Goal: Task Accomplishment & Management: Manage account settings

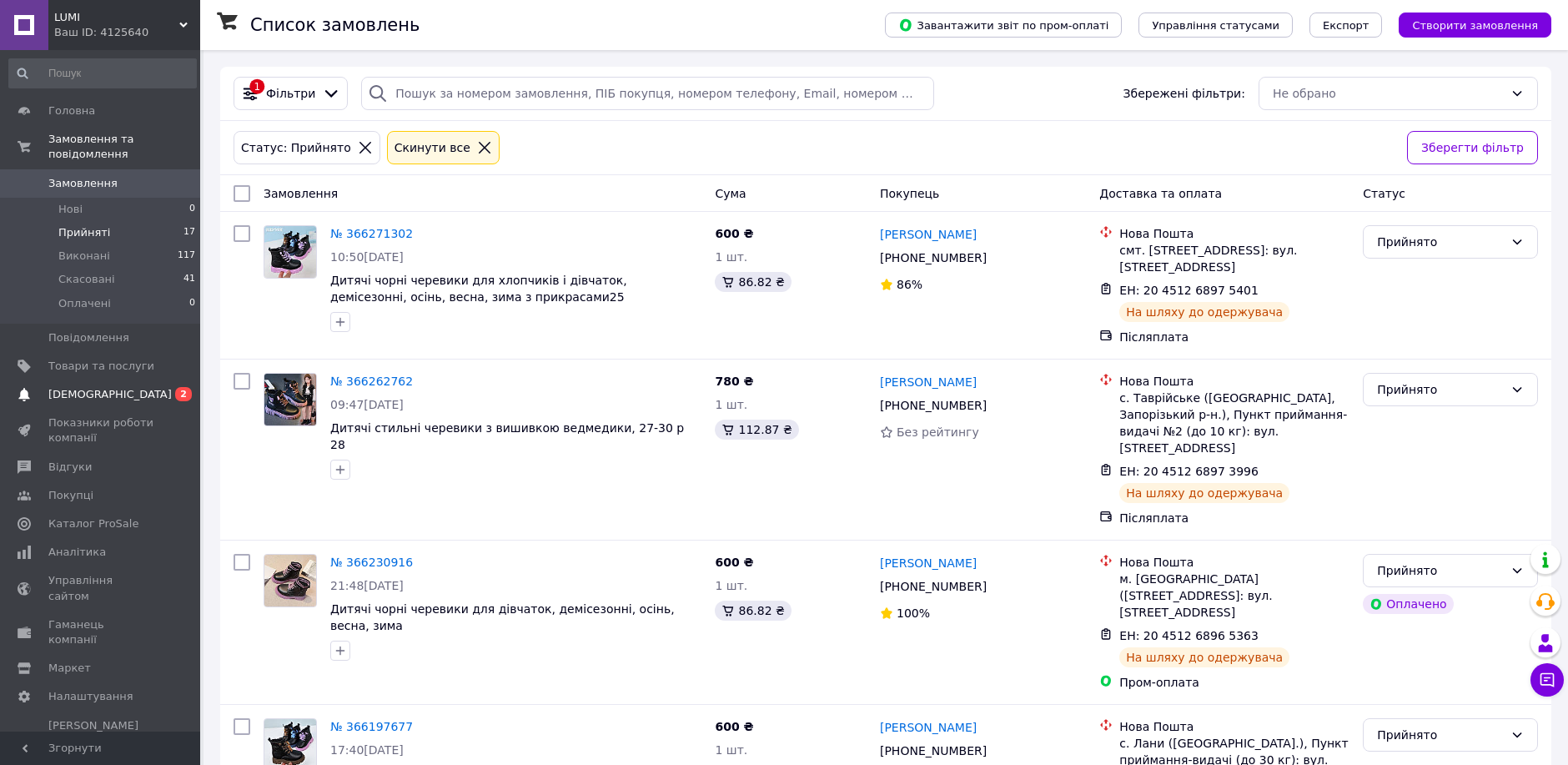
click at [53, 387] on span "[DEMOGRAPHIC_DATA]" at bounding box center [110, 394] width 124 height 15
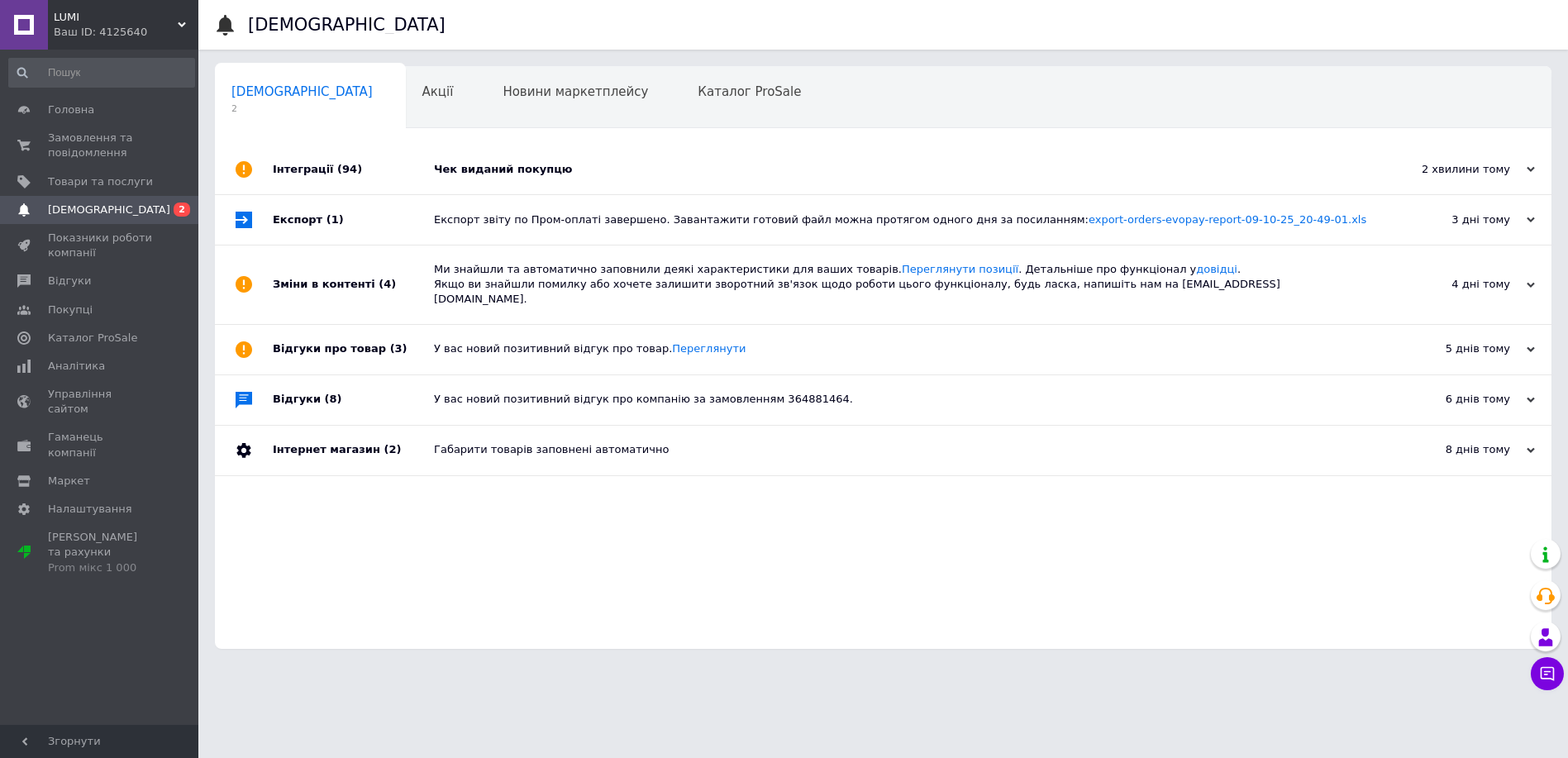
click at [488, 156] on div "Чек виданий покупцю" at bounding box center [901, 169] width 935 height 50
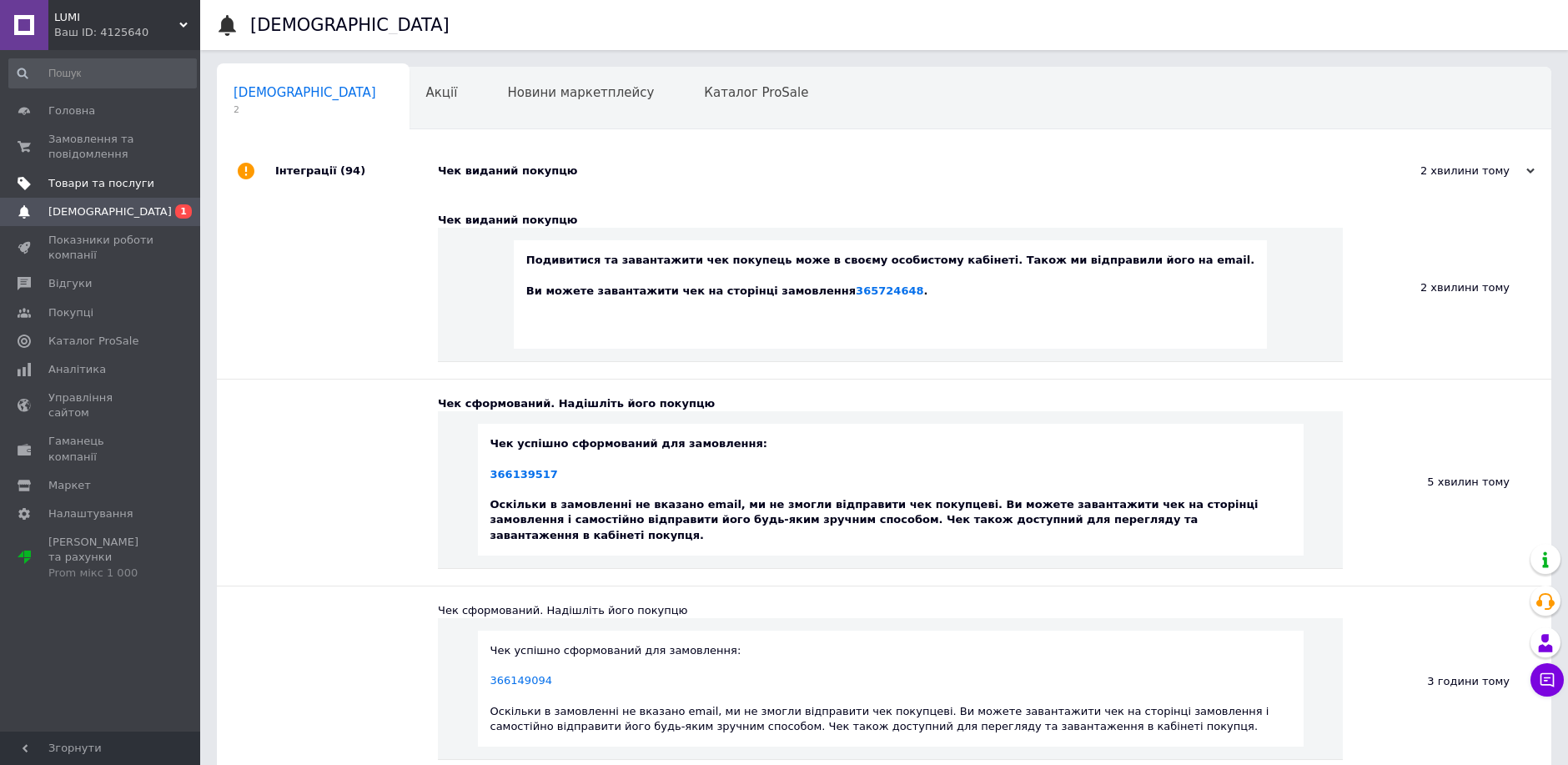
click at [64, 184] on span "Товари та послуги" at bounding box center [101, 183] width 106 height 15
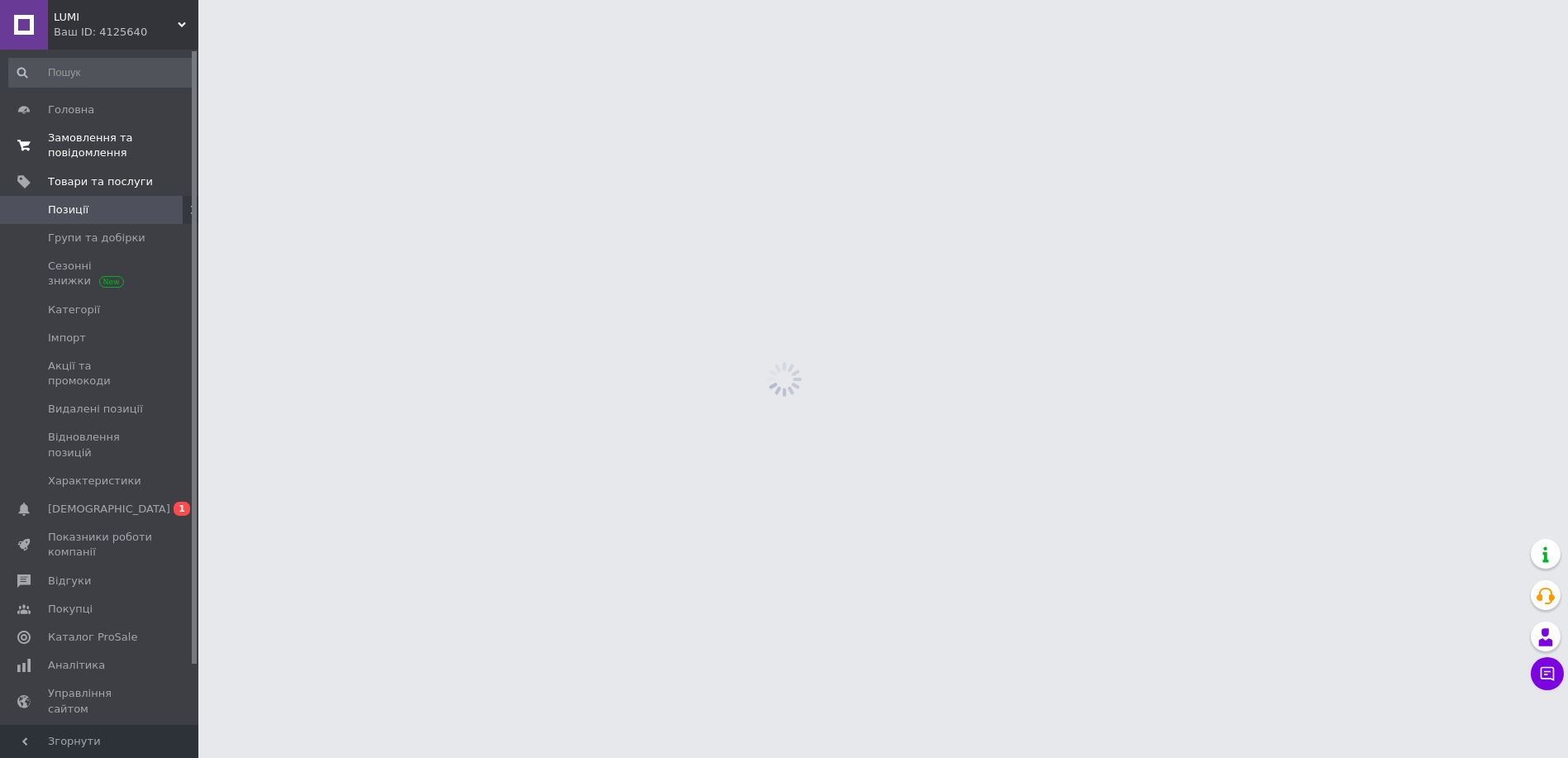
click at [63, 157] on span "Замовлення та повідомлення" at bounding box center [100, 145] width 105 height 30
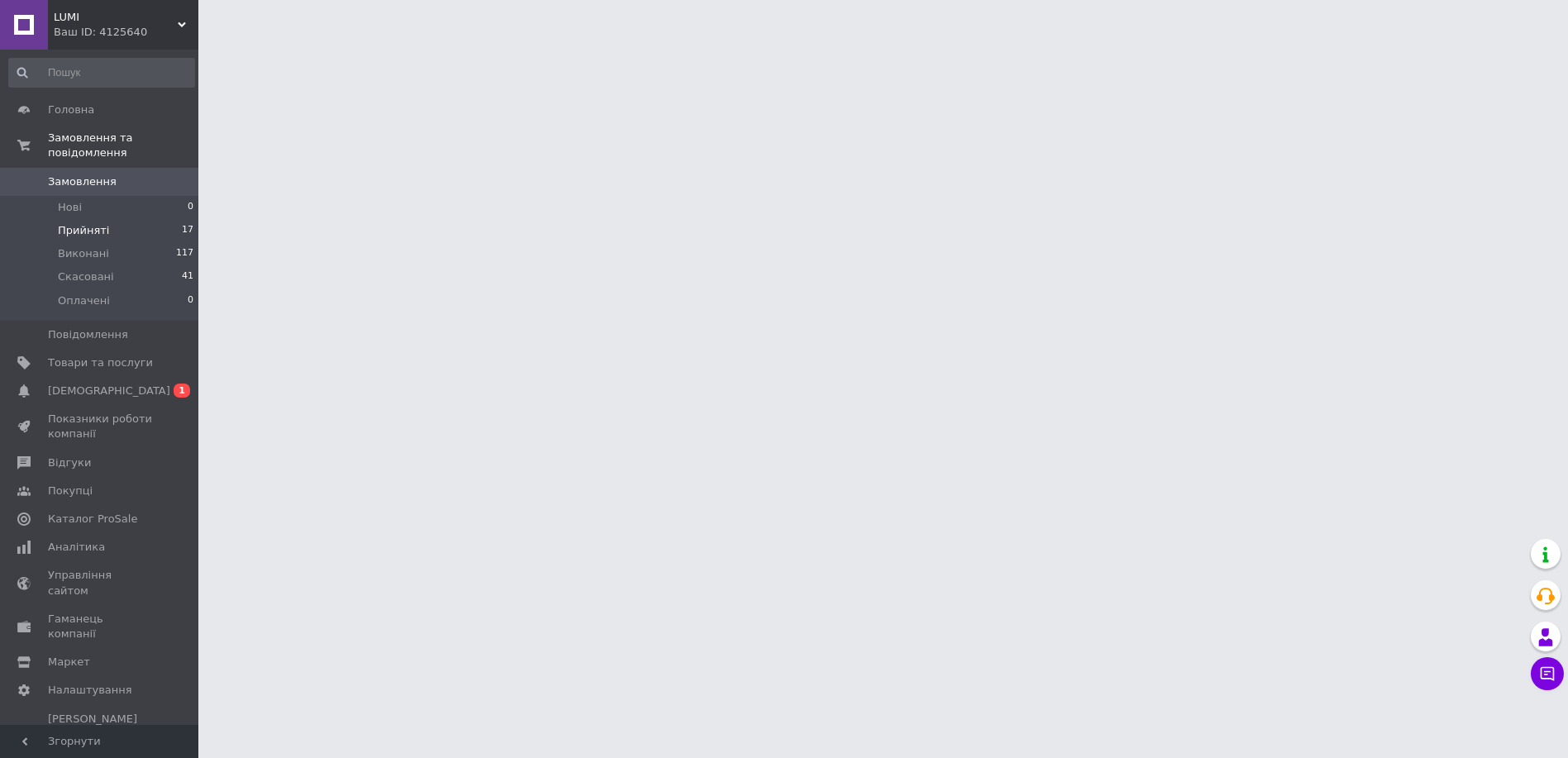
click at [72, 224] on span "Прийняті" at bounding box center [83, 231] width 51 height 15
click at [75, 219] on li "Прийняті 17" at bounding box center [102, 231] width 204 height 23
click at [91, 224] on span "Прийняті" at bounding box center [83, 231] width 51 height 15
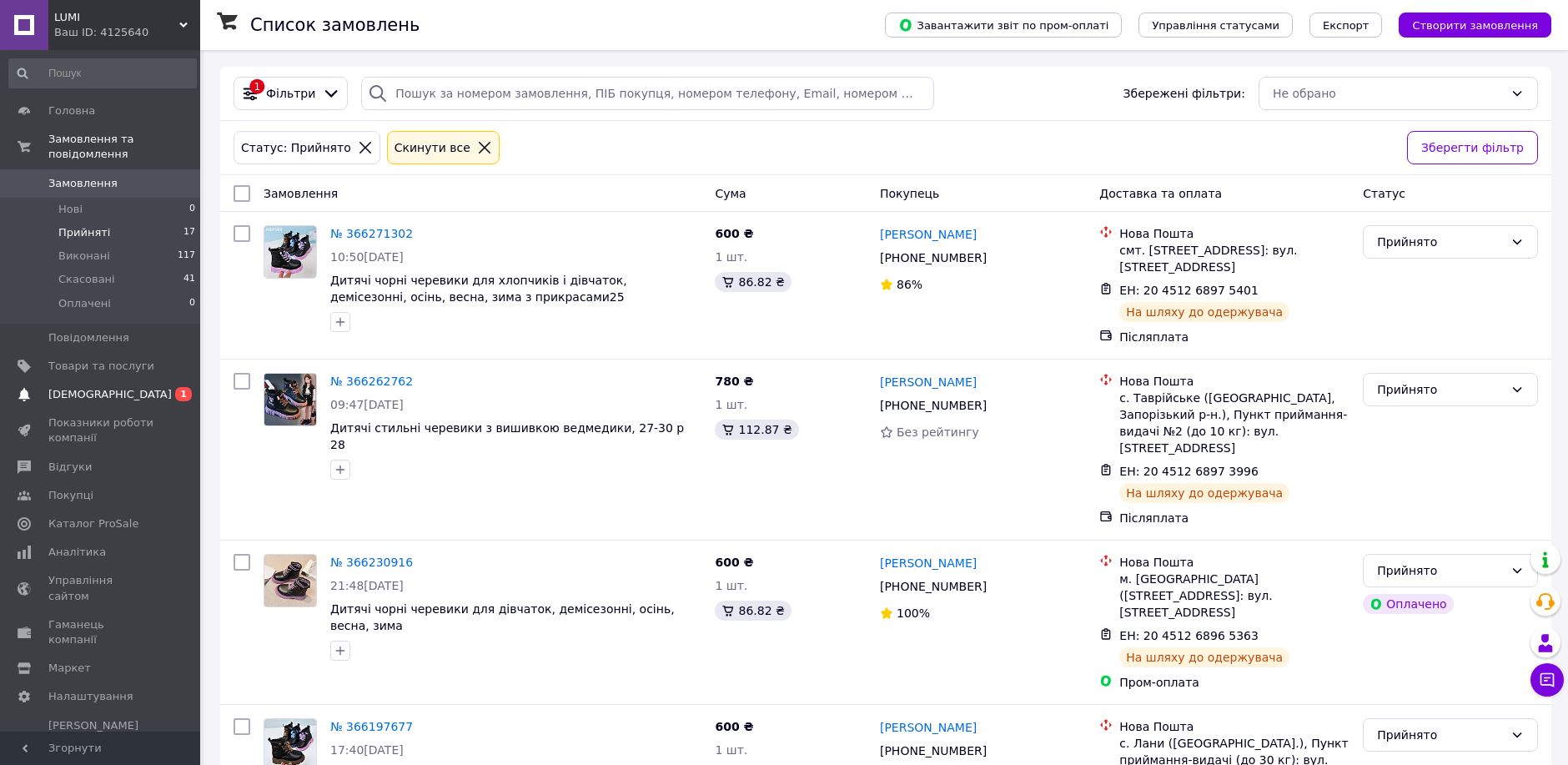
click at [78, 387] on span "[DEMOGRAPHIC_DATA]" at bounding box center [110, 394] width 124 height 15
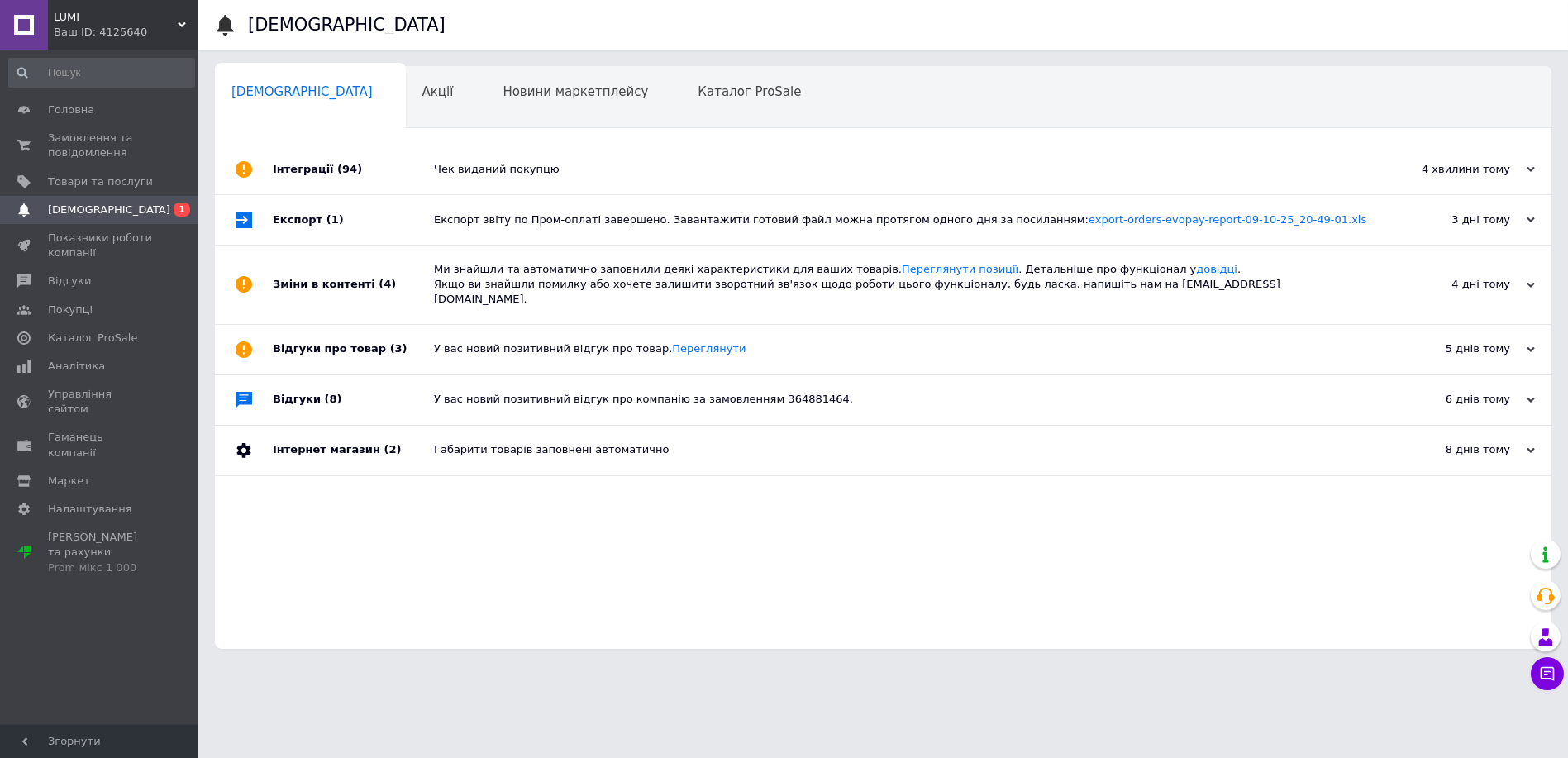
click at [73, 217] on link "Сповіщення 0 1" at bounding box center [102, 209] width 204 height 28
click at [486, 125] on div "Новини маркетплейсу 0" at bounding box center [583, 98] width 195 height 63
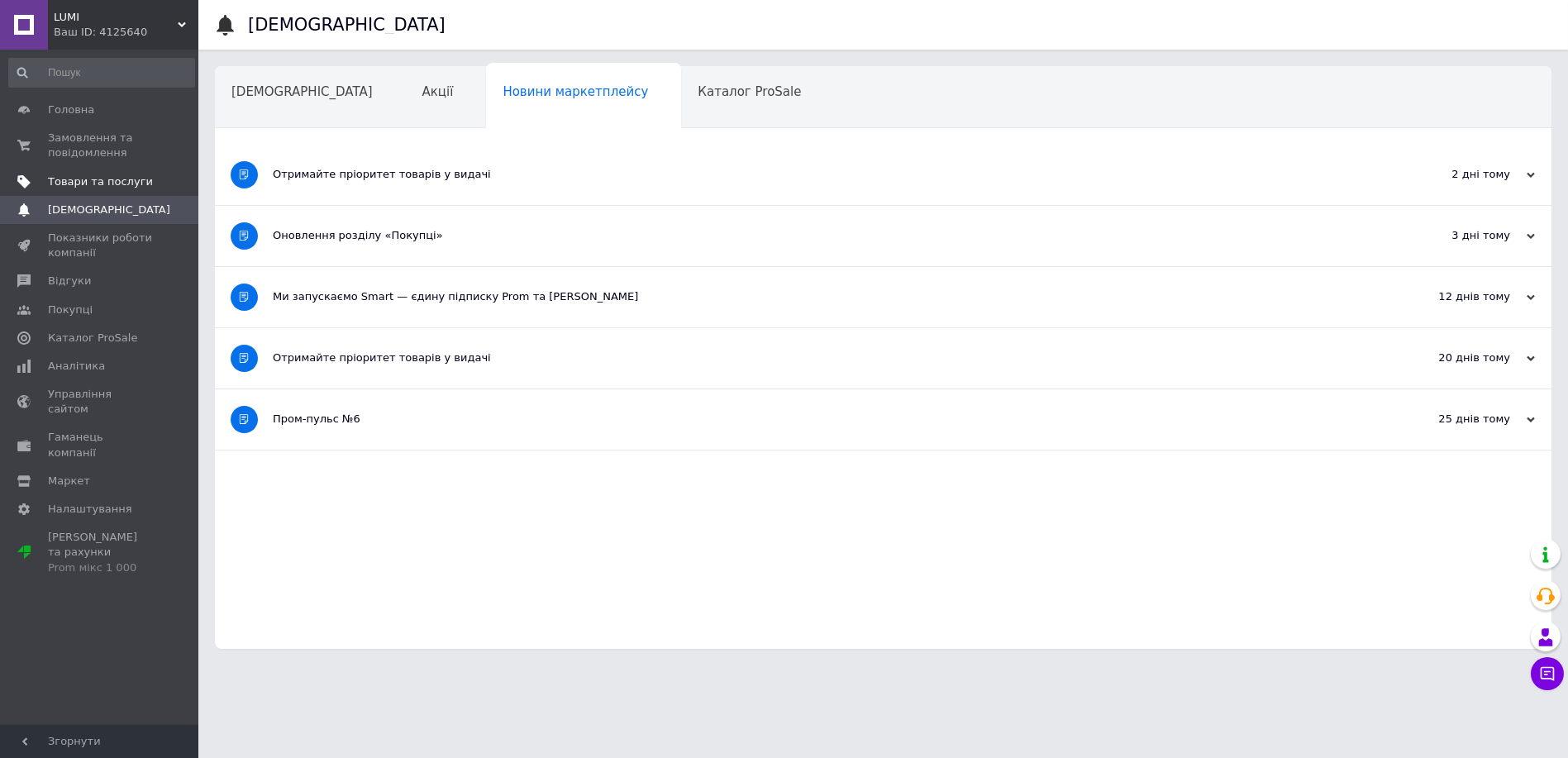
click at [80, 174] on span "Товари та послуги" at bounding box center [100, 181] width 105 height 15
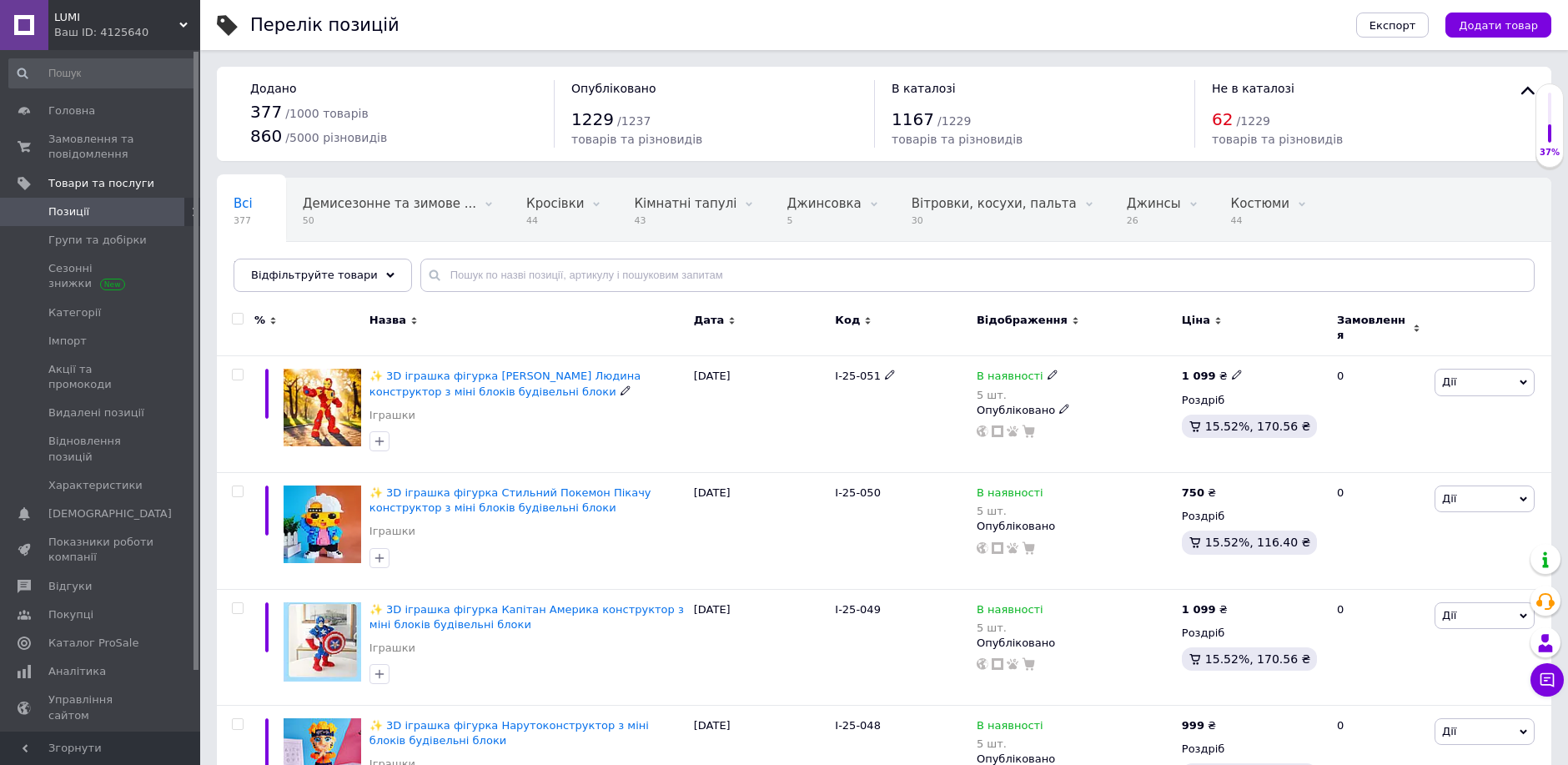
click at [455, 377] on span "✨ 3D іграшка фігурка [PERSON_NAME] Людина конструктор з міні блоків будівельні …" at bounding box center [505, 383] width 271 height 27
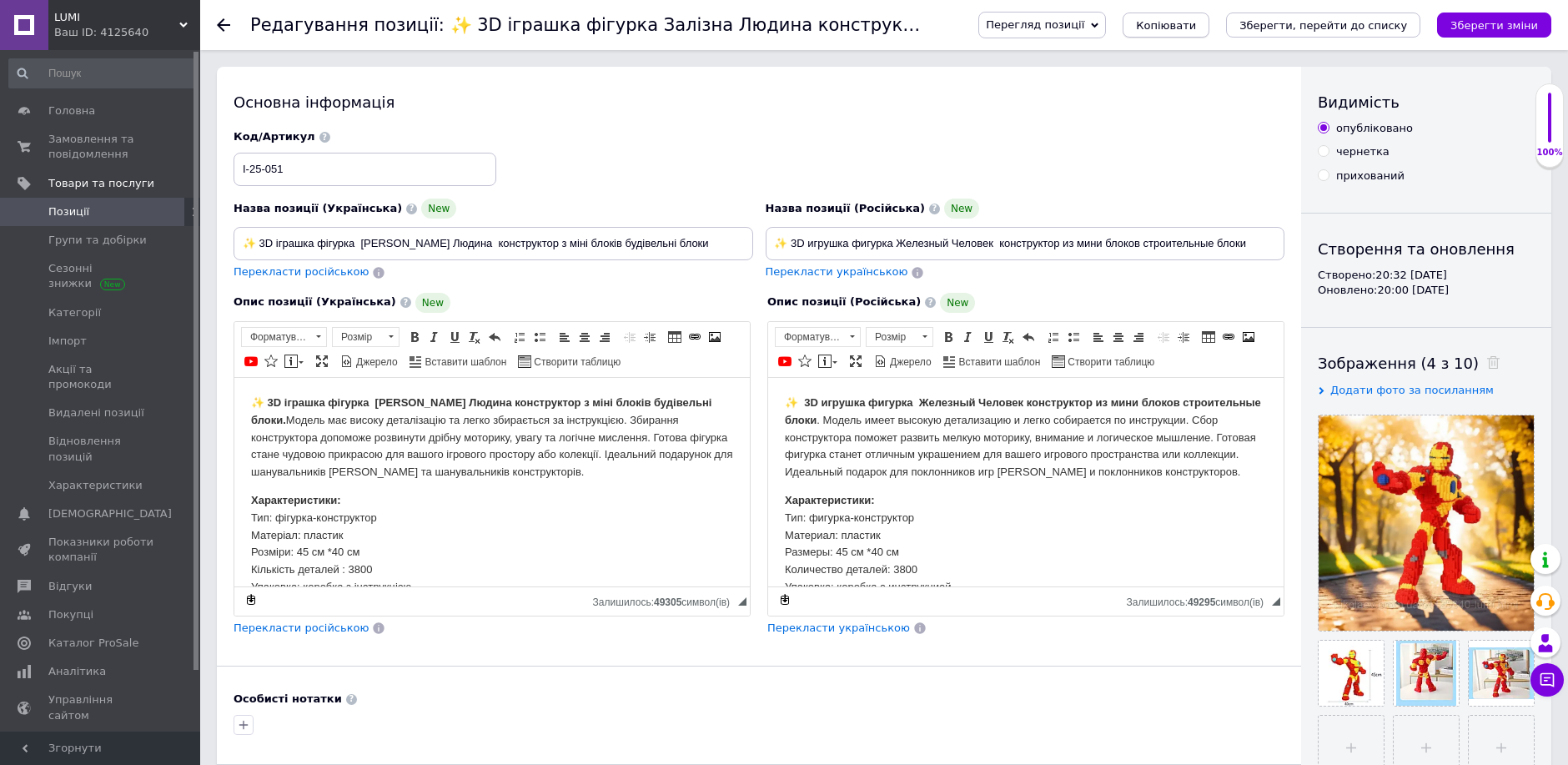
click at [1196, 23] on span "Копіювати" at bounding box center [1166, 25] width 60 height 13
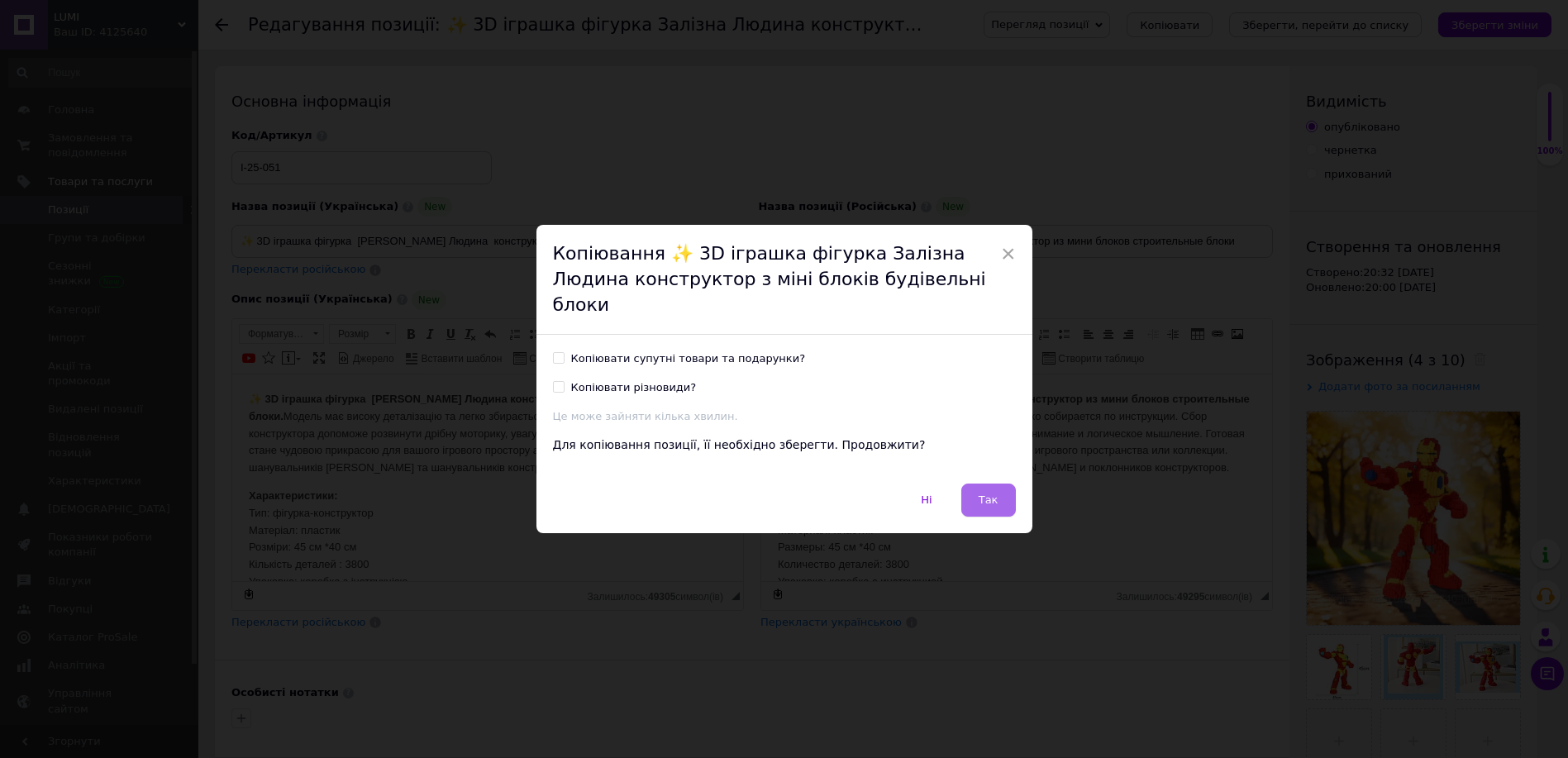
click at [994, 500] on button "Так" at bounding box center [988, 499] width 55 height 33
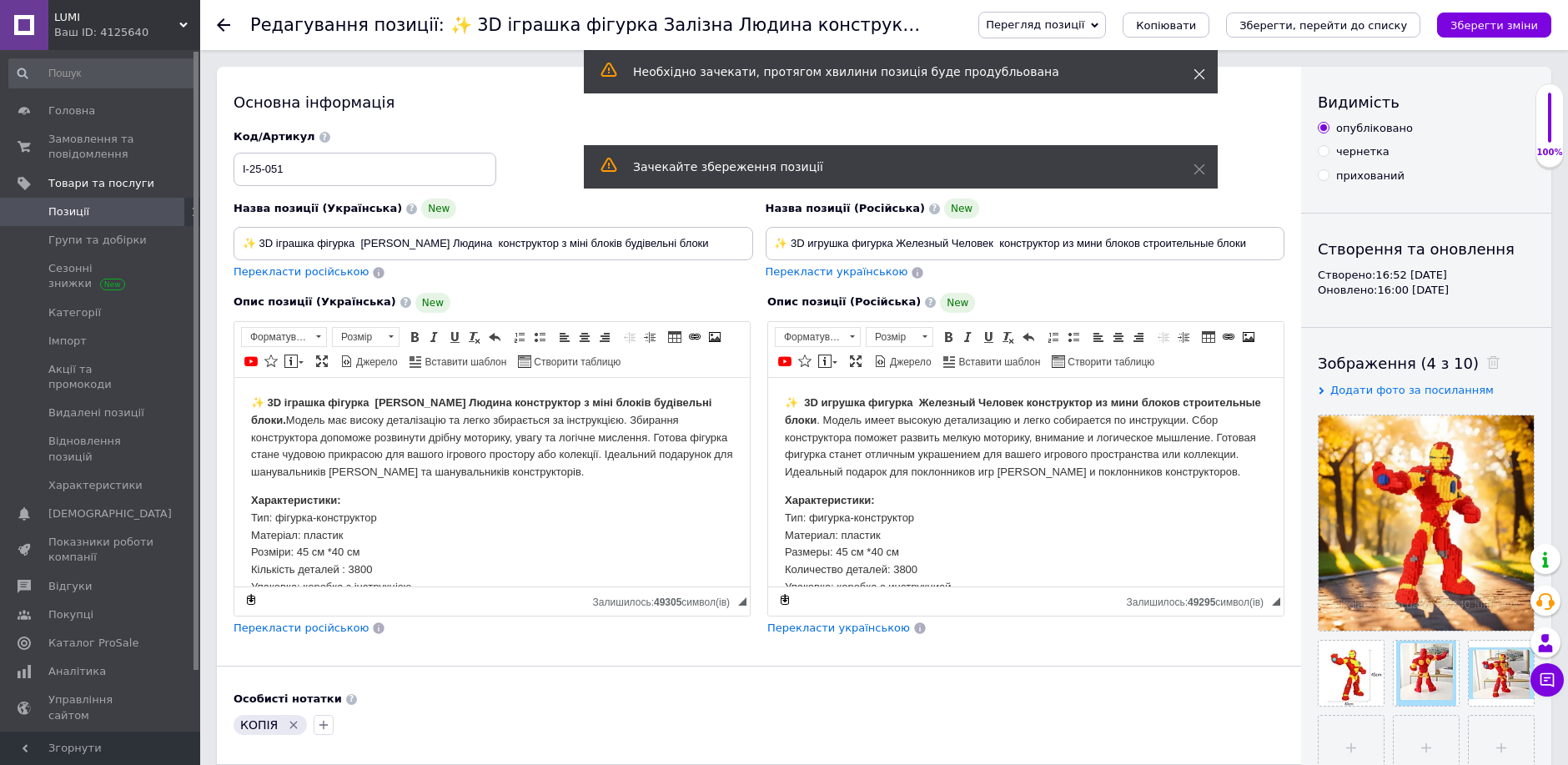
click at [1200, 70] on icon at bounding box center [1199, 74] width 12 height 12
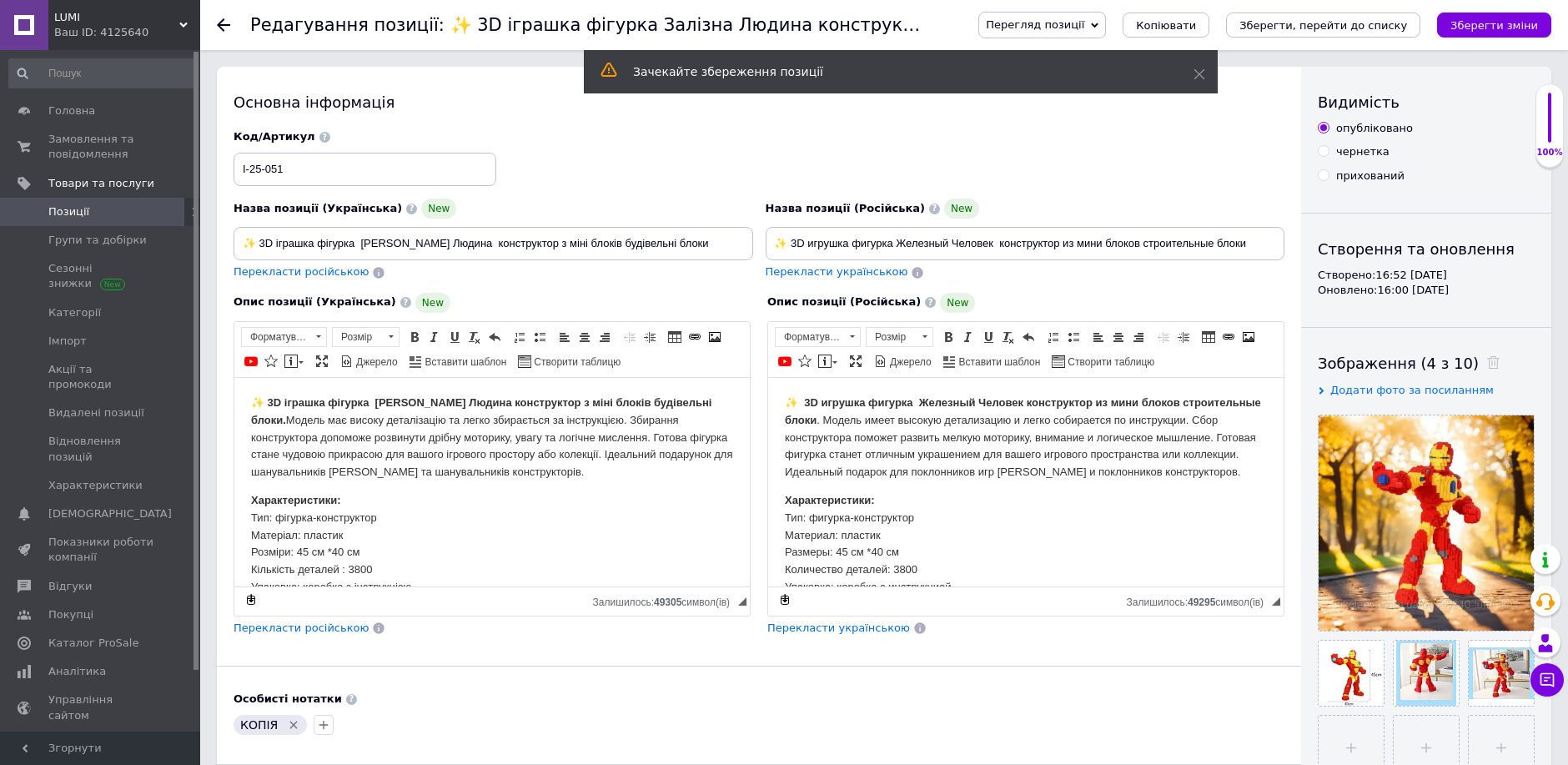
click at [1199, 75] on icon at bounding box center [1199, 74] width 12 height 12
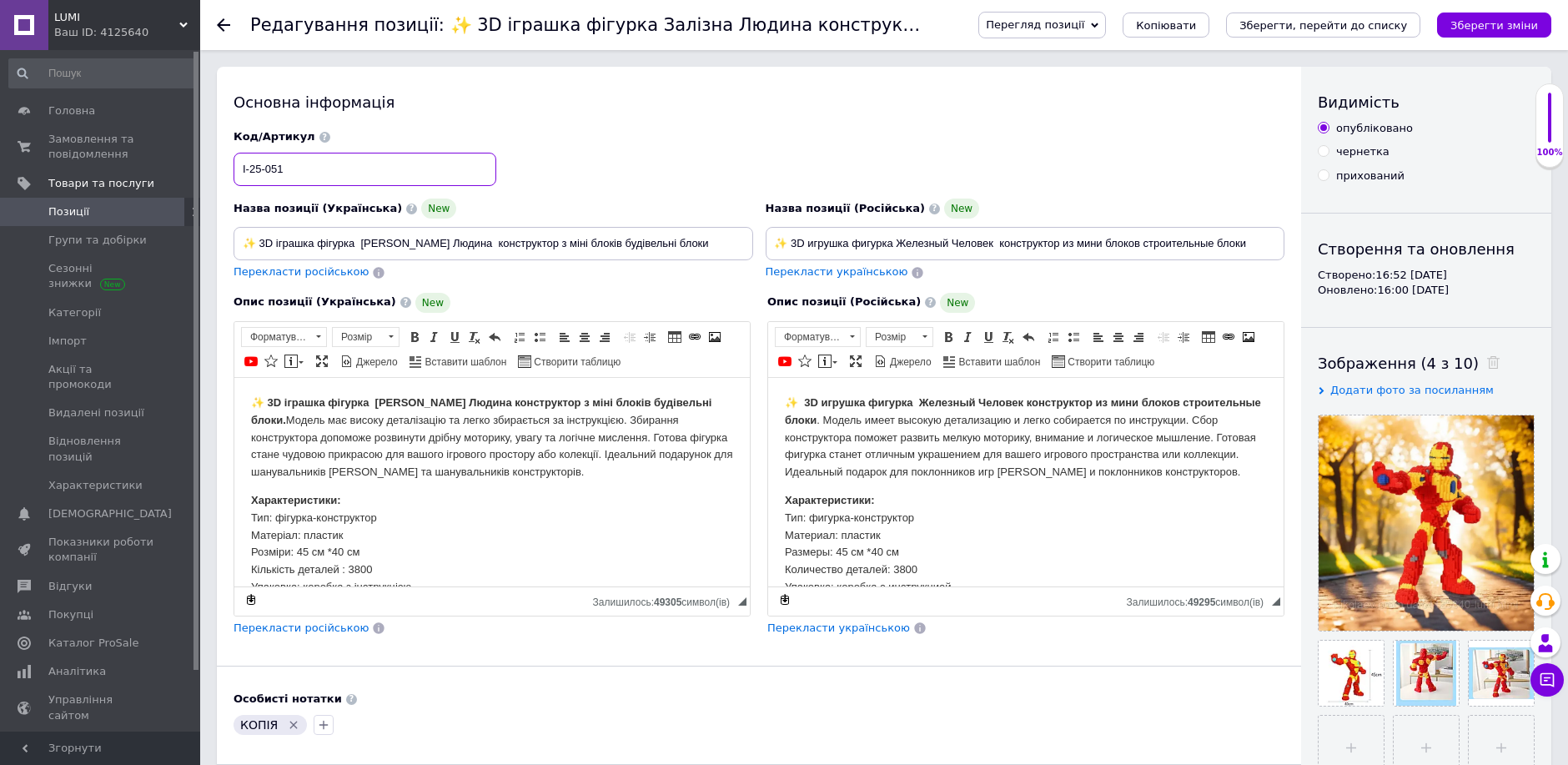
click at [364, 167] on input "I-25-051" at bounding box center [365, 169] width 263 height 34
type input "I-25-052"
drag, startPoint x: 681, startPoint y: 238, endPoint x: 286, endPoint y: 247, distance: 395.1
click at [286, 247] on input "✨ 3D іграшка фігурка [PERSON_NAME] Людина конструктор з міні блоків будівельні …" at bounding box center [493, 243] width 519 height 34
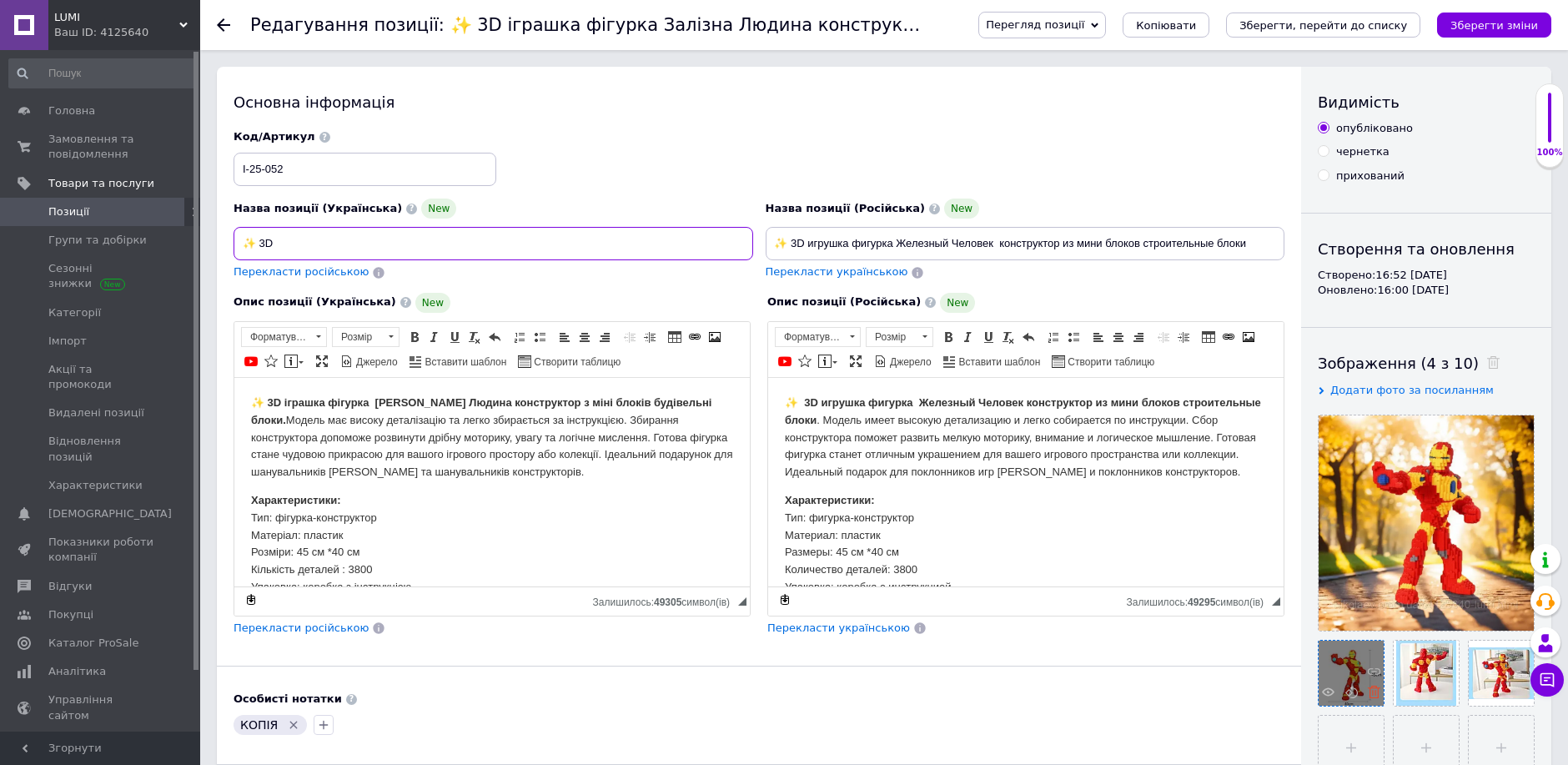
type input "✨ 3D"
click at [1374, 695] on icon at bounding box center [1374, 692] width 13 height 13
click at [1380, 699] on span at bounding box center [1370, 694] width 21 height 16
click at [1374, 693] on icon at bounding box center [1374, 692] width 13 height 13
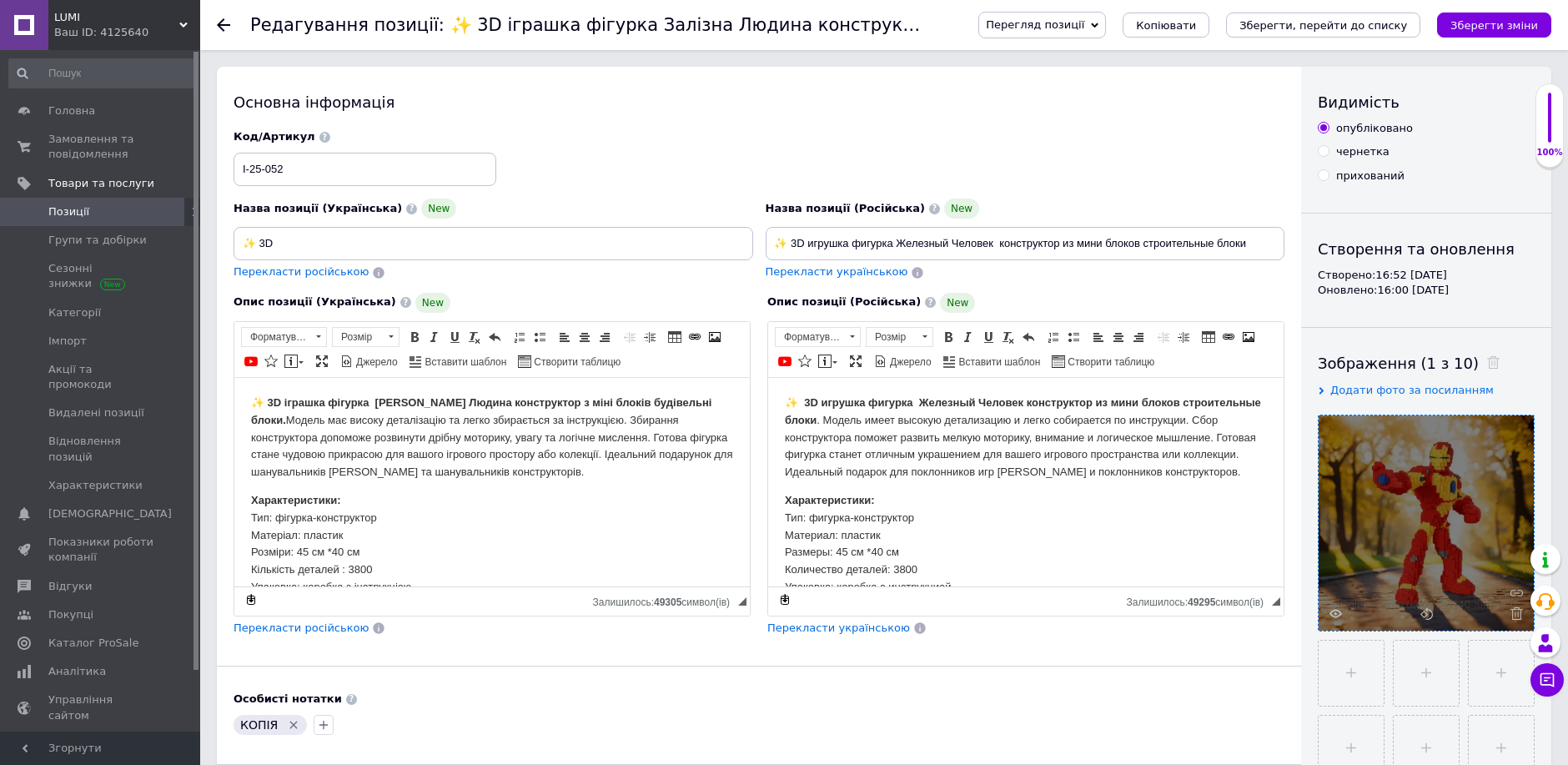
click at [1522, 619] on div at bounding box center [1426, 523] width 216 height 216
click at [1523, 609] on div at bounding box center [1426, 523] width 216 height 216
click at [1518, 617] on icon at bounding box center [1517, 614] width 13 height 13
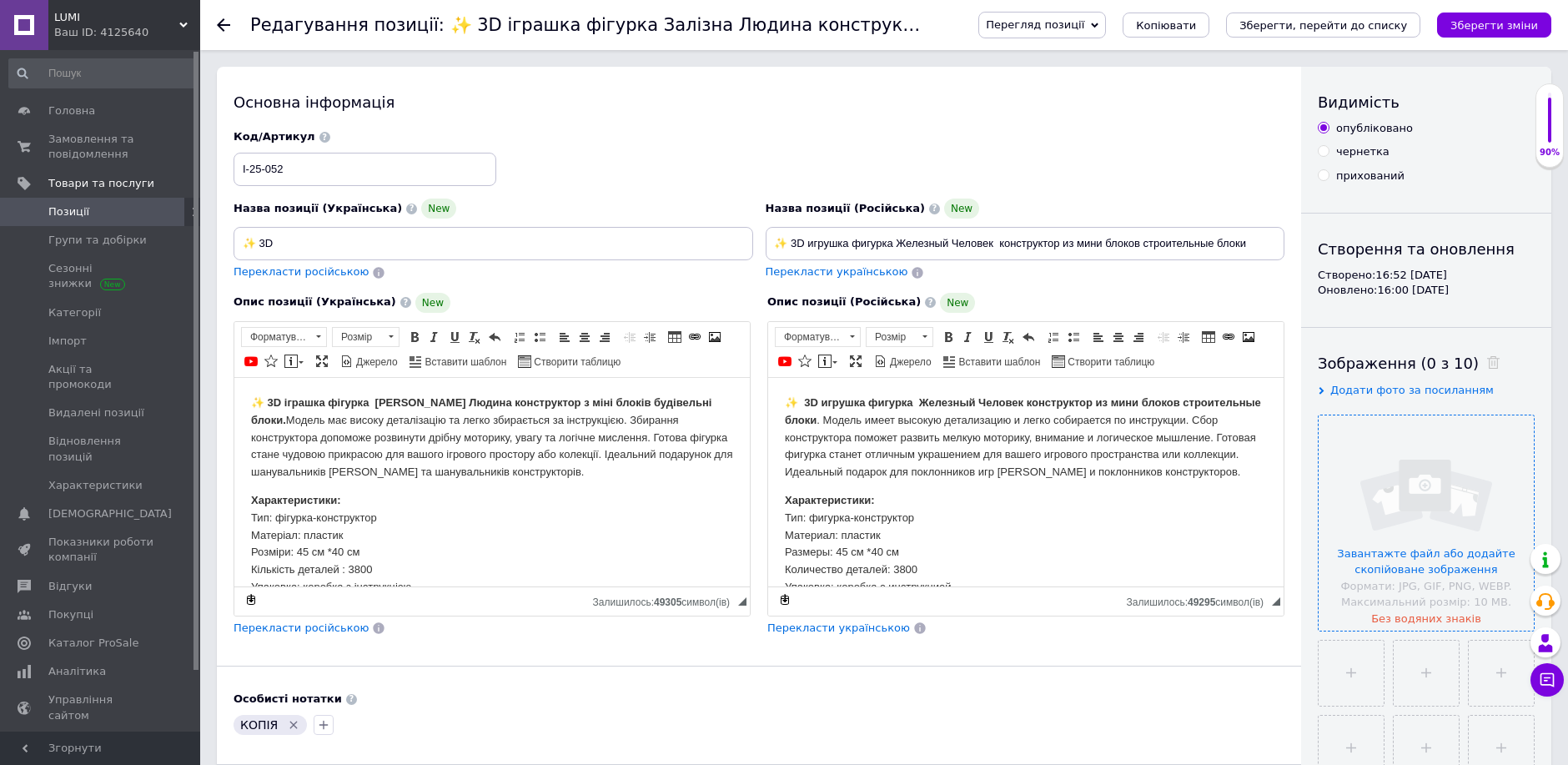
click at [1422, 563] on input "file" at bounding box center [1426, 523] width 216 height 216
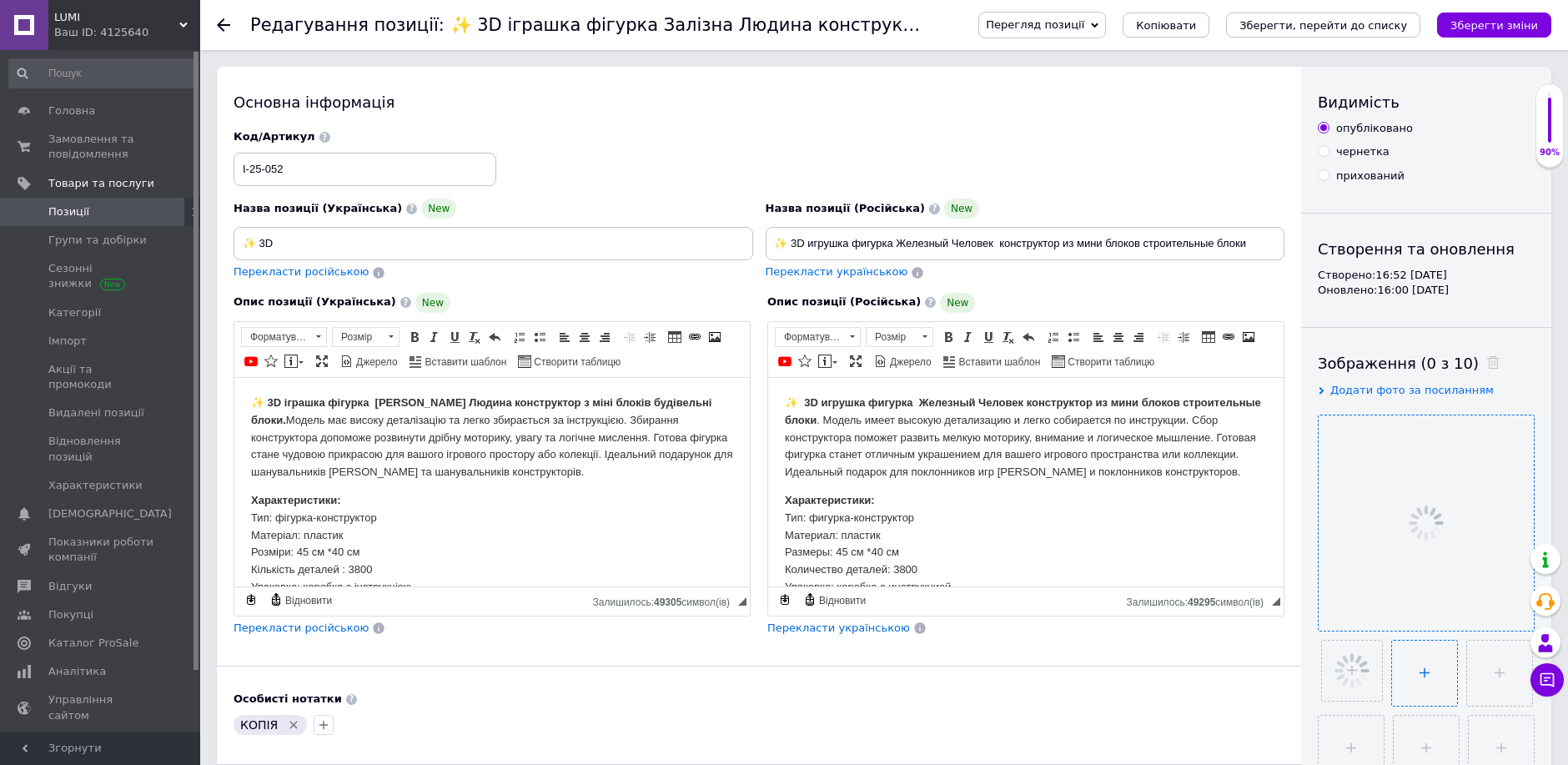
click at [1408, 676] on input "file" at bounding box center [1424, 673] width 65 height 65
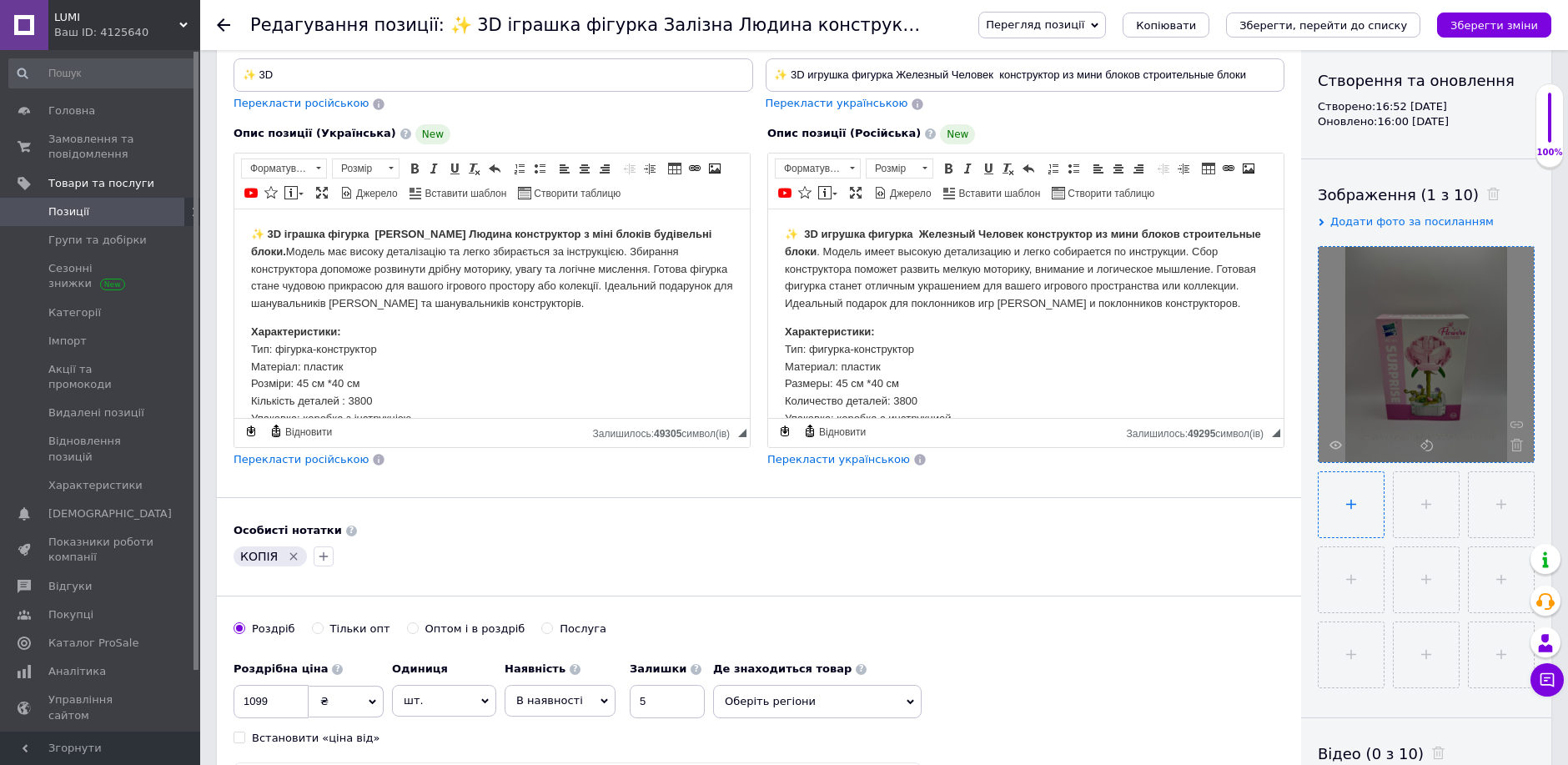
scroll to position [186, 0]
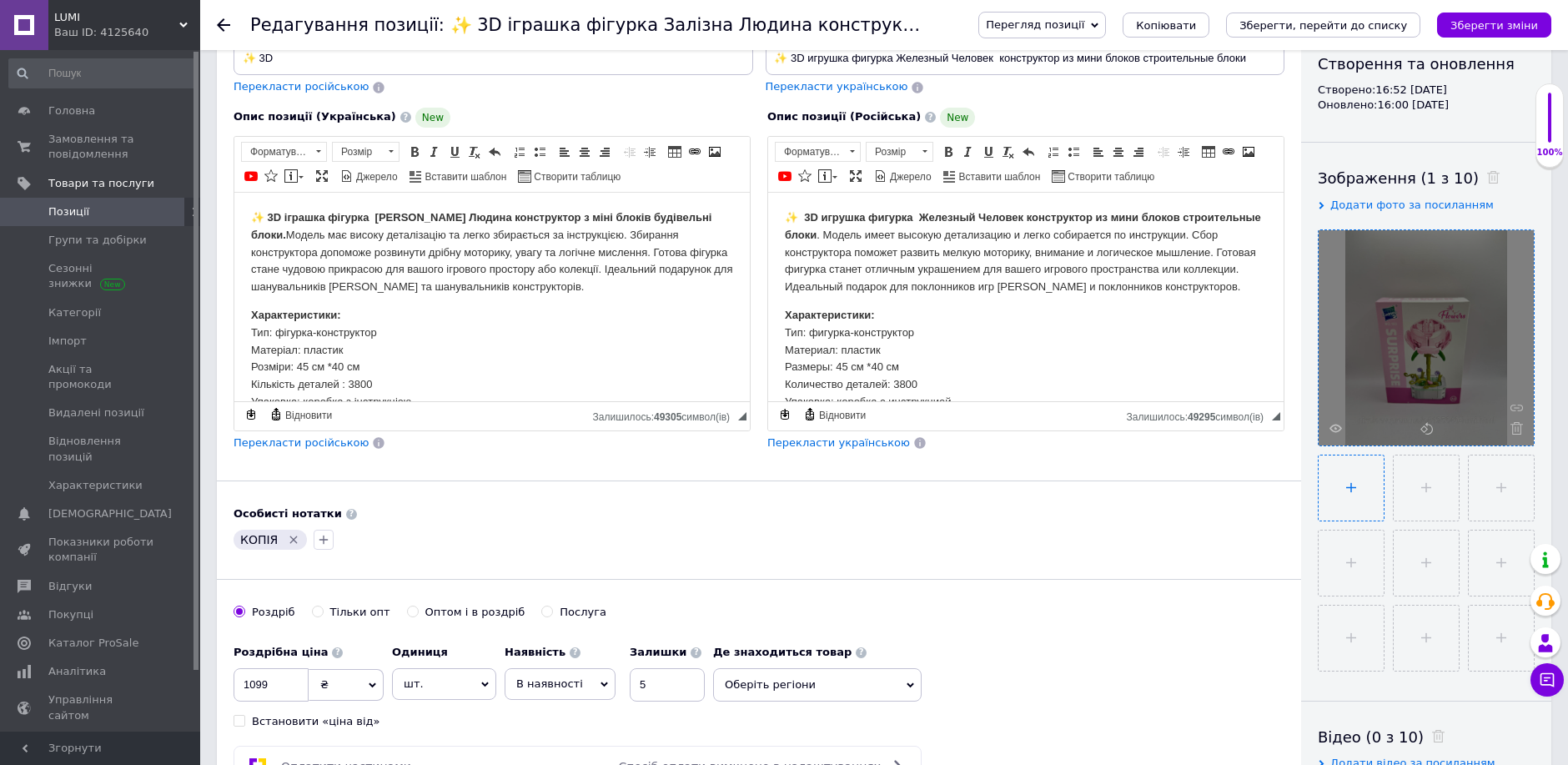
type input "C:\fakepath\IMG_4326.JPG"
click at [1498, 492] on input "file" at bounding box center [1498, 488] width 65 height 65
type input "C:\fakepath\11к.jpg"
click at [1442, 565] on input "file" at bounding box center [1426, 563] width 65 height 65
type input "C:\fakepath\14.jpg"
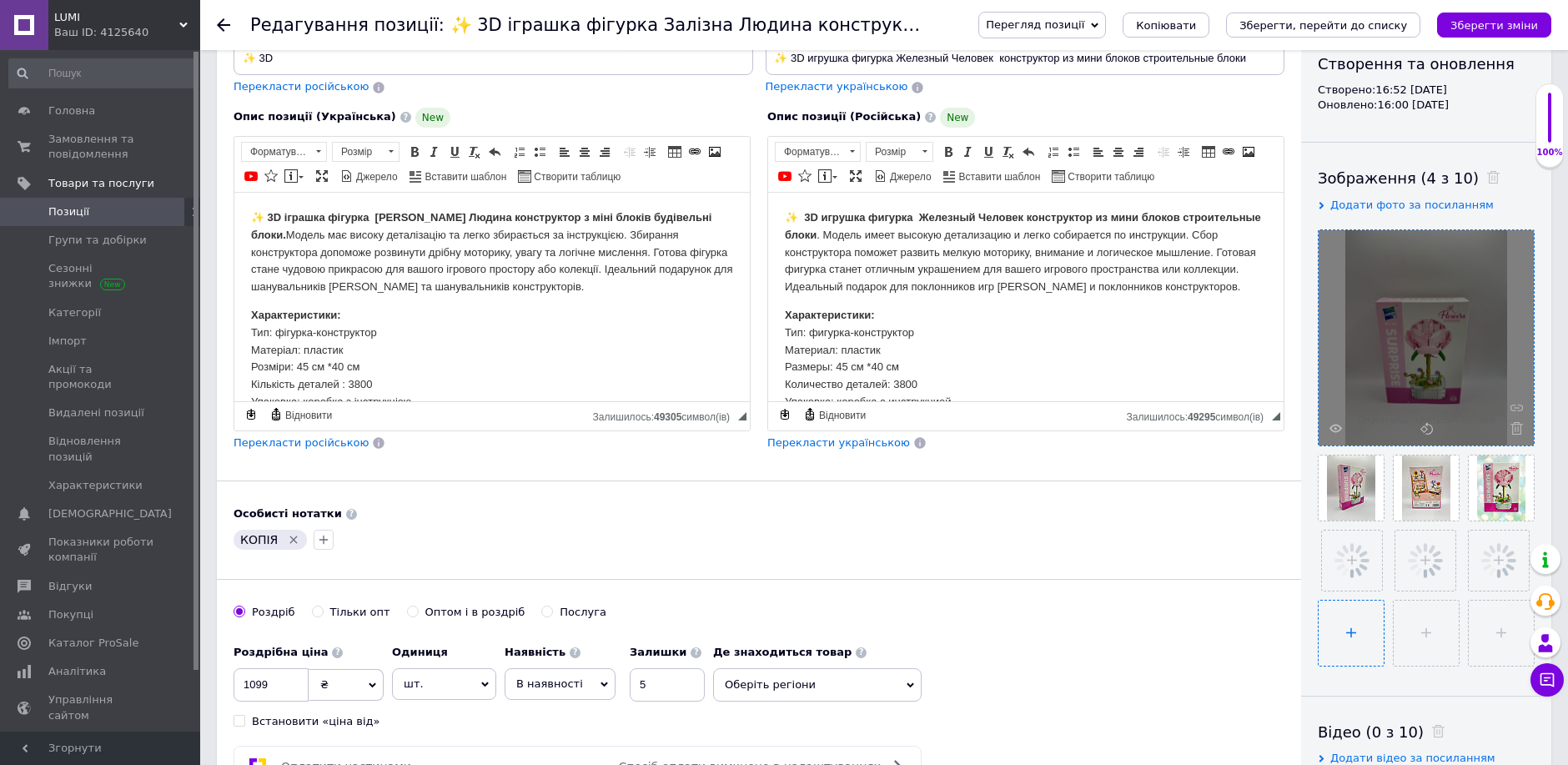
click at [1352, 629] on input "file" at bounding box center [1352, 633] width 65 height 65
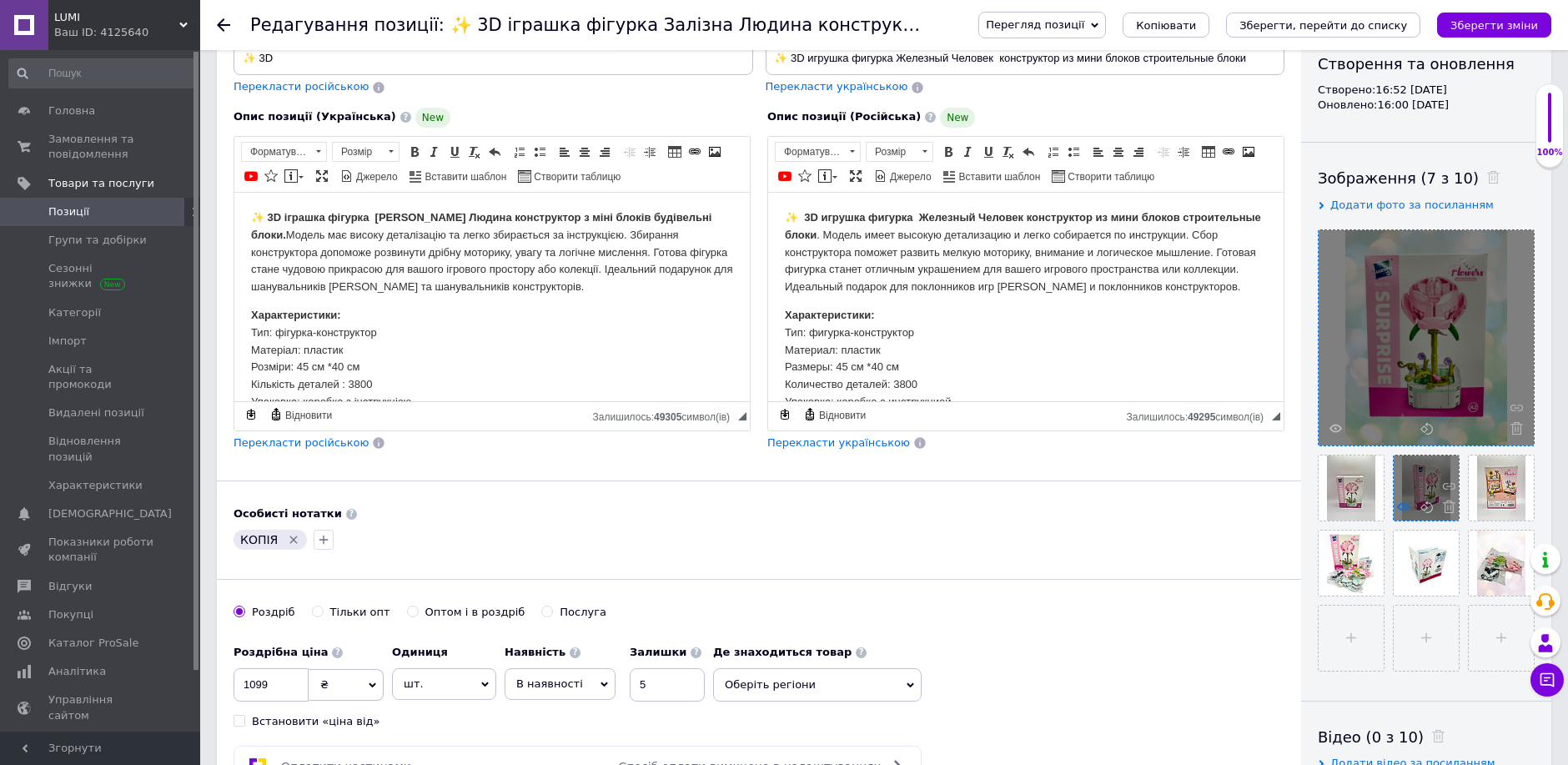
click at [1403, 506] on icon at bounding box center [1403, 507] width 13 height 13
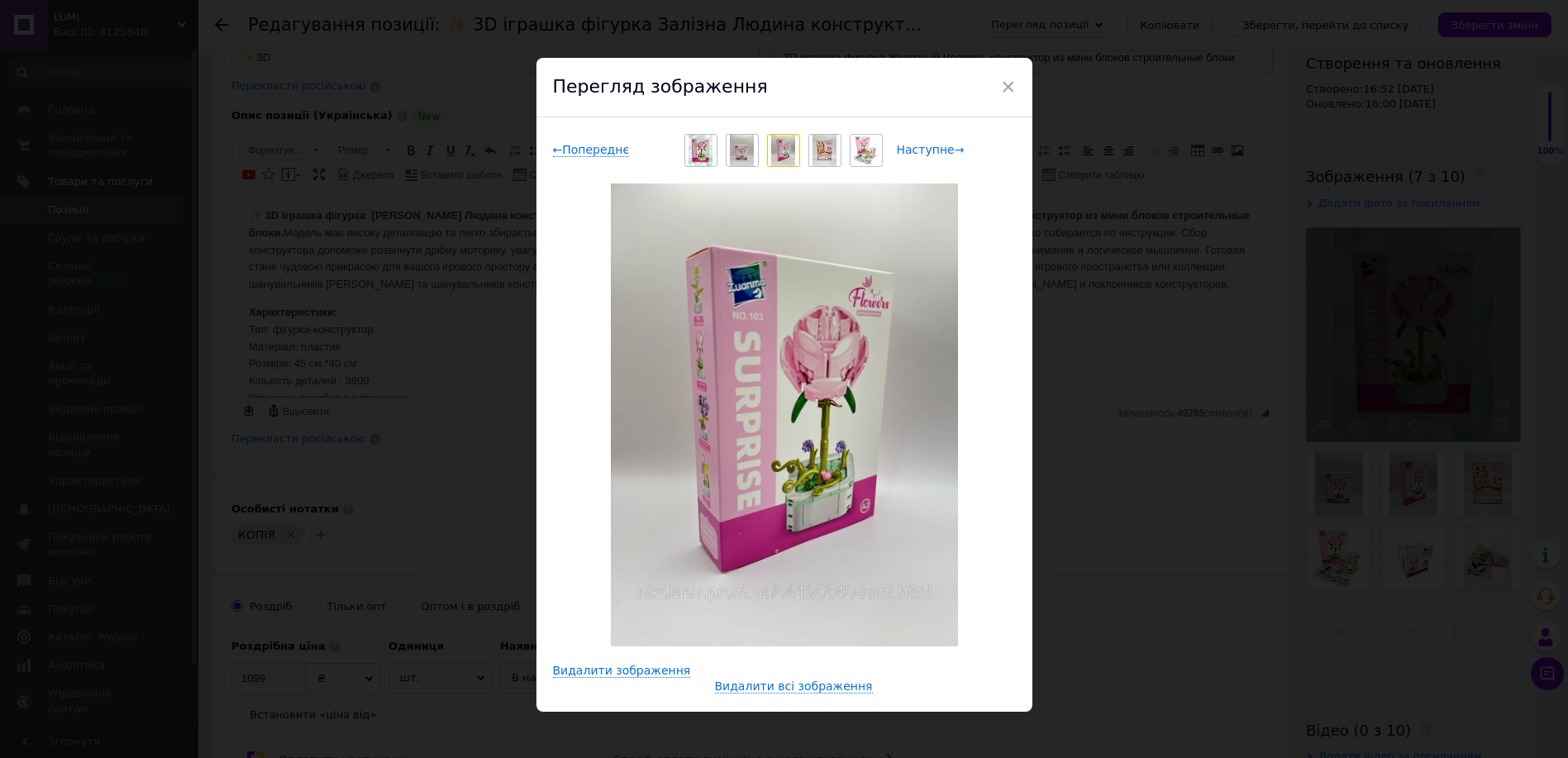
click at [925, 152] on span "Наступне →" at bounding box center [930, 151] width 68 height 14
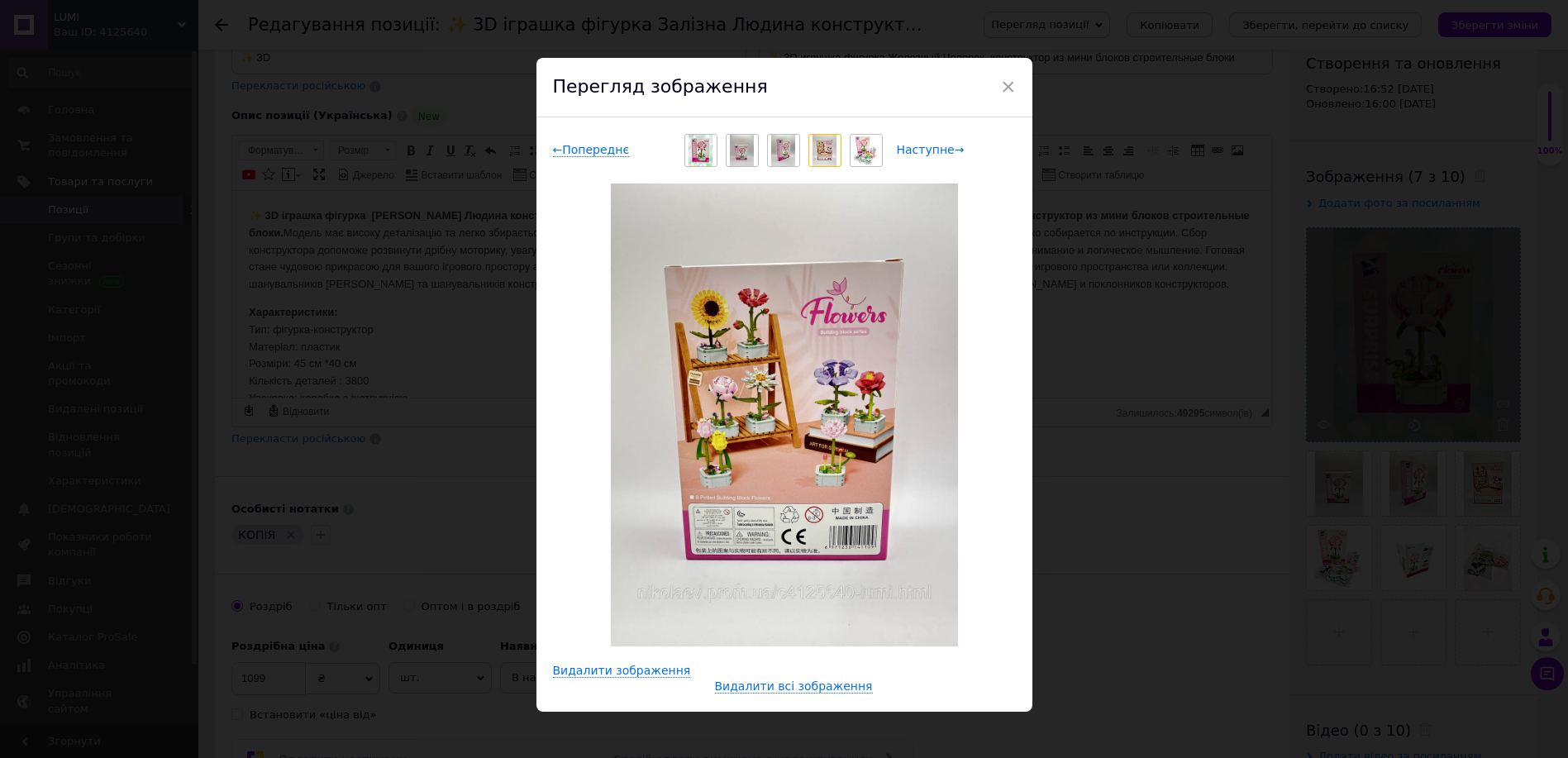
click at [926, 153] on span "Наступне →" at bounding box center [930, 151] width 68 height 14
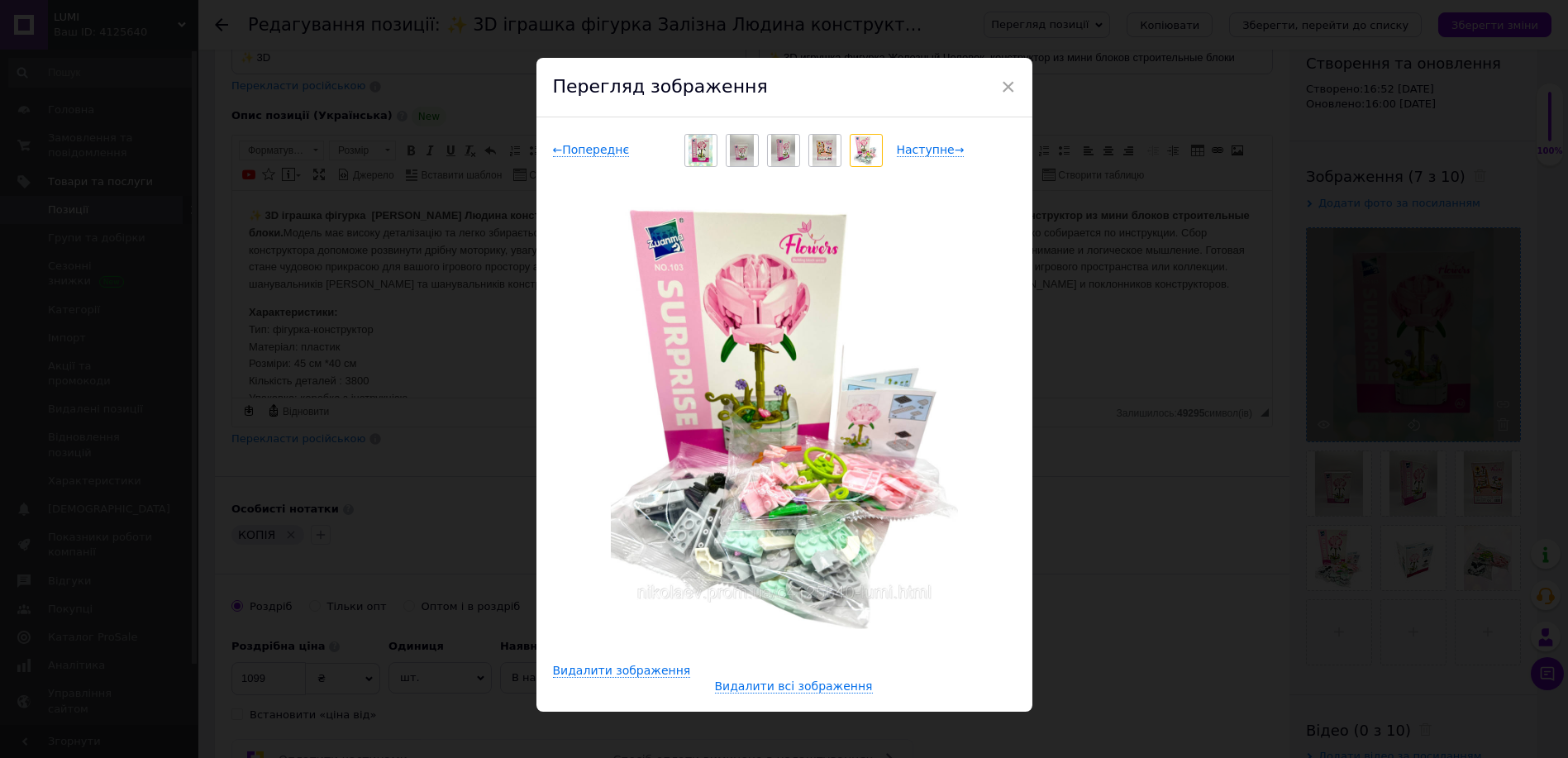
click at [918, 139] on div "← Попереднє Наступне →" at bounding box center [784, 151] width 463 height 33
click at [917, 147] on span "Наступне →" at bounding box center [930, 151] width 68 height 14
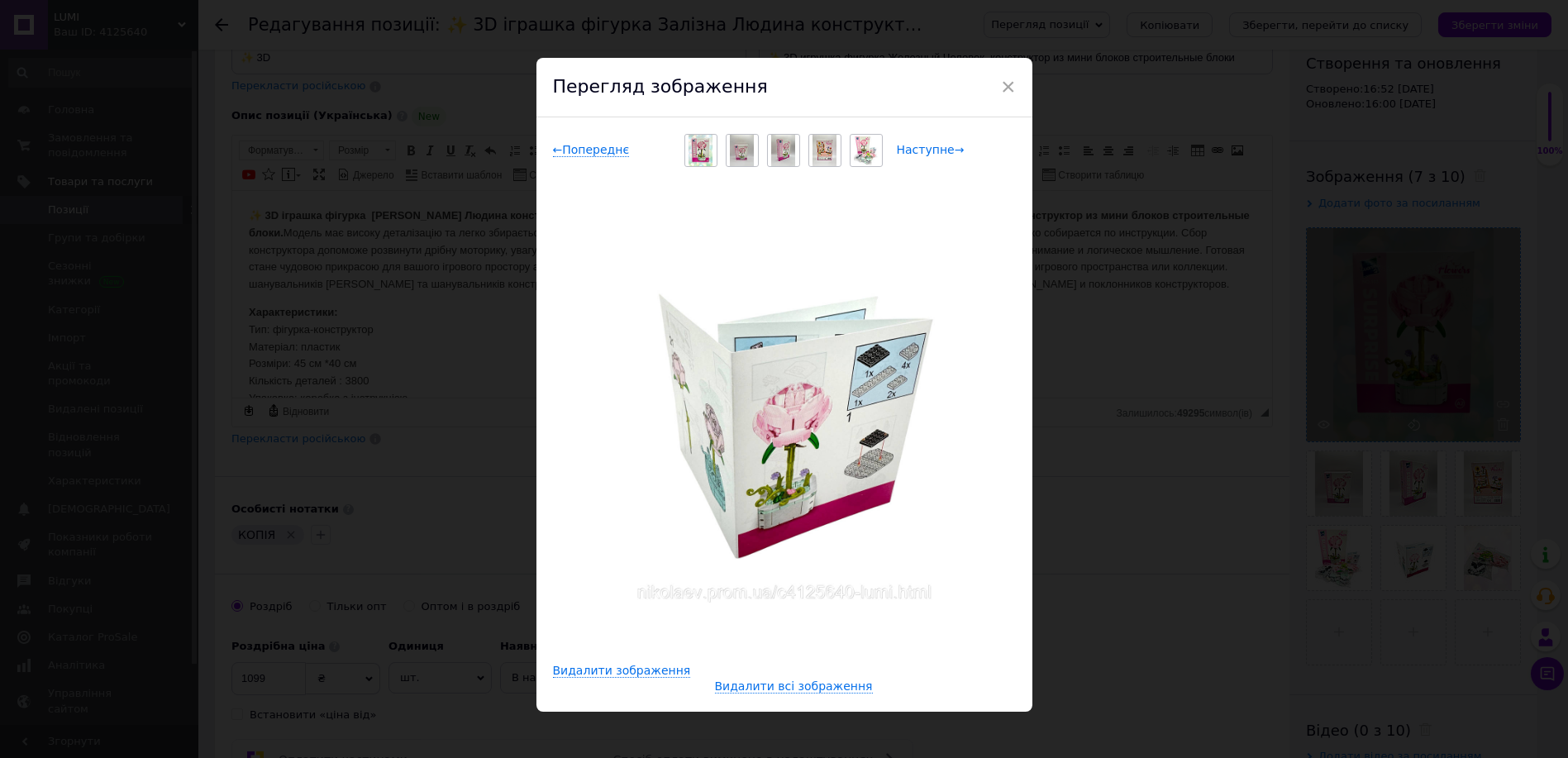
click at [912, 145] on span "Наступне →" at bounding box center [930, 151] width 68 height 14
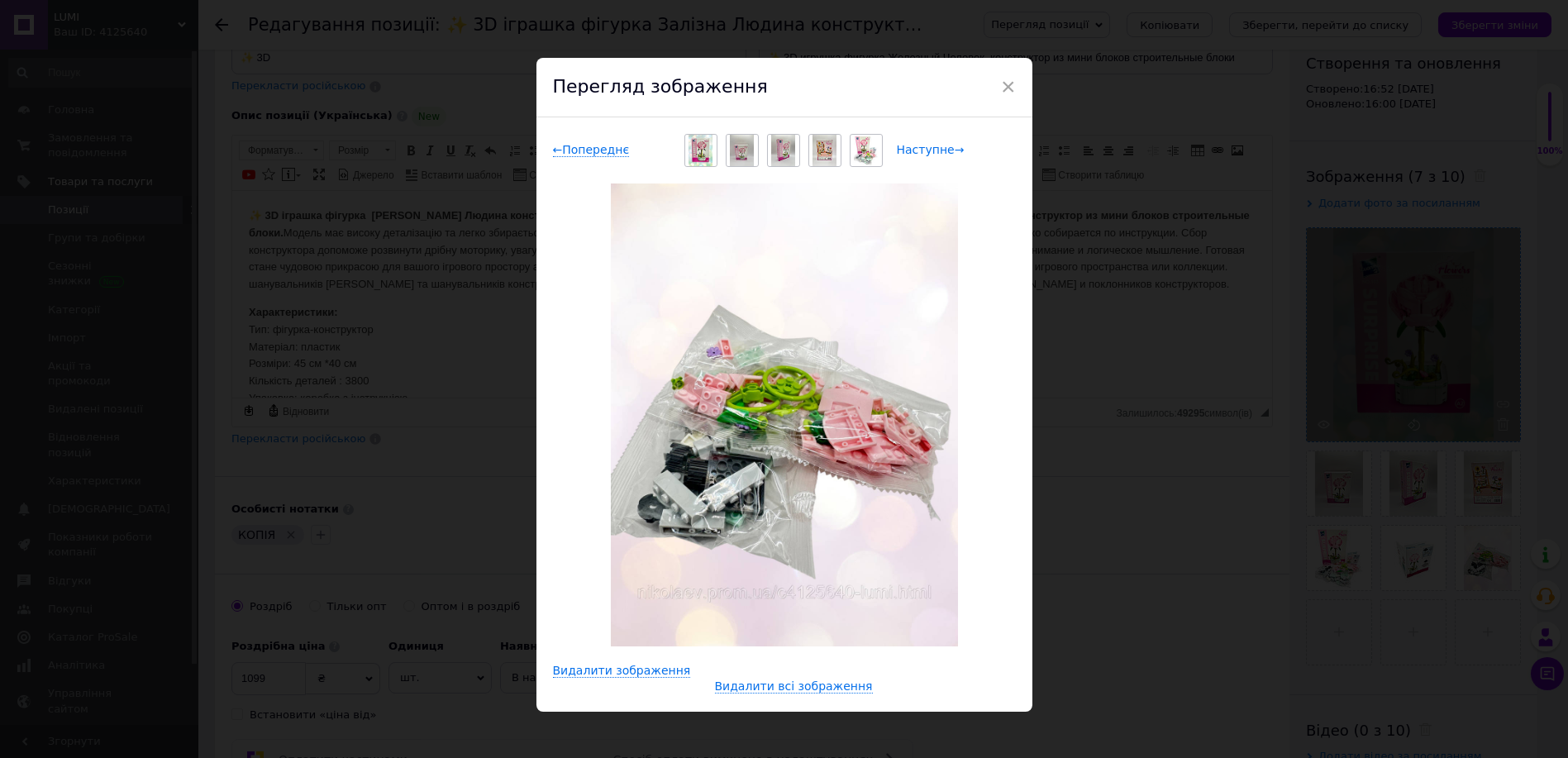
click at [949, 144] on span "Наступне →" at bounding box center [930, 151] width 68 height 14
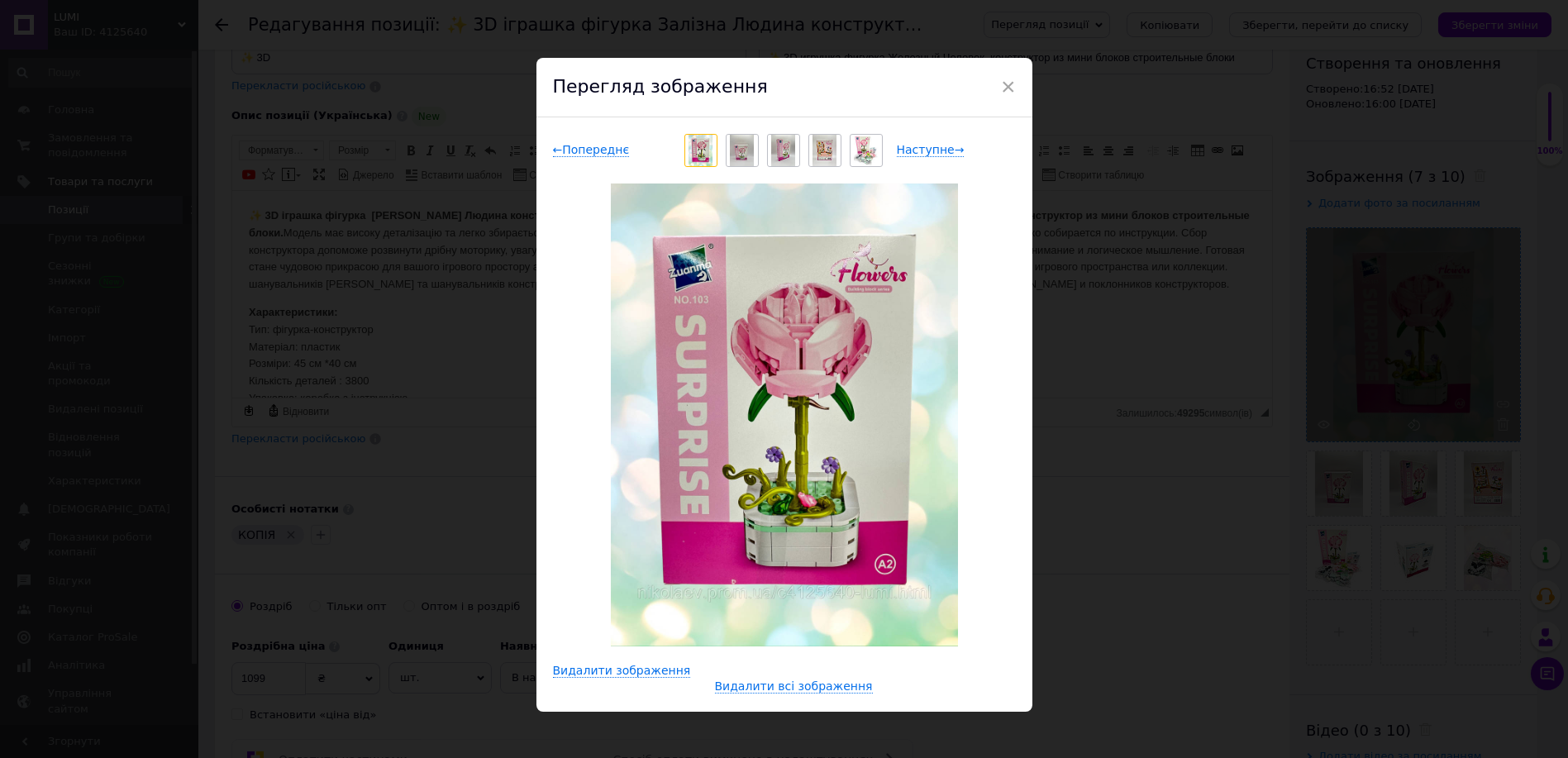
drag, startPoint x: 1249, startPoint y: 214, endPoint x: 1235, endPoint y: 204, distance: 17.2
click at [1236, 204] on div "× Перегляд зображення ← Попереднє Наступне → Видалити зображення Видалити всі з…" at bounding box center [784, 379] width 1568 height 758
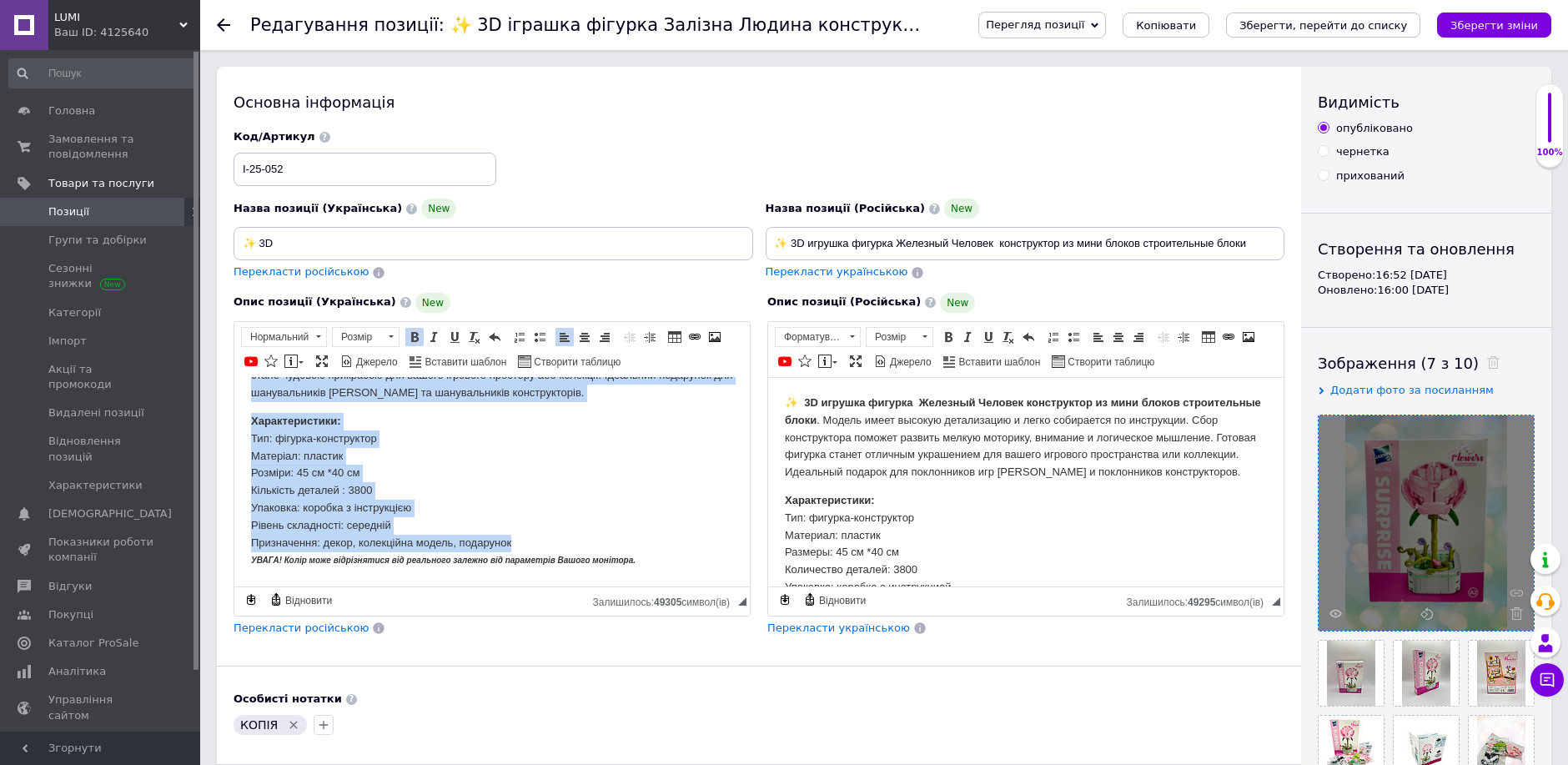
scroll to position [0, 0]
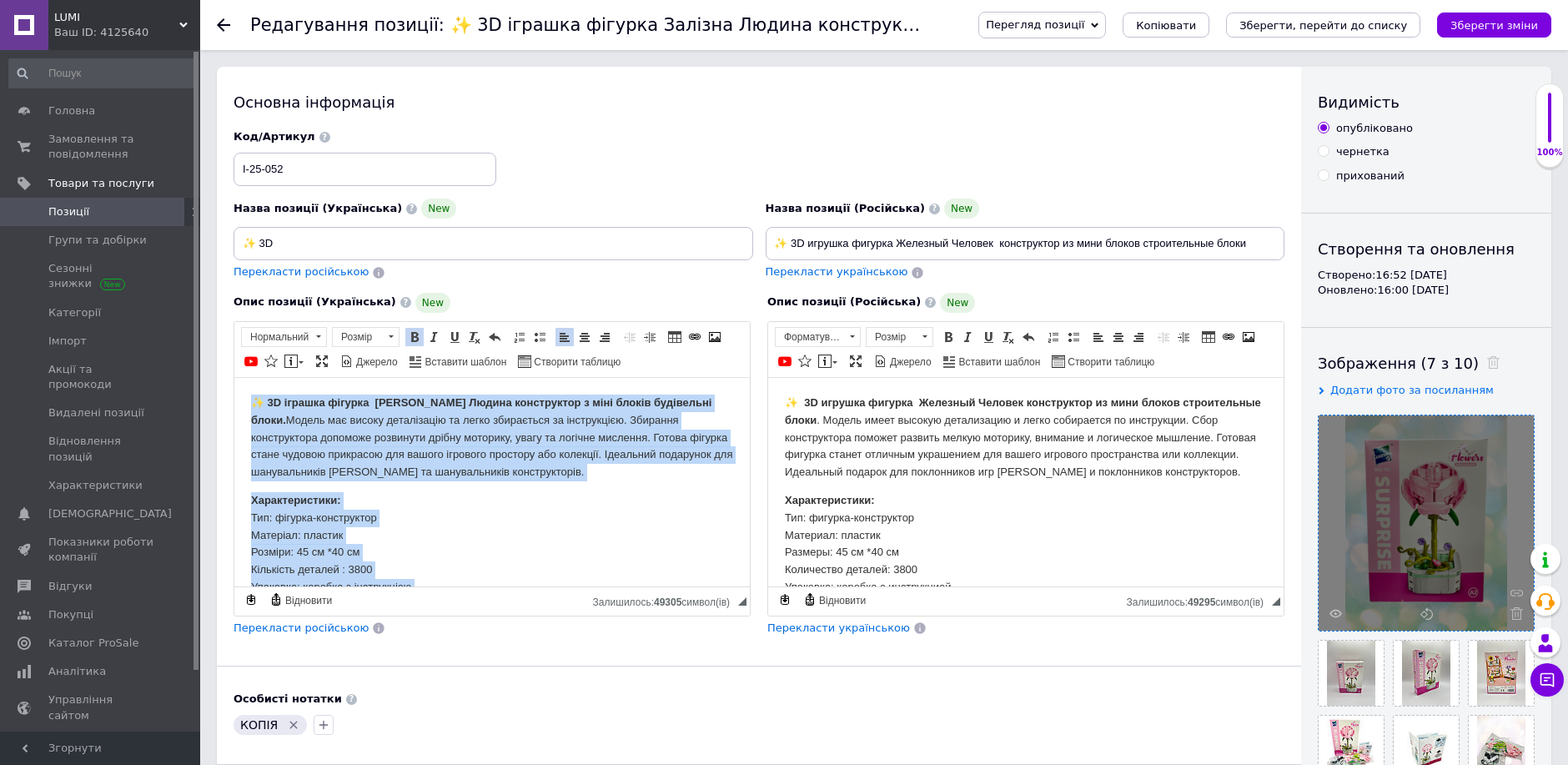
drag, startPoint x: 538, startPoint y: 539, endPoint x: 251, endPoint y: 398, distance: 319.8
click at [251, 399] on body "✨ 3D іграшка фігурка [PERSON_NAME] Людина конструктор з міні блоків будівельні …" at bounding box center [492, 521] width 482 height 255
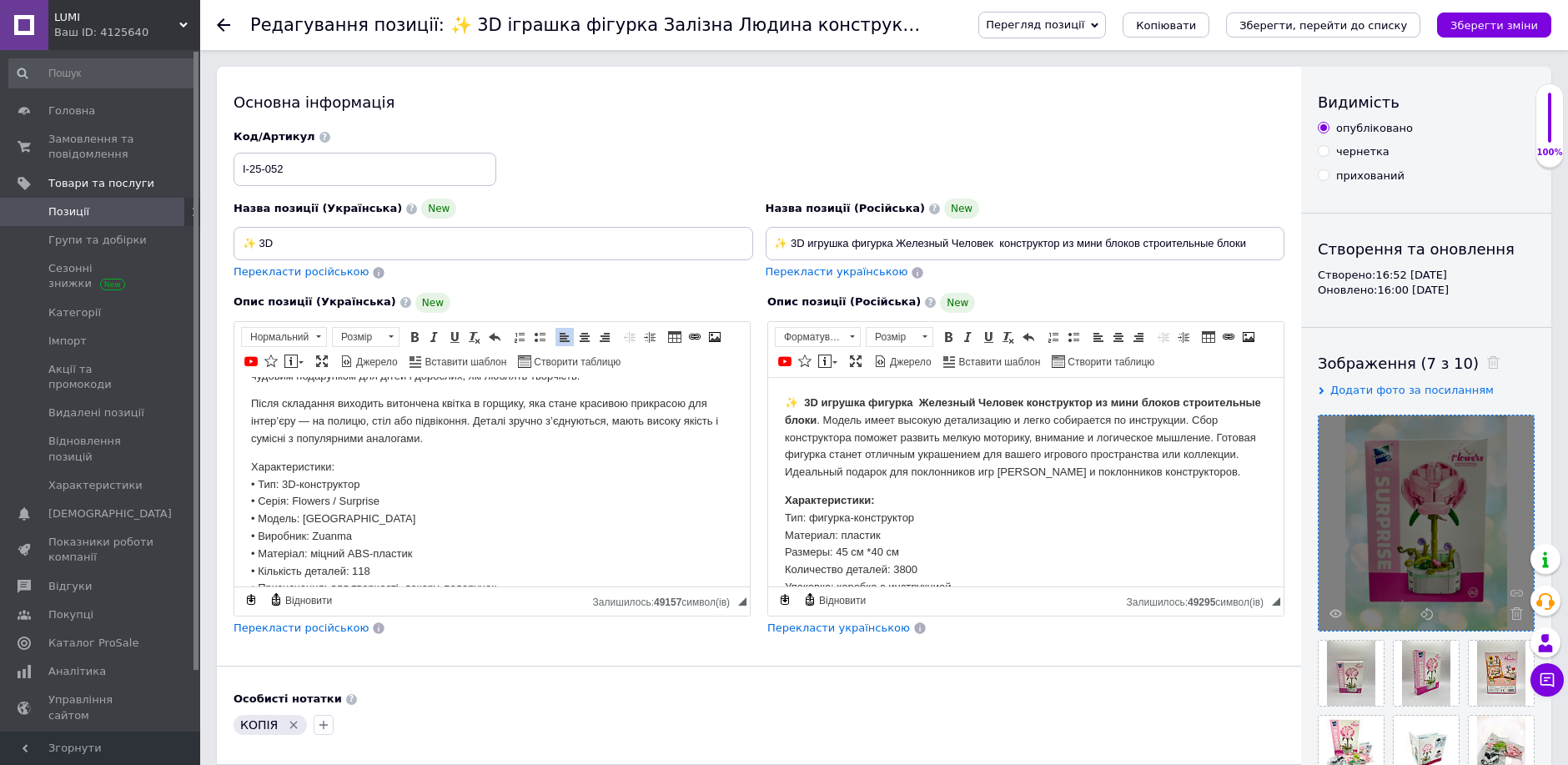
scroll to position [59, 0]
drag, startPoint x: 356, startPoint y: 393, endPoint x: 260, endPoint y: 448, distance: 110.6
click at [242, 468] on html "Конструктор Zuanma Flowers Surprise A5 — це стильний набір для створення об’ємн…" at bounding box center [492, 524] width 516 height 414
click at [415, 342] on link "Жирний Сполучення клавіш Ctrl+B" at bounding box center [415, 337] width 18 height 18
click at [417, 516] on p "Характеристики: • Тип: 3D-конструктор • Серія: Flowers / Surprise • Модель: [GE…" at bounding box center [492, 564] width 482 height 208
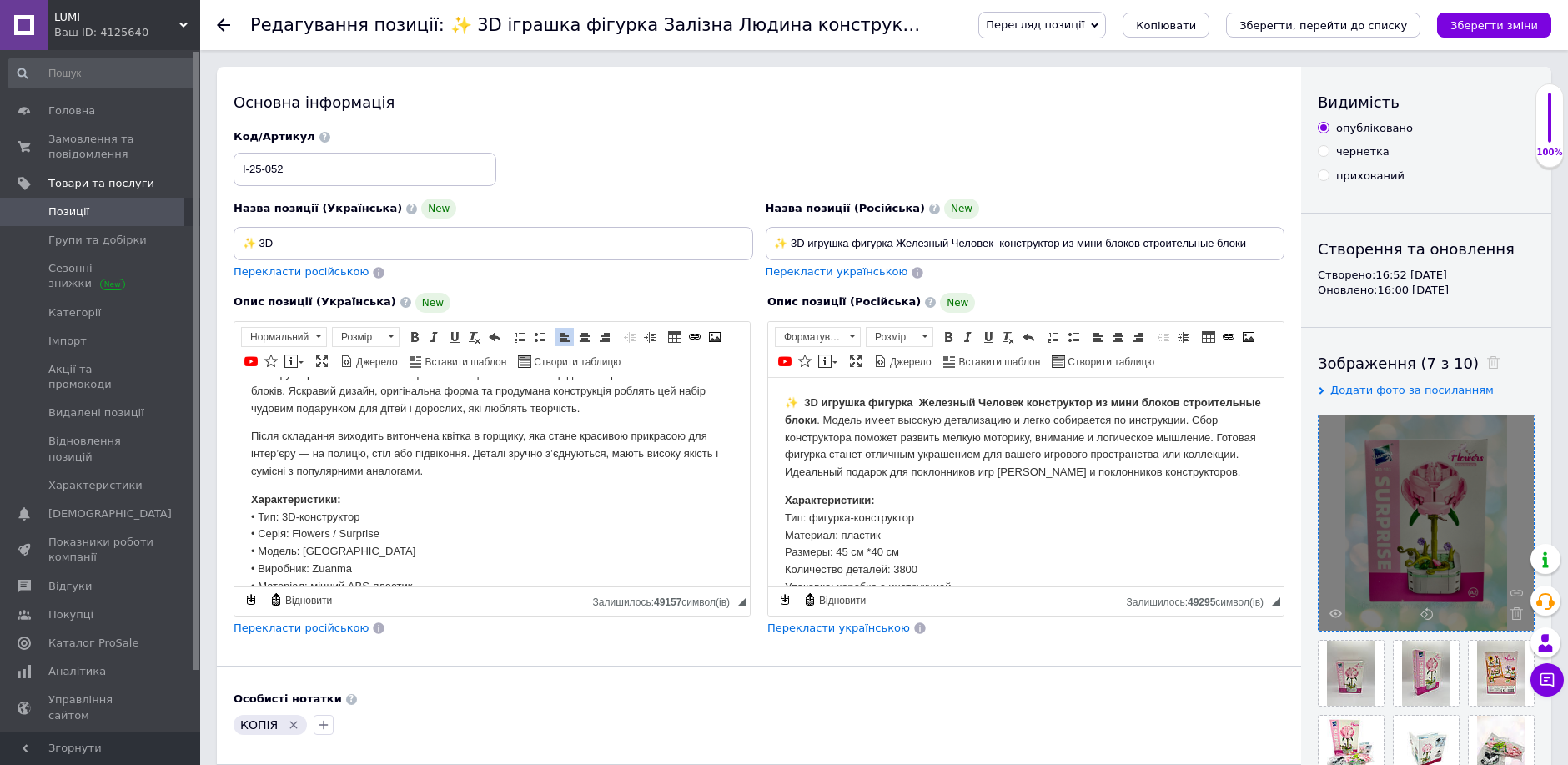
scroll to position [0, 0]
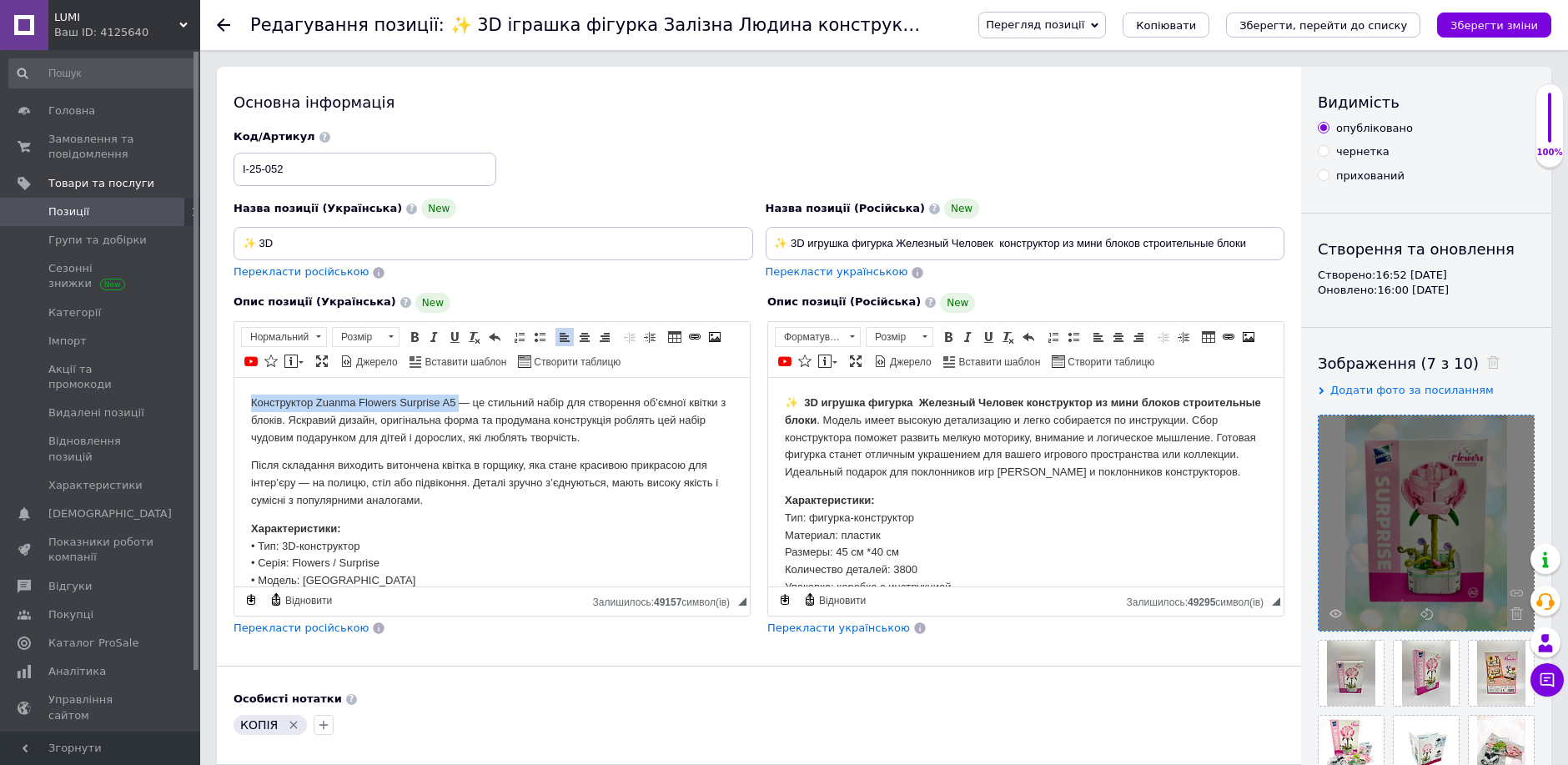
drag, startPoint x: 249, startPoint y: 403, endPoint x: 457, endPoint y: 398, distance: 208.1
click at [457, 398] on html "Конструктор Zuanma Flowers Surprise A5 — це стильний набір для створення об’ємн…" at bounding box center [492, 583] width 516 height 414
click at [418, 331] on span at bounding box center [414, 337] width 14 height 14
click at [442, 438] on p "Конструктор Zuanma Flowers Surprise A5 — це стильний набір для створення об’ємн…" at bounding box center [492, 419] width 482 height 52
click at [300, 237] on input "✨ 3D" at bounding box center [493, 243] width 519 height 34
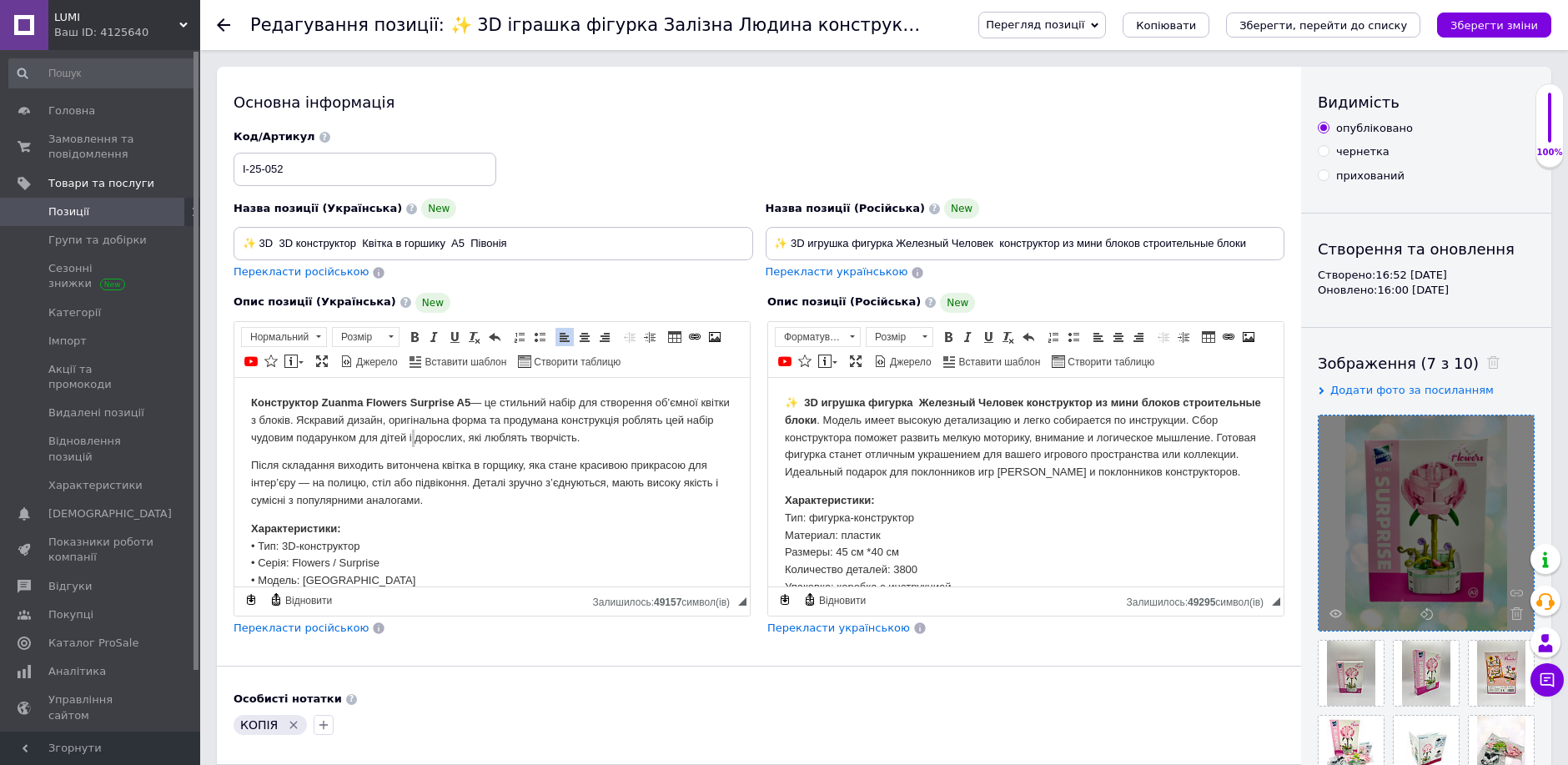
type input "✨ 3D 3D конструктор Квітка в горшику А5 Півонія"
drag, startPoint x: 1277, startPoint y: 242, endPoint x: 816, endPoint y: 242, distance: 461.0
click at [816, 242] on input "✨ 3D игрушка фигурка Железный Человек конструктор из мини блоков строительные б…" at bounding box center [1025, 243] width 519 height 34
drag, startPoint x: 846, startPoint y: 240, endPoint x: 831, endPoint y: 246, distance: 16.2
click at [831, 246] on input "✨ 3D и" at bounding box center [1025, 243] width 519 height 34
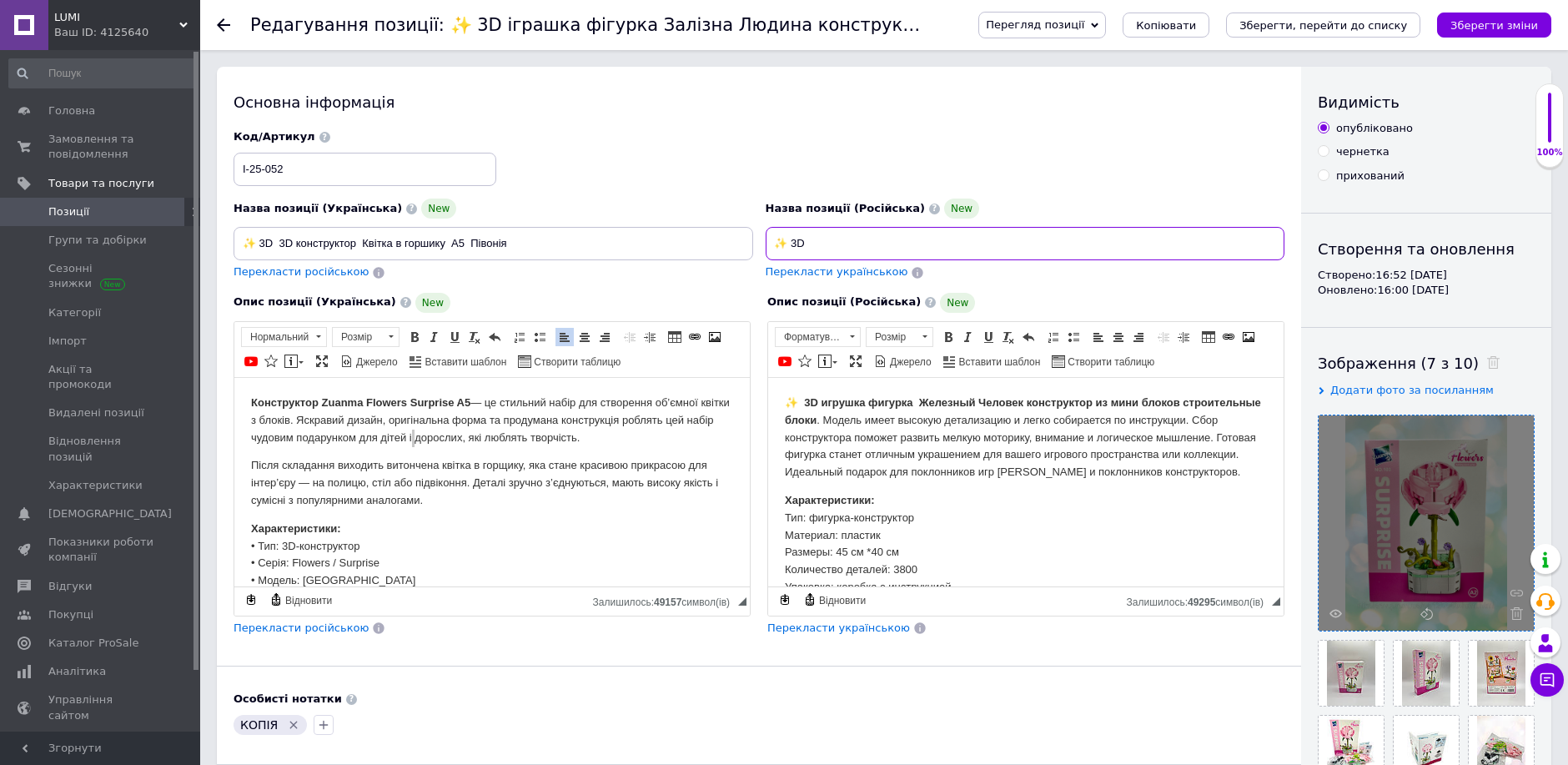
paste input "3D конструктор Цветок в горшке А5 Пион"
drag, startPoint x: 808, startPoint y: 239, endPoint x: 746, endPoint y: 244, distance: 62.2
click at [746, 244] on div "Назва позиції (Українська) New ✨ 3D 3D конструктор Квітка в горшику А5 Півонія …" at bounding box center [759, 206] width 1063 height 164
type input "3D конструктор Цветок в горшке А5 Пион"
drag, startPoint x: 276, startPoint y: 247, endPoint x: 216, endPoint y: 238, distance: 60.7
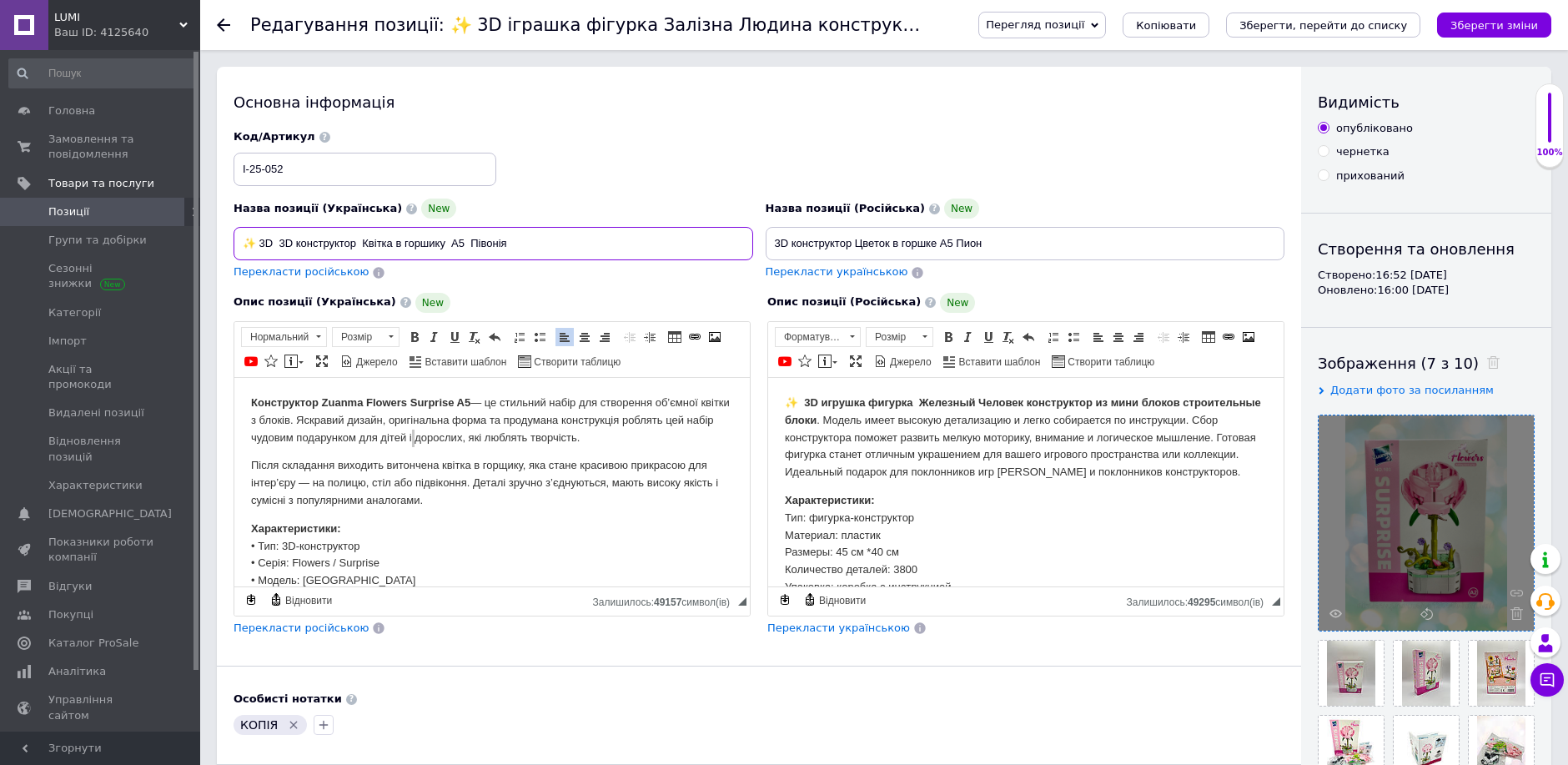
click at [216, 238] on div "Основна інформація Назва позиції (Українська) New ✨ 3D 3D конструктор Квітка в …" at bounding box center [759, 531] width 1084 height 931
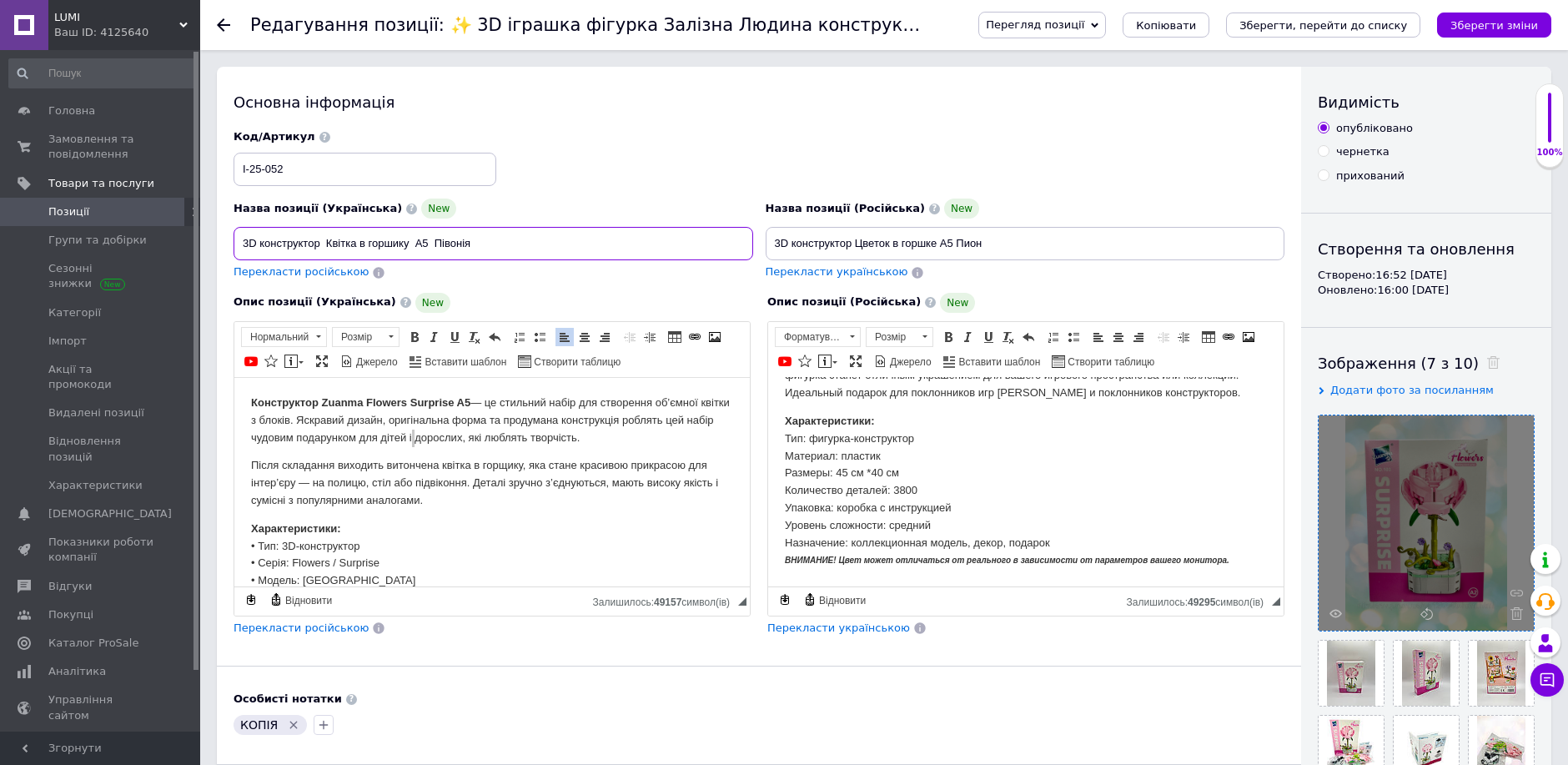
type input "3D конструктор Квітка в горшику А5 Півонія"
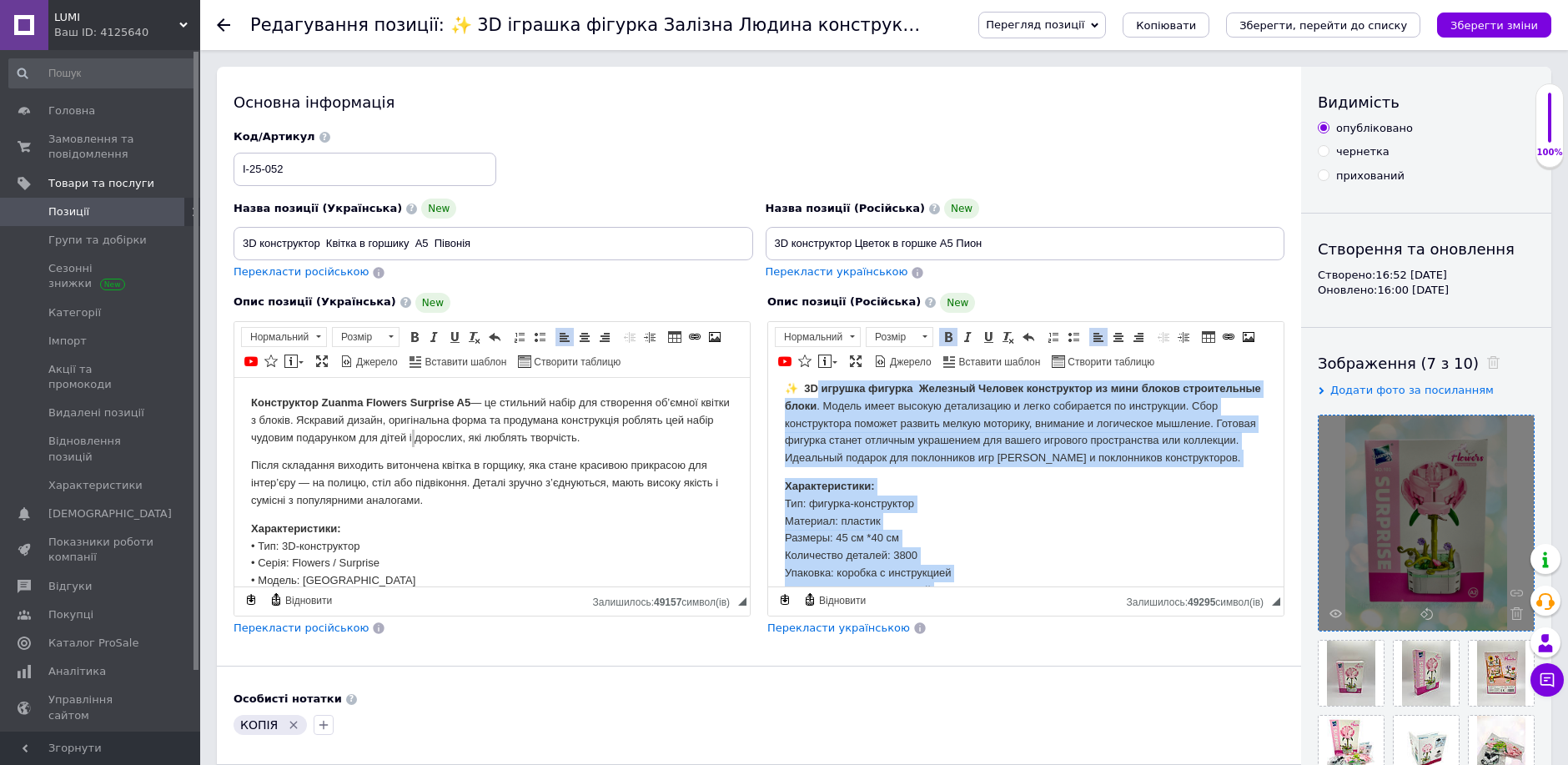
scroll to position [0, 0]
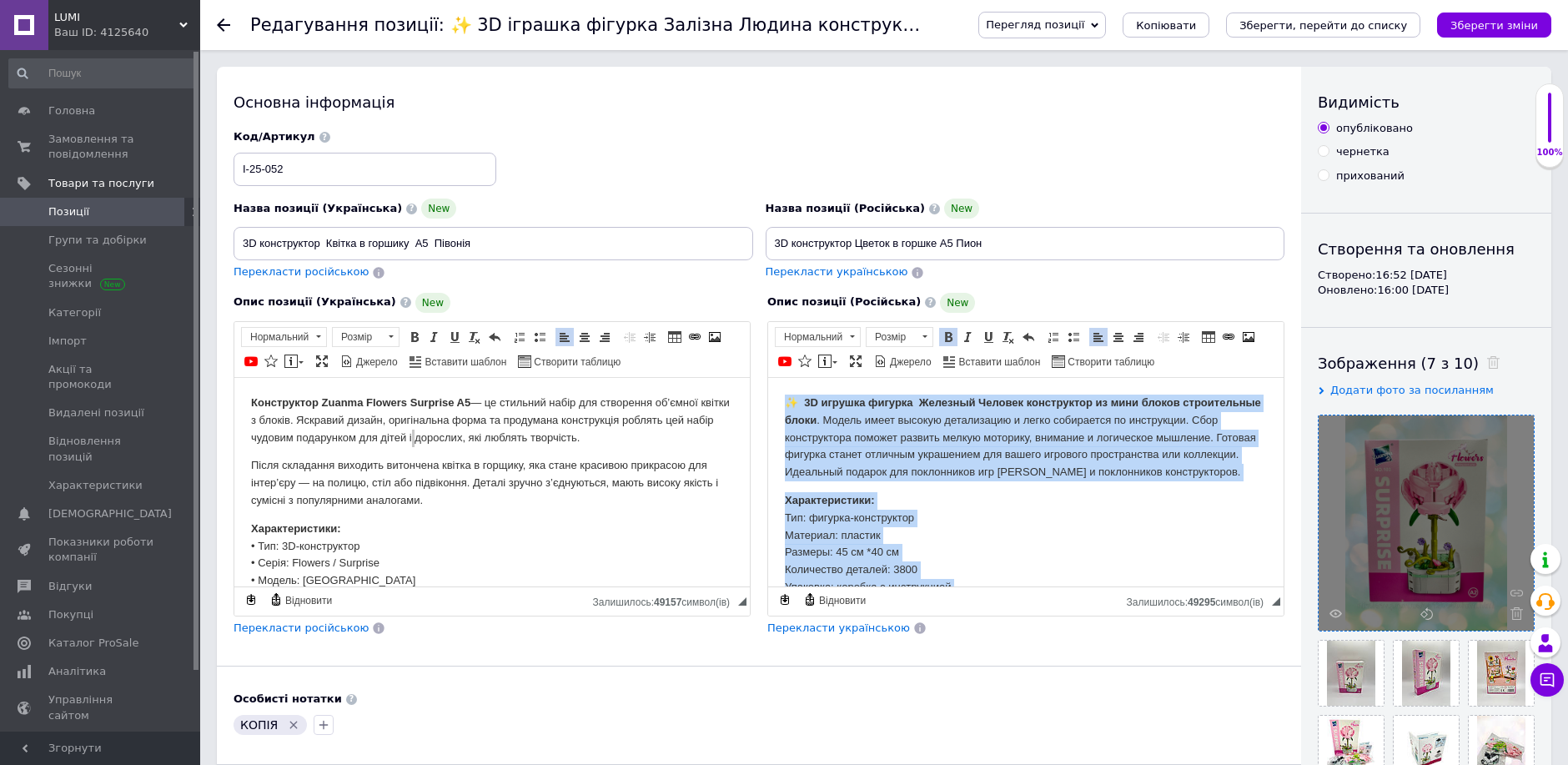
drag, startPoint x: 1073, startPoint y: 539, endPoint x: 771, endPoint y: 394, distance: 335.0
click at [771, 394] on html "✨ 3D игрушка фигурка Железный Человек конструктор из мини блоков строительные б…" at bounding box center [1026, 520] width 516 height 287
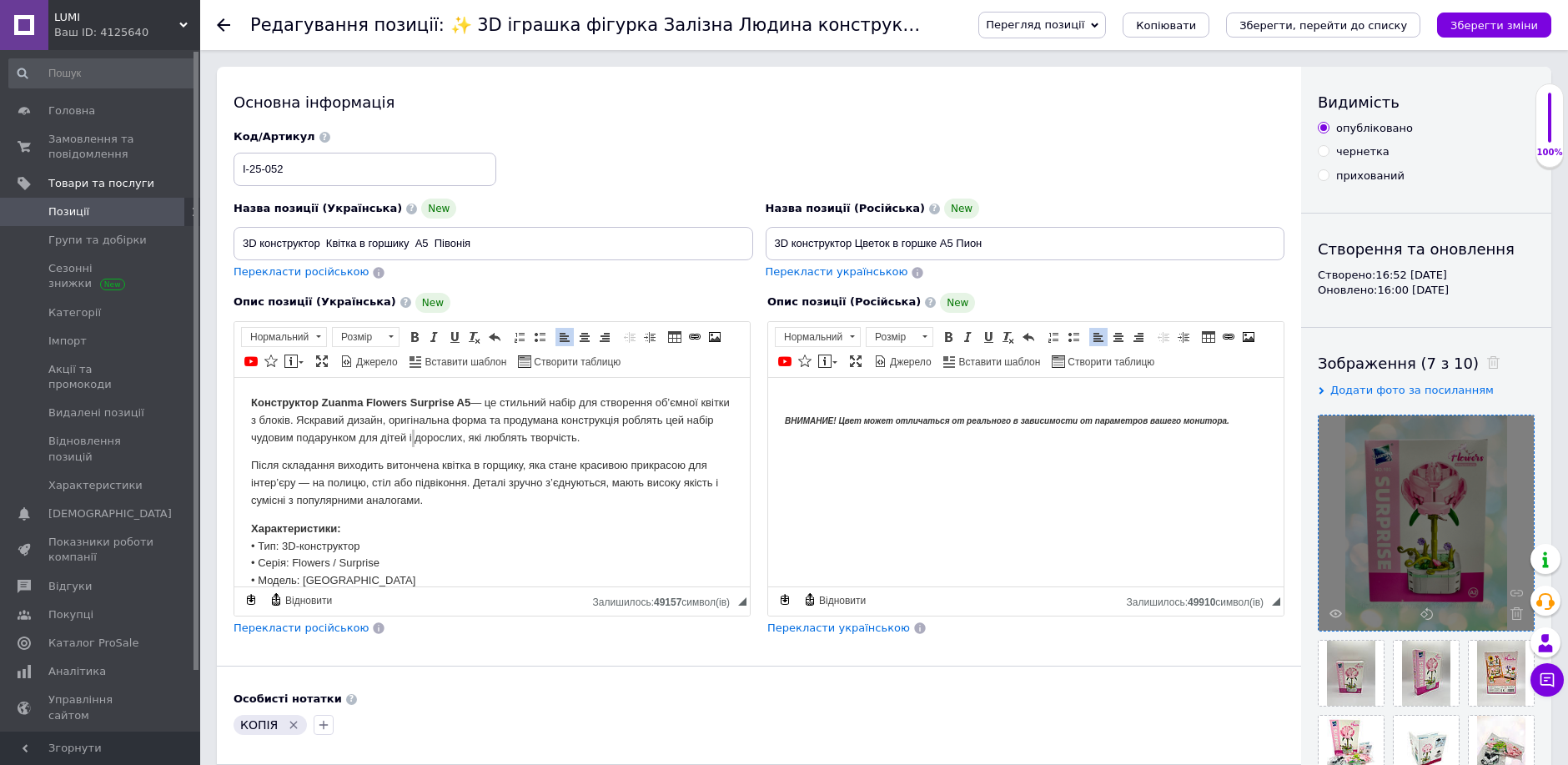
click at [801, 388] on html "ВНИМАНИЕ! Цвет может отличаться от реального в зависимости от параметров вашего…" at bounding box center [1026, 411] width 516 height 69
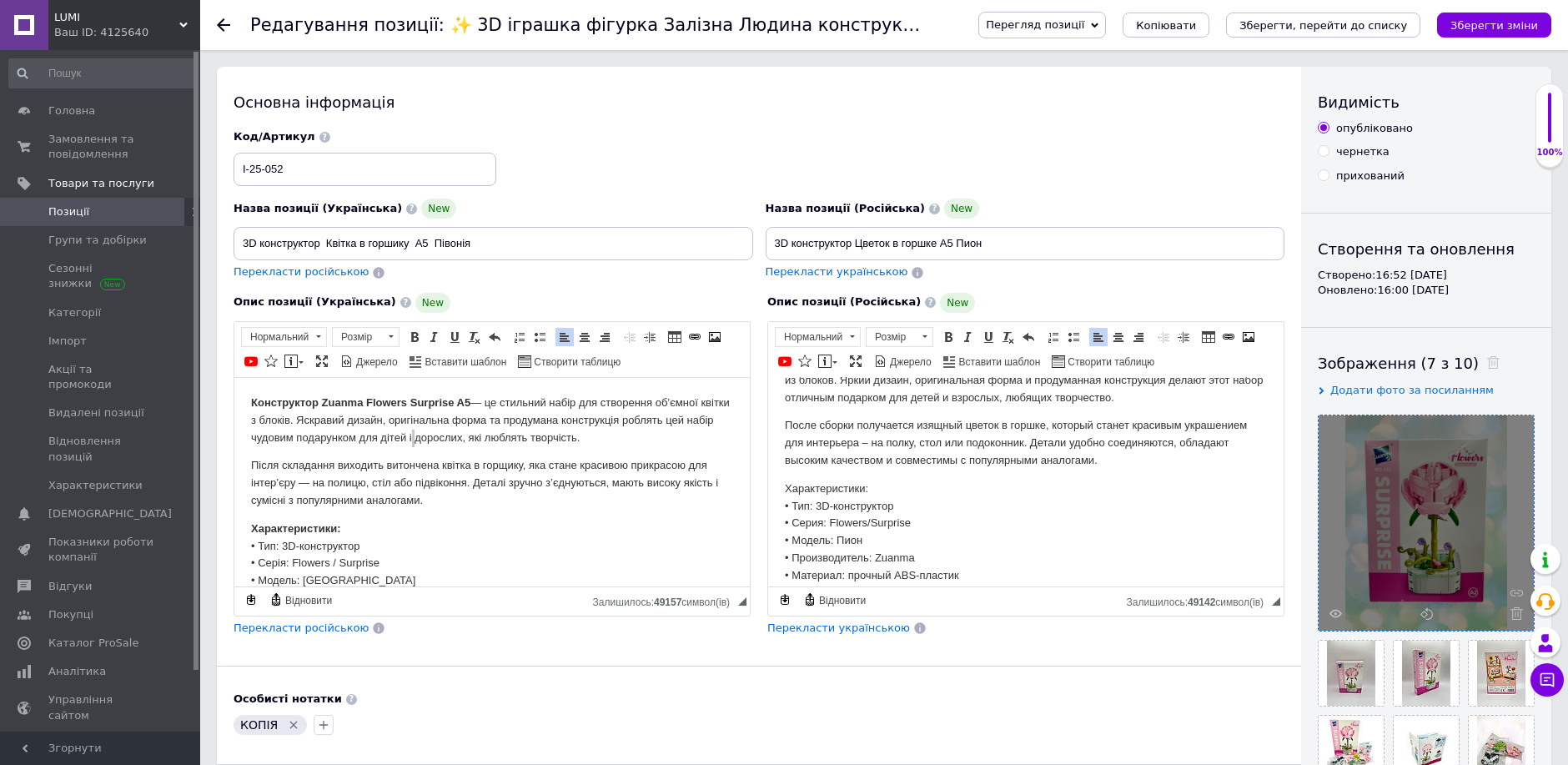
scroll to position [16, 0]
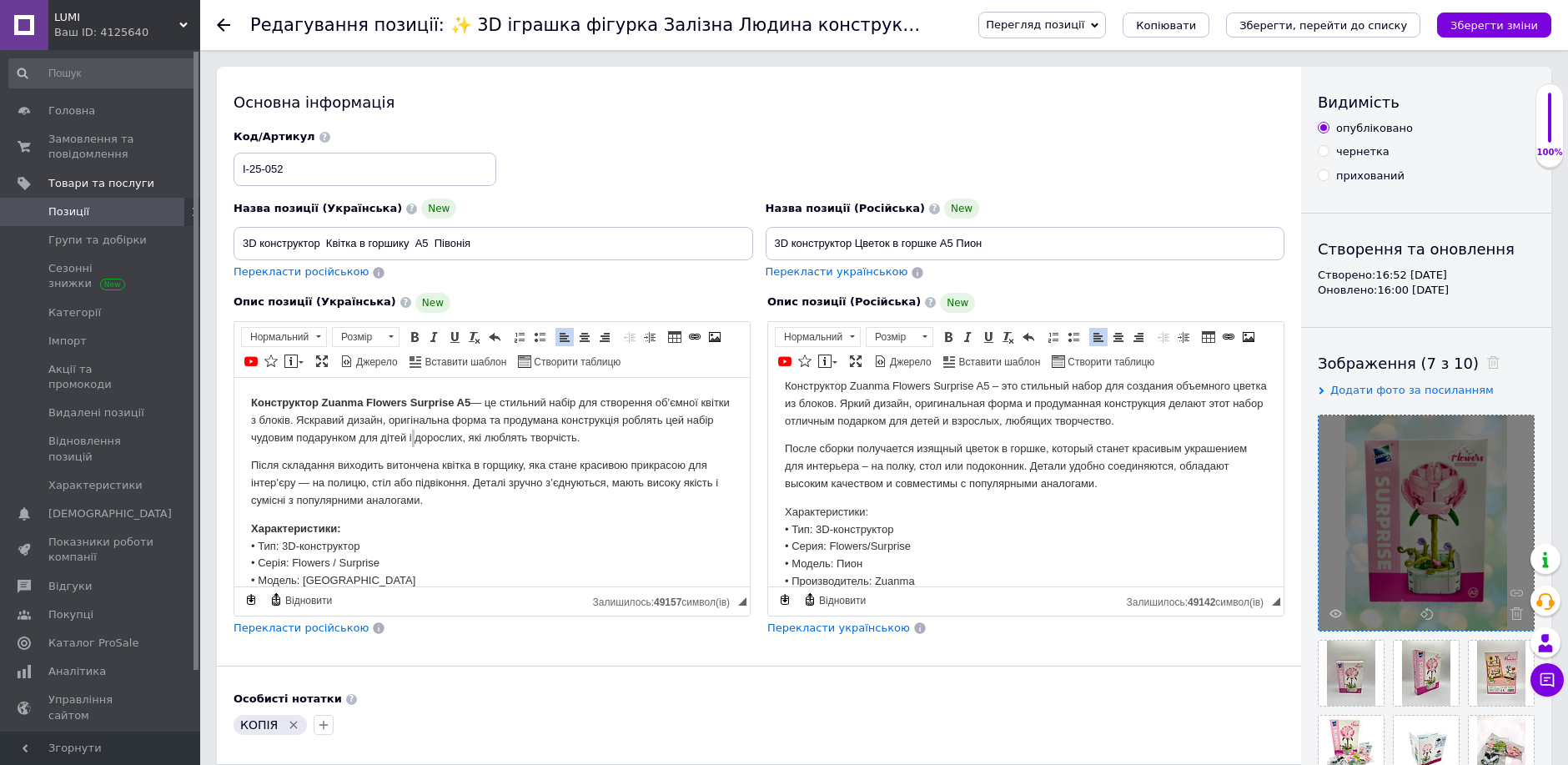
drag, startPoint x: 895, startPoint y: 381, endPoint x: 770, endPoint y: 513, distance: 181.8
click at [770, 513] on html "Конструктор Zuanma Flowers Surprise A5 – это стильный набор для создания объемн…" at bounding box center [1026, 567] width 516 height 414
drag, startPoint x: 952, startPoint y: 338, endPoint x: 945, endPoint y: 351, distance: 14.8
click at [952, 339] on span at bounding box center [948, 337] width 14 height 14
drag, startPoint x: 913, startPoint y: 450, endPoint x: 887, endPoint y: 439, distance: 28.2
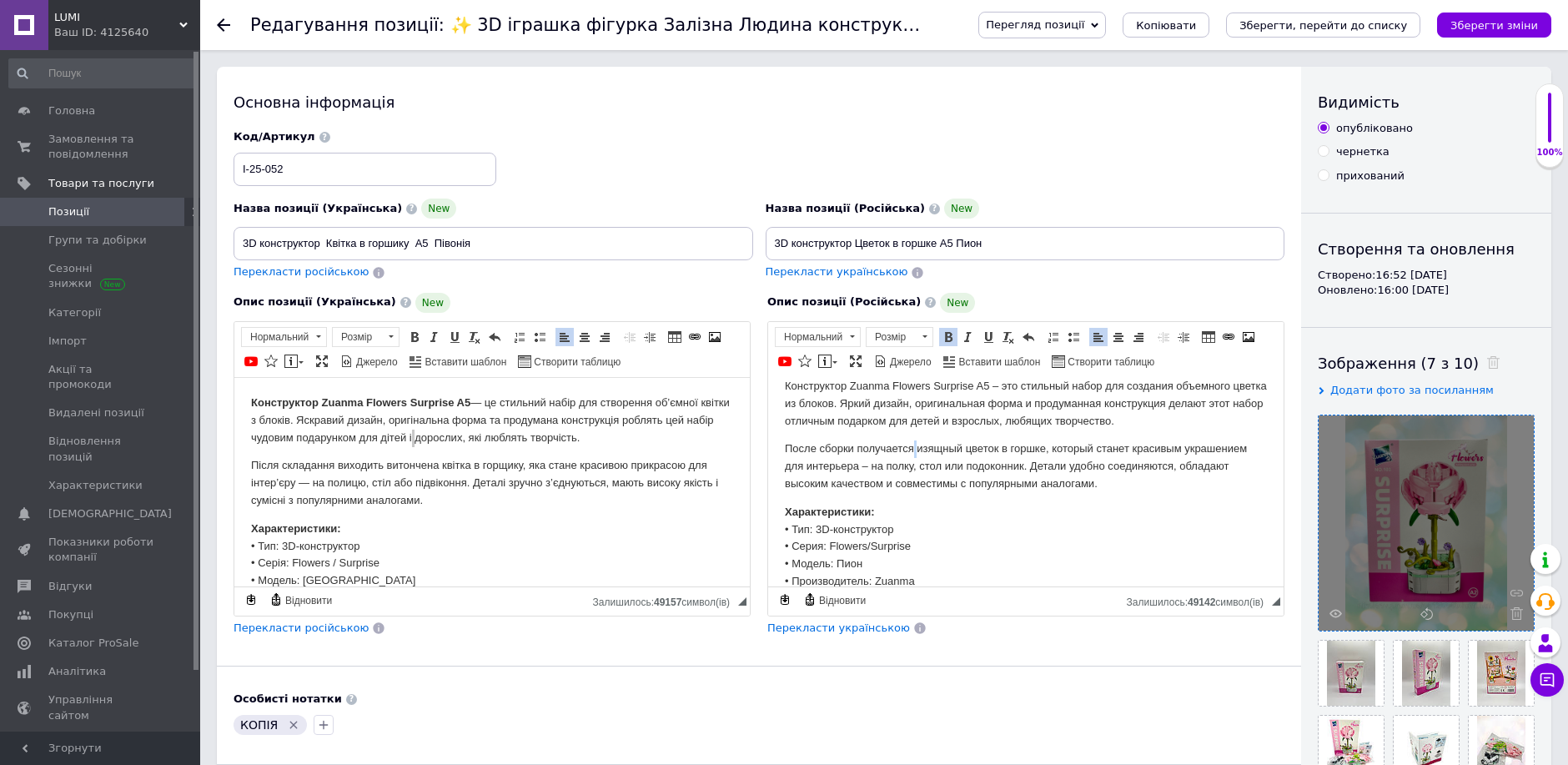
click at [918, 448] on p "После сборки получается изящный цветок в горшке, который станет красивым украше…" at bounding box center [1026, 465] width 482 height 52
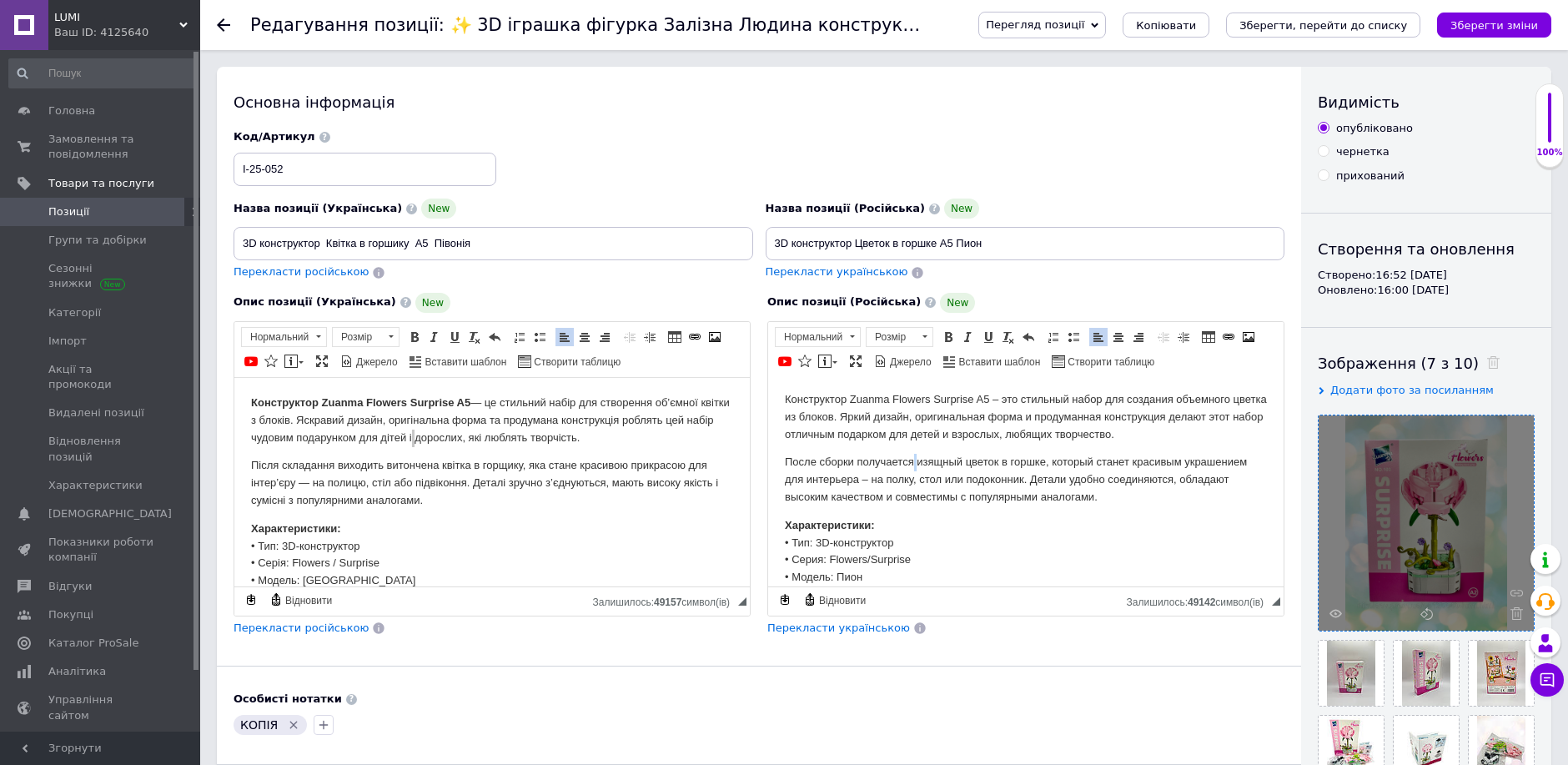
scroll to position [0, 0]
drag, startPoint x: 779, startPoint y: 401, endPoint x: 990, endPoint y: 400, distance: 211.0
click at [990, 400] on html "Конструктор Zuanma Flowers Surprise A5 – это стильный набор для создания объемн…" at bounding box center [1026, 583] width 516 height 414
click at [952, 333] on span at bounding box center [948, 337] width 14 height 14
click at [939, 411] on p "Конструктор Zuanma Flowers Surprise A5 – это стильный набор для создания объемн…" at bounding box center [1026, 419] width 482 height 52
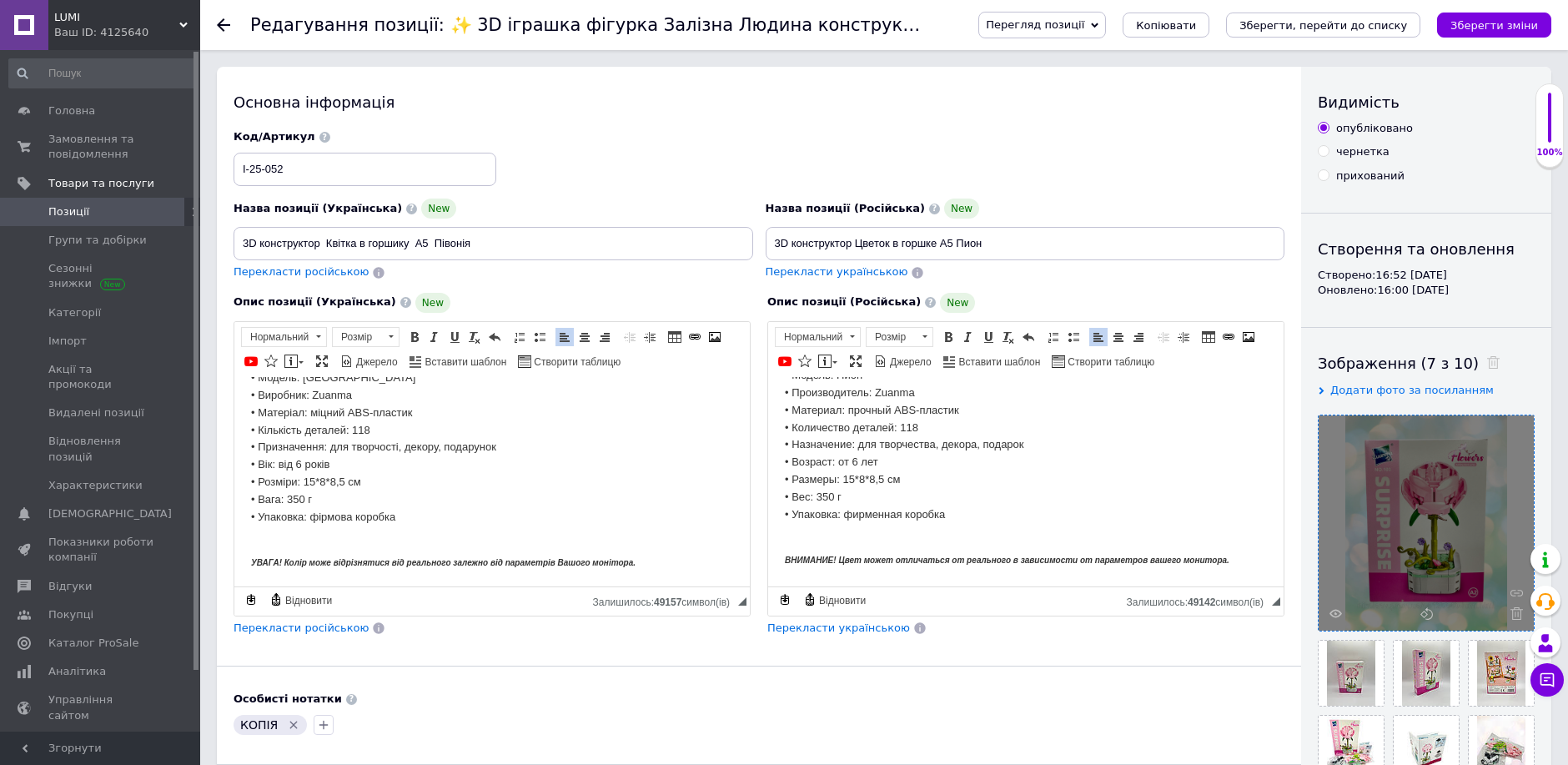
scroll to position [206, 0]
click at [825, 539] on p "ВНИМАНИЕ! Цвет может отличаться от реального в зависимости от параметров вашего…" at bounding box center [1026, 550] width 482 height 35
drag, startPoint x: 316, startPoint y: 538, endPoint x: 326, endPoint y: 545, distance: 12.2
click at [316, 538] on p "УВАГА! Колір може відрізнятися від реального залежно від параметрів Вашого моні…" at bounding box center [492, 550] width 482 height 35
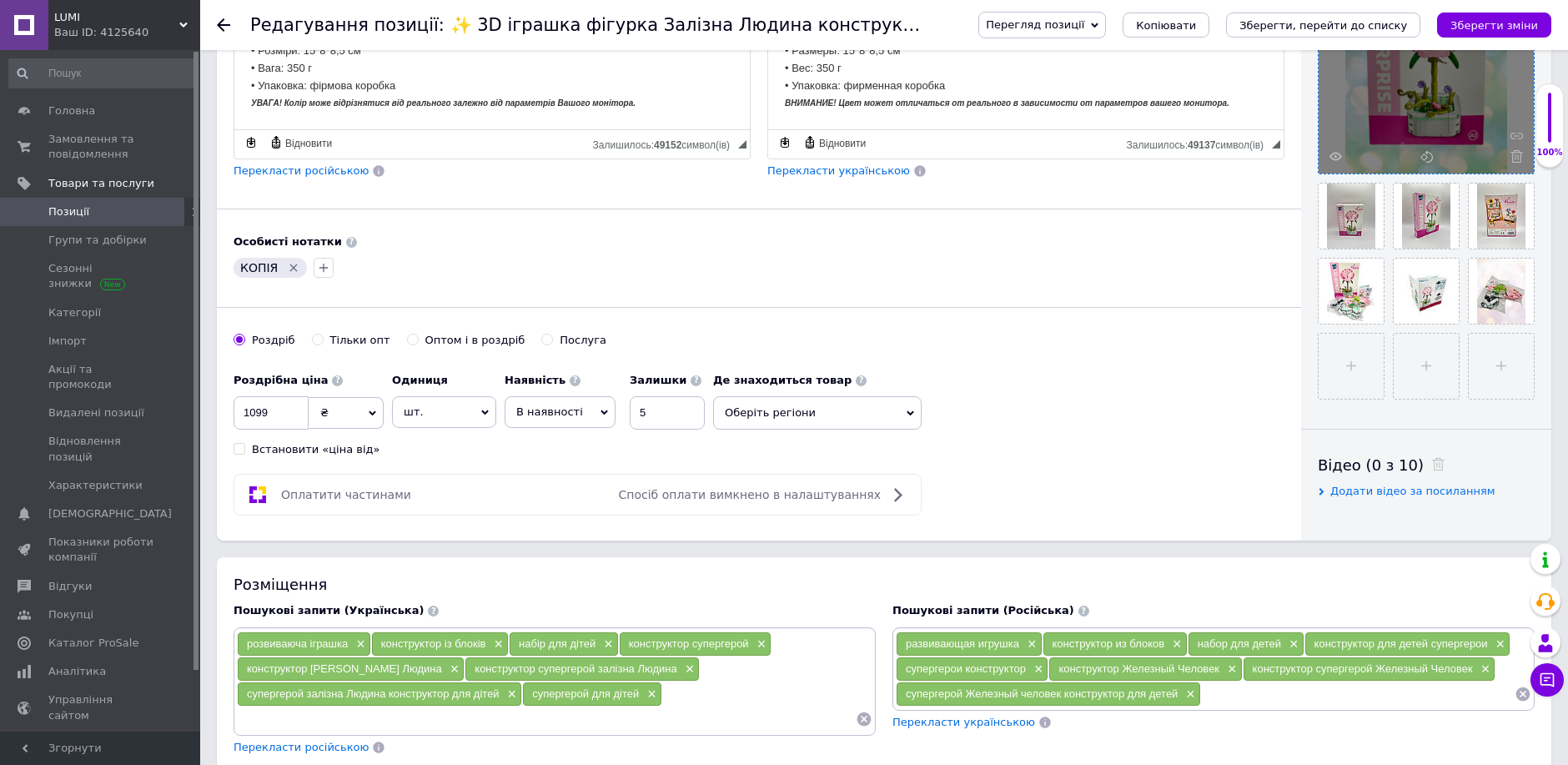
scroll to position [463, 0]
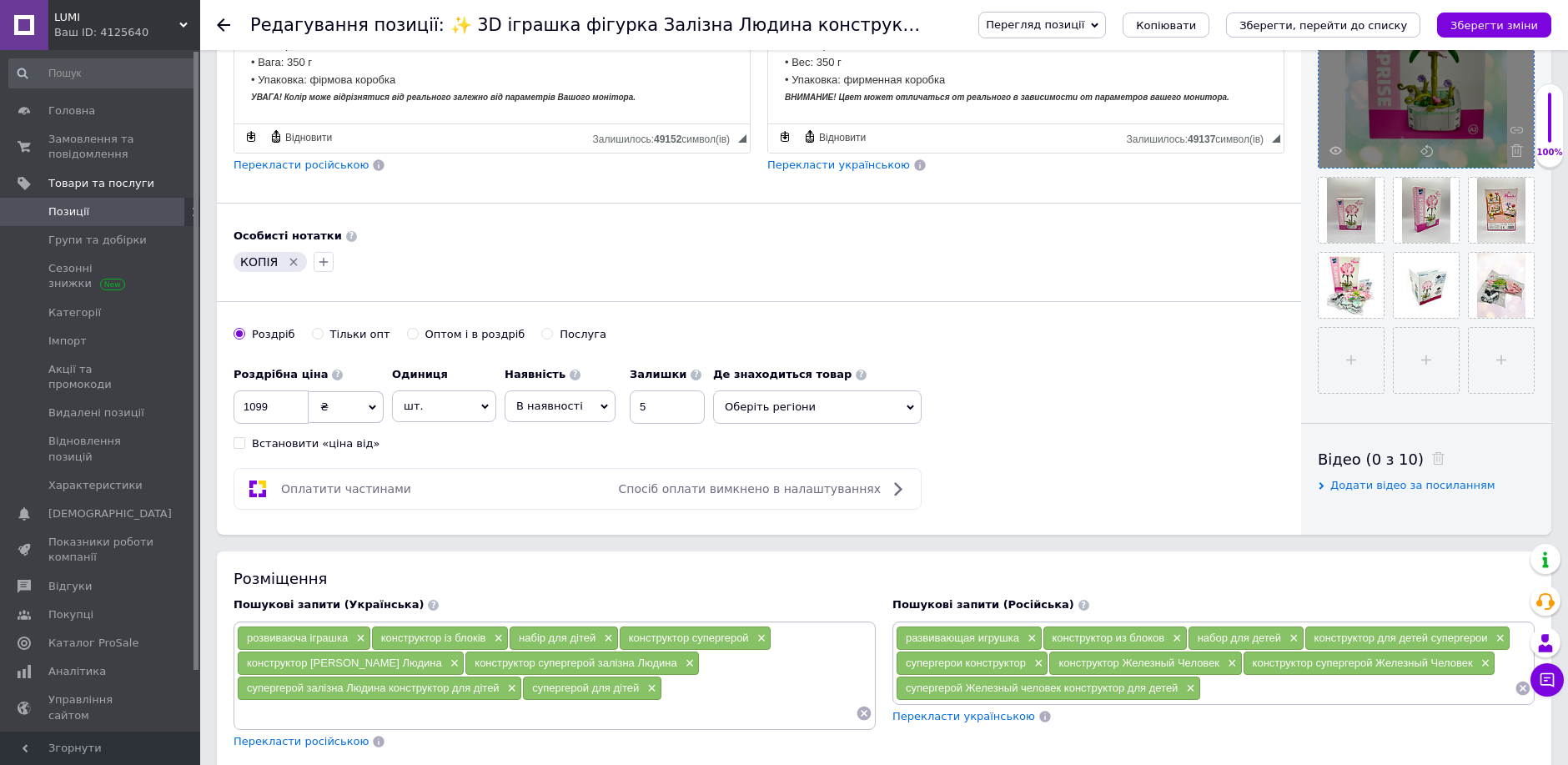
drag, startPoint x: 291, startPoint y: 281, endPoint x: 290, endPoint y: 291, distance: 10.0
click at [292, 268] on icon "Видалити мітку" at bounding box center [293, 262] width 14 height 14
drag, startPoint x: 270, startPoint y: 427, endPoint x: 208, endPoint y: 414, distance: 63.3
click at [208, 415] on div "Основна інформація Назва позиції (Українська) New 3D конструктор Квітка в горши…" at bounding box center [884, 718] width 1368 height 2230
type input "300"
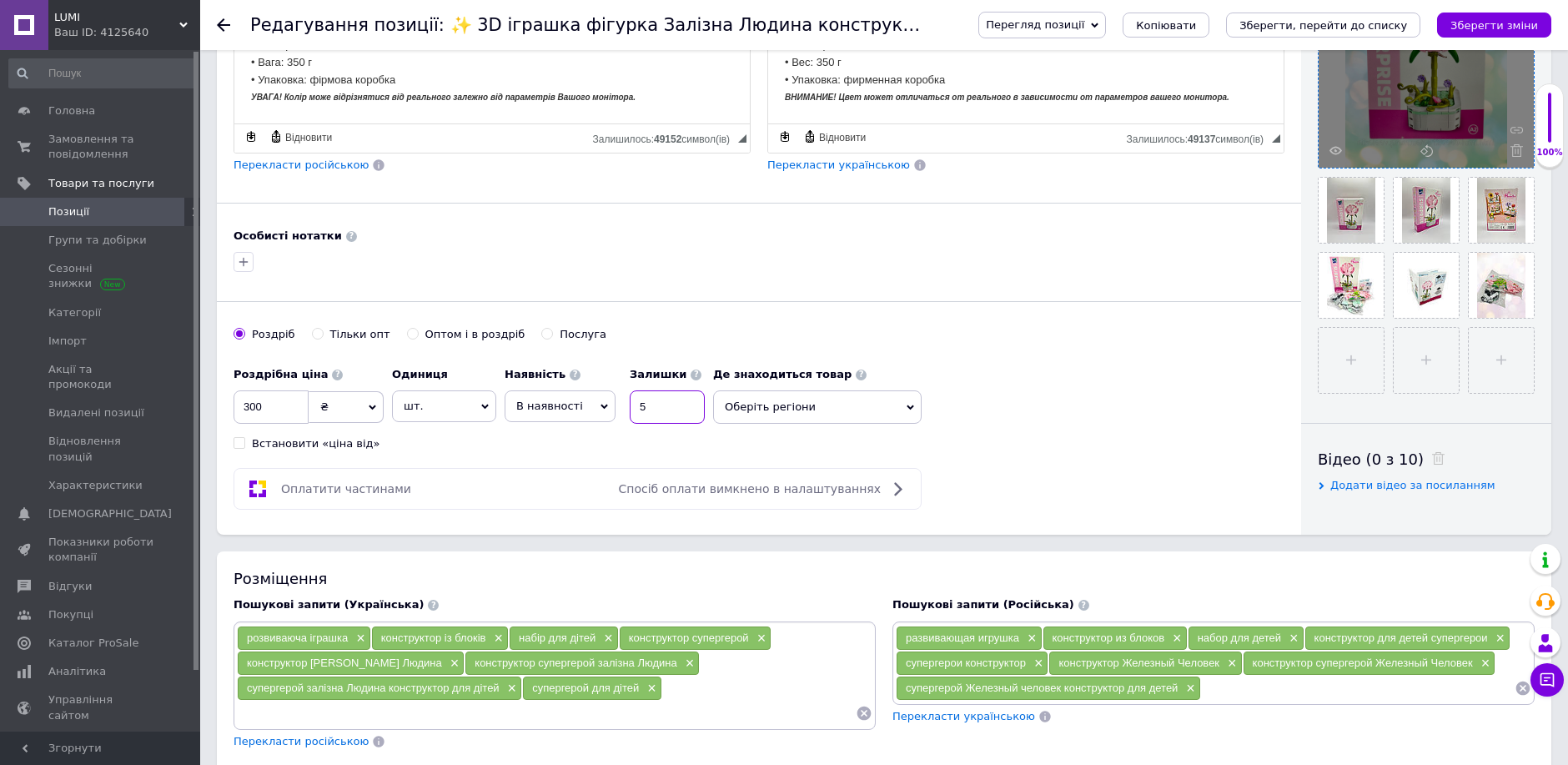
drag, startPoint x: 667, startPoint y: 423, endPoint x: 659, endPoint y: 413, distance: 12.8
click at [667, 418] on input "5" at bounding box center [667, 407] width 75 height 34
type input "1"
click at [758, 646] on span "×" at bounding box center [759, 639] width 14 height 15
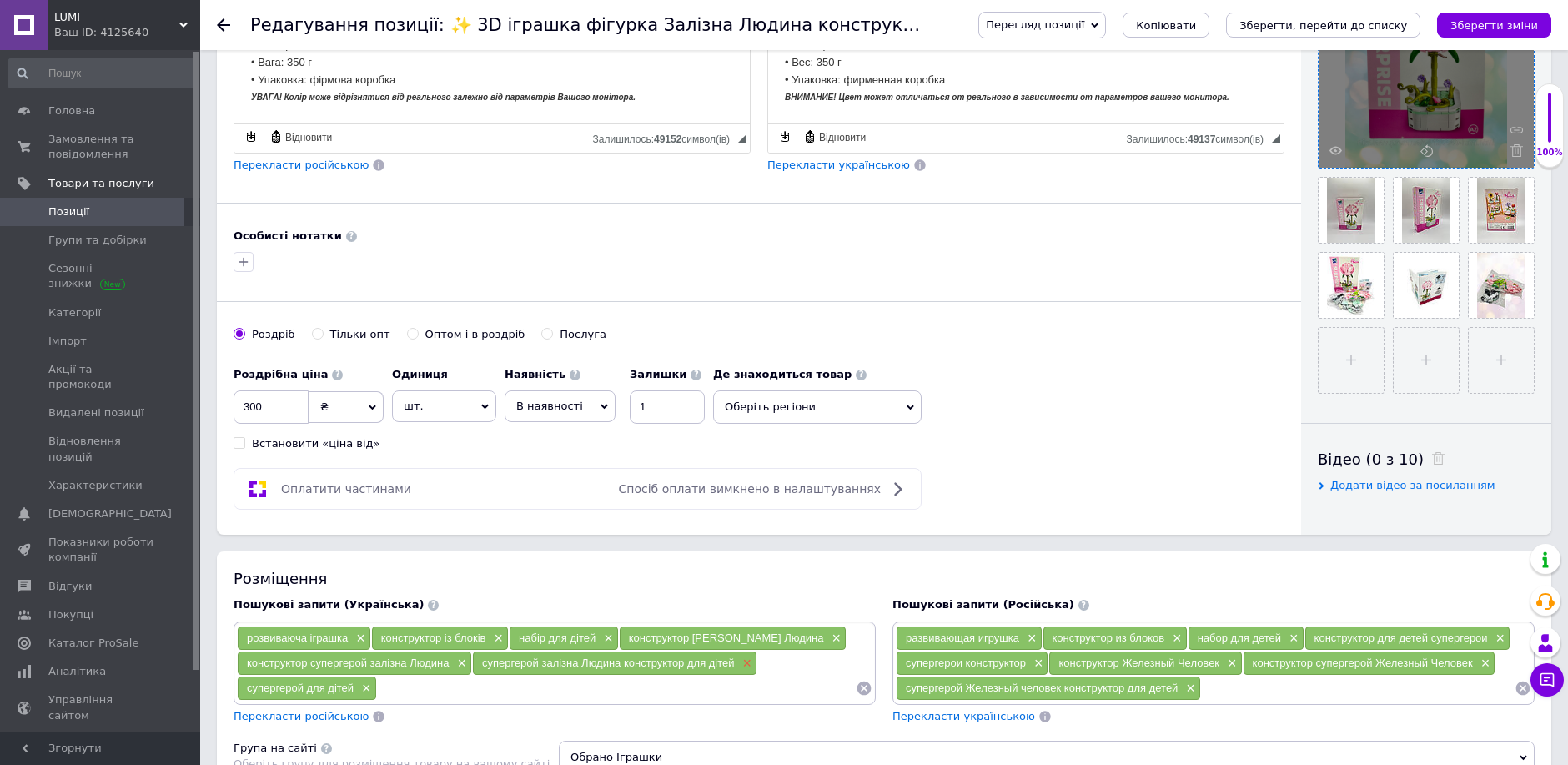
click at [745, 670] on span "×" at bounding box center [745, 664] width 14 height 15
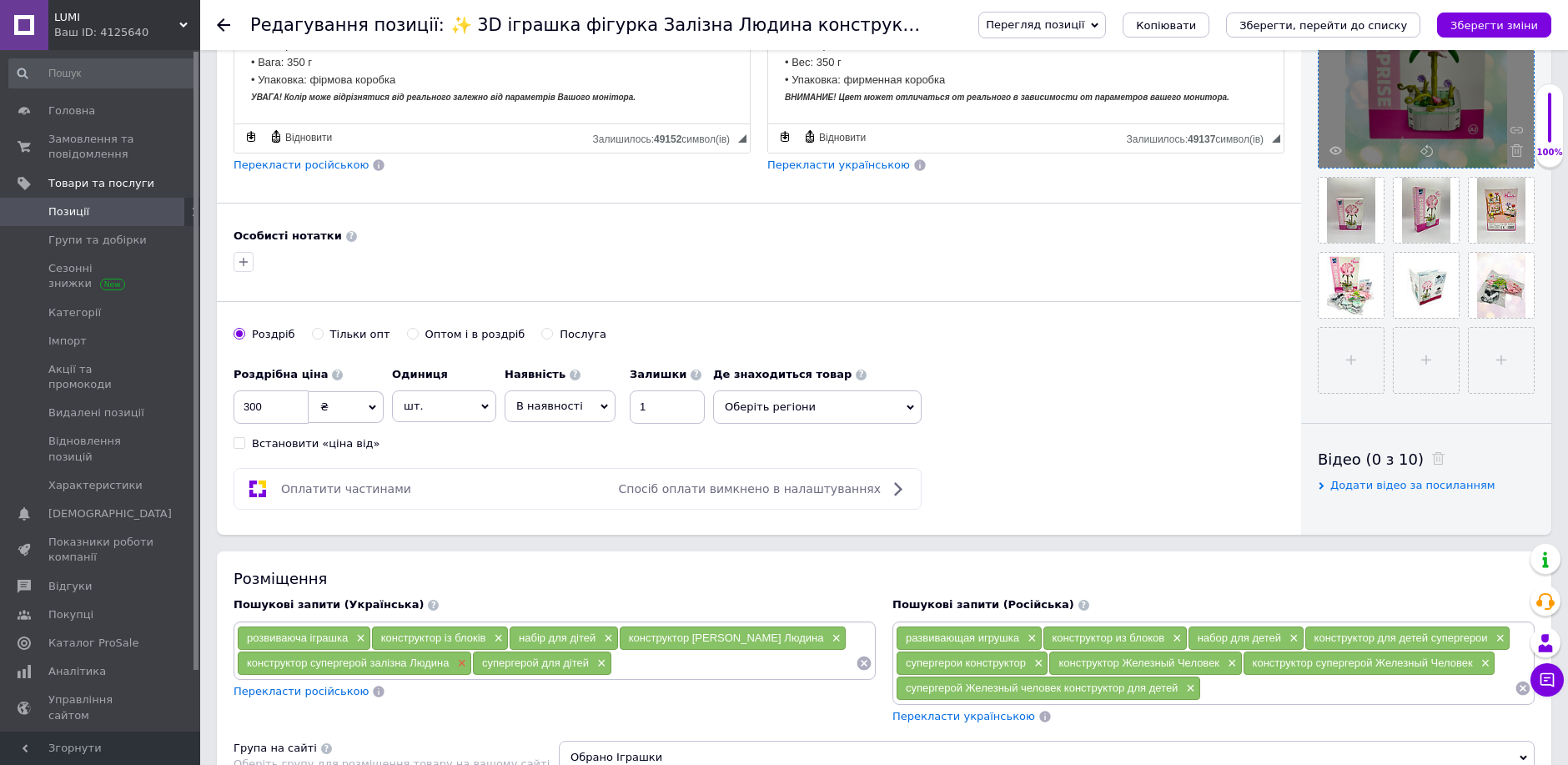
click at [461, 670] on span "×" at bounding box center [459, 664] width 14 height 15
click at [368, 670] on span "×" at bounding box center [364, 664] width 14 height 15
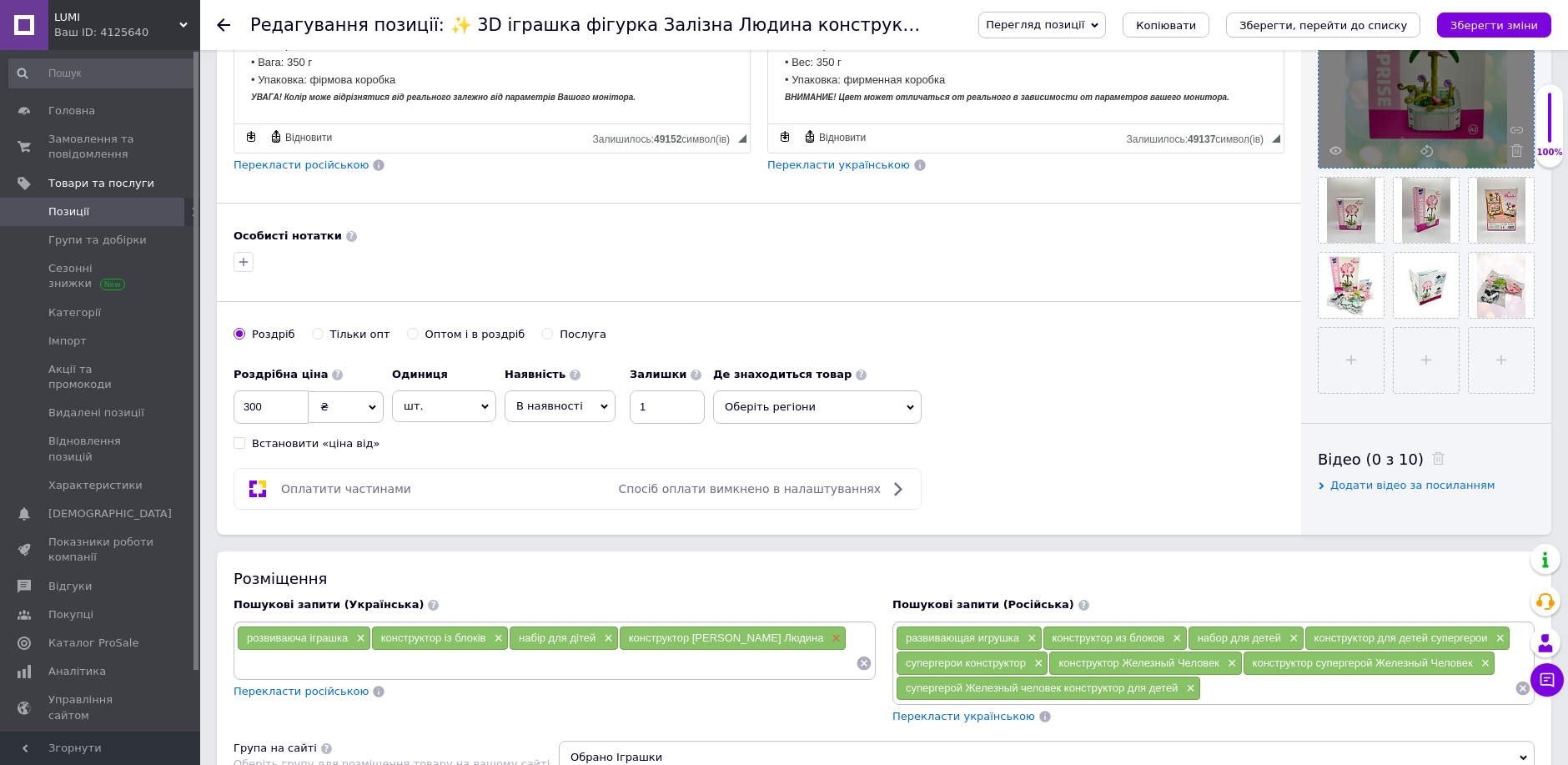
click at [829, 646] on span "×" at bounding box center [835, 639] width 14 height 15
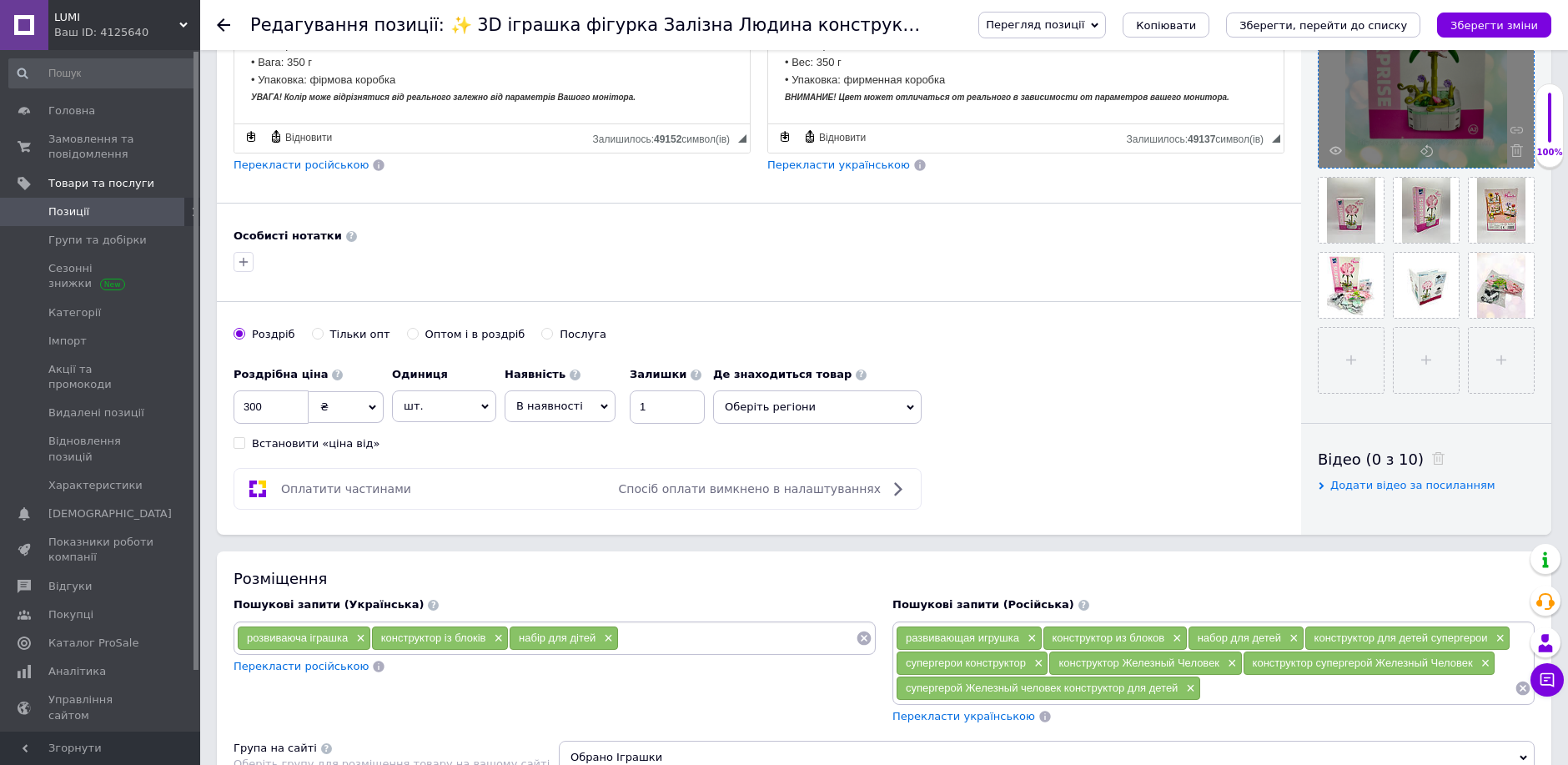
click at [1189, 696] on span "×" at bounding box center [1188, 689] width 14 height 15
click at [1229, 670] on span "×" at bounding box center [1230, 664] width 14 height 15
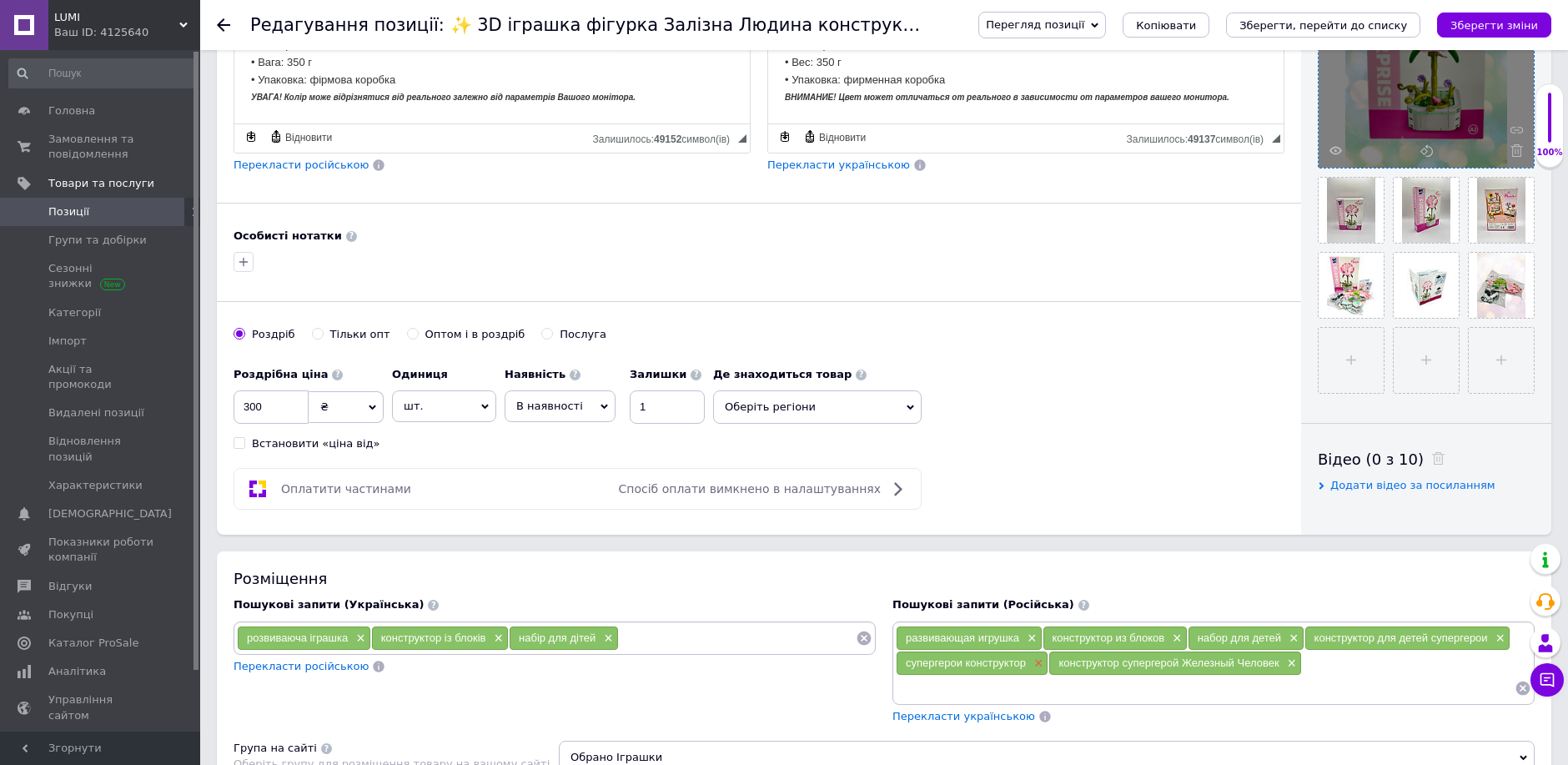
click at [1039, 670] on span "×" at bounding box center [1036, 664] width 14 height 15
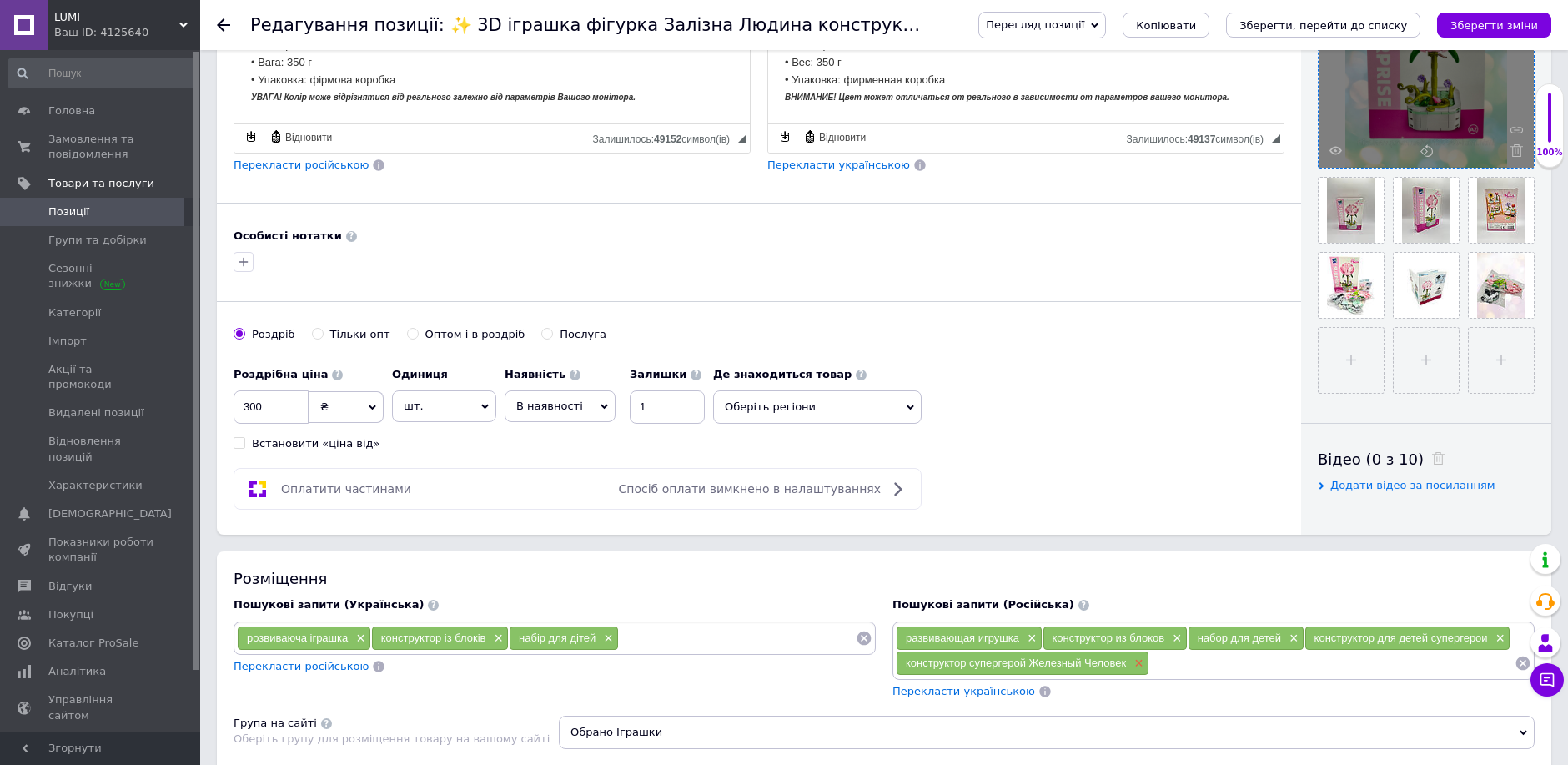
click at [1139, 670] on span "×" at bounding box center [1137, 664] width 14 height 15
drag, startPoint x: 1502, startPoint y: 654, endPoint x: 1475, endPoint y: 662, distance: 28.2
click at [1502, 649] on div "конструктор для детей супергерои ×" at bounding box center [1408, 639] width 206 height 24
drag, startPoint x: 1499, startPoint y: 653, endPoint x: 1482, endPoint y: 660, distance: 18.4
click at [1499, 646] on span "×" at bounding box center [1498, 639] width 14 height 15
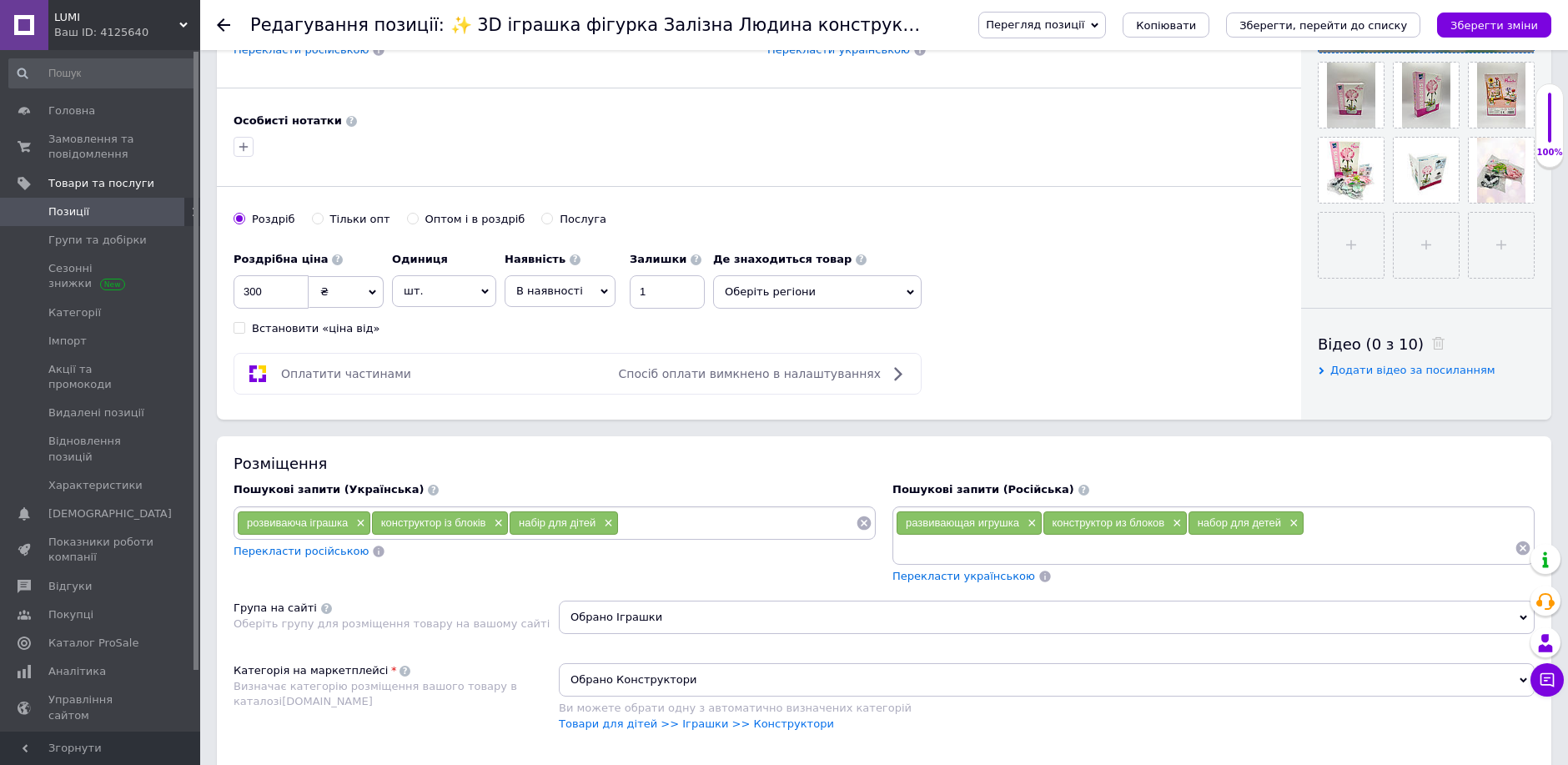
scroll to position [740, 0]
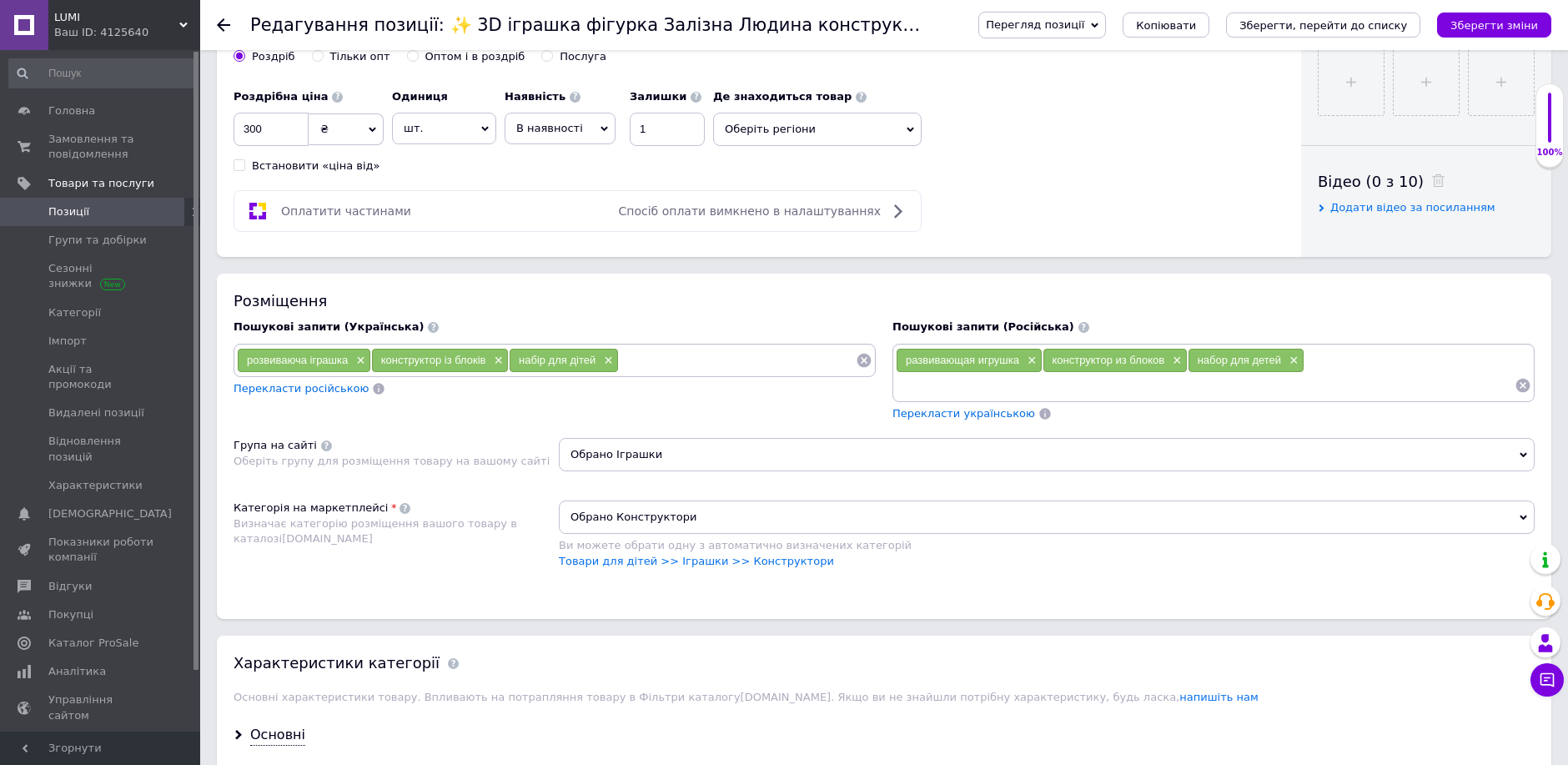
click at [636, 373] on input at bounding box center [737, 360] width 236 height 25
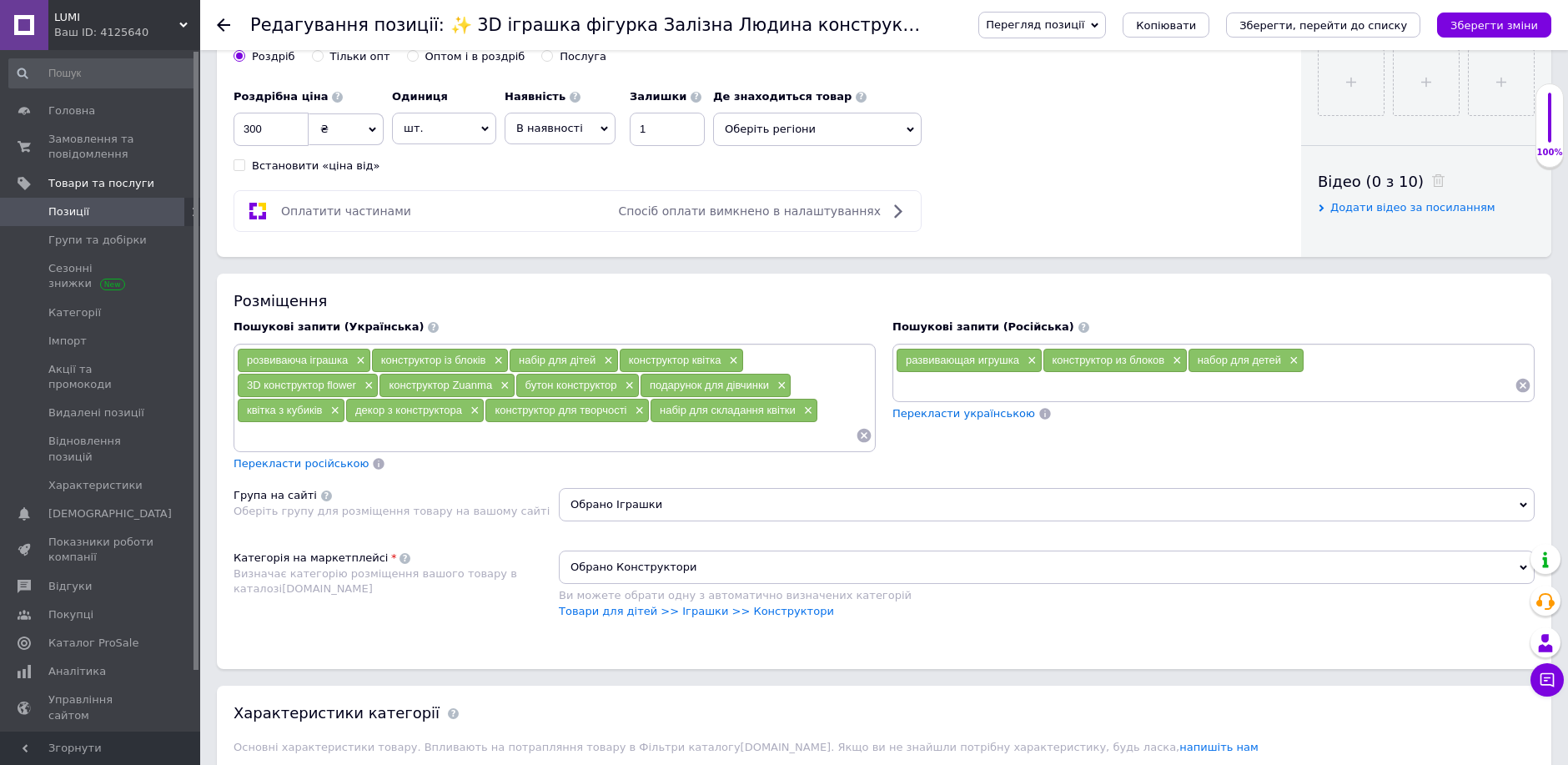
click at [928, 398] on input at bounding box center [1205, 386] width 618 height 25
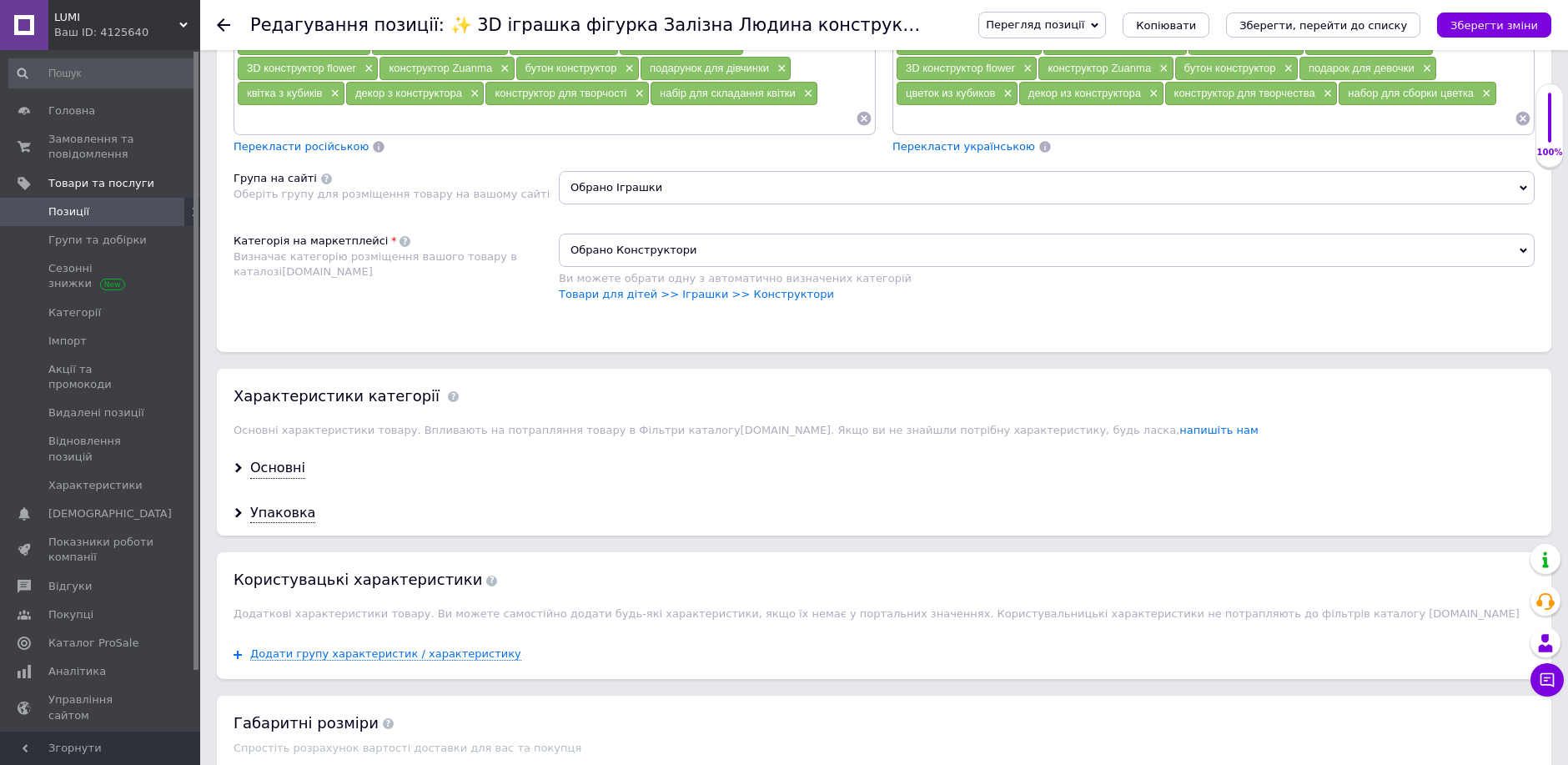
scroll to position [1204, 0]
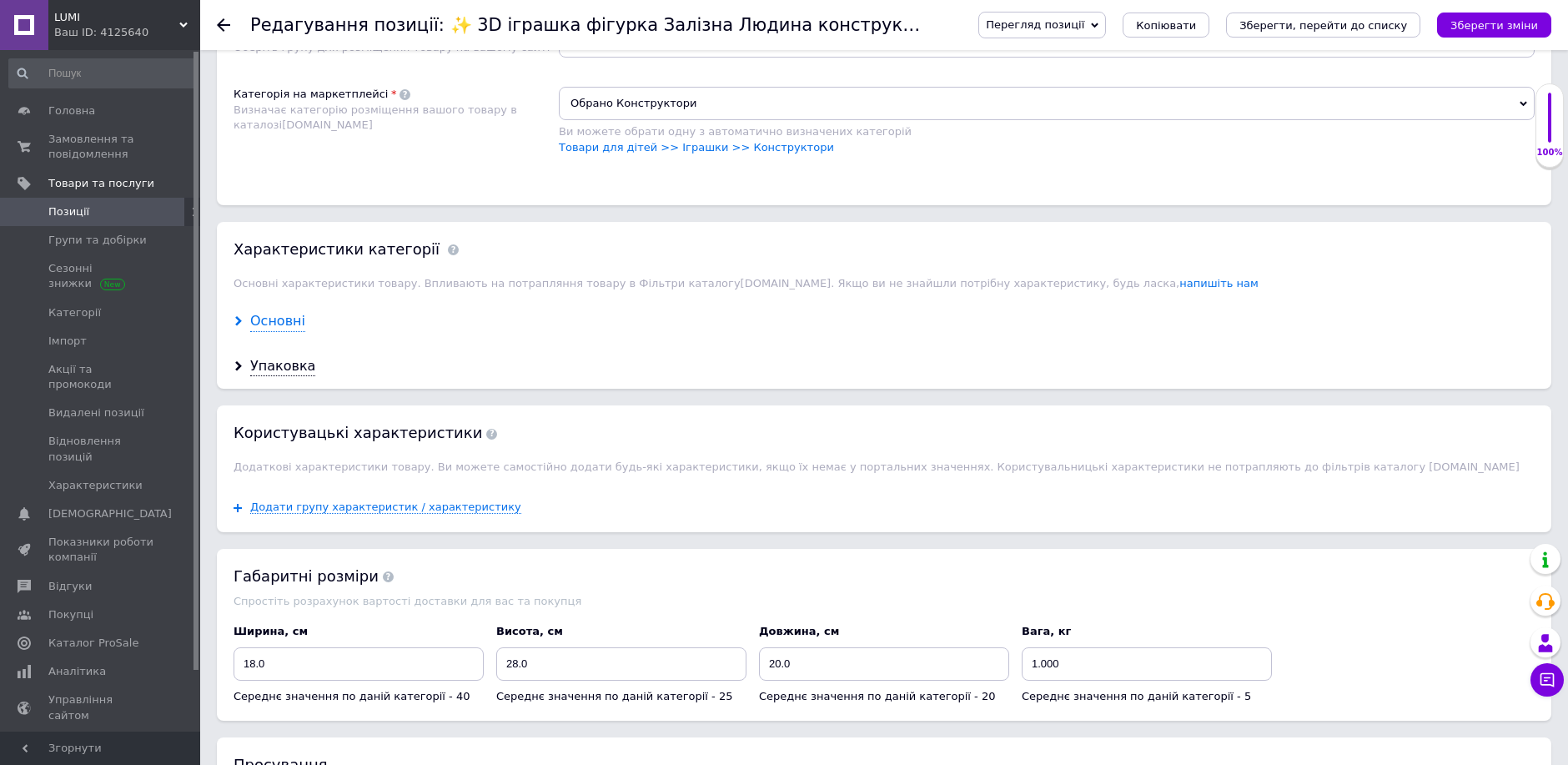
click at [267, 331] on div "Основні" at bounding box center [277, 321] width 55 height 19
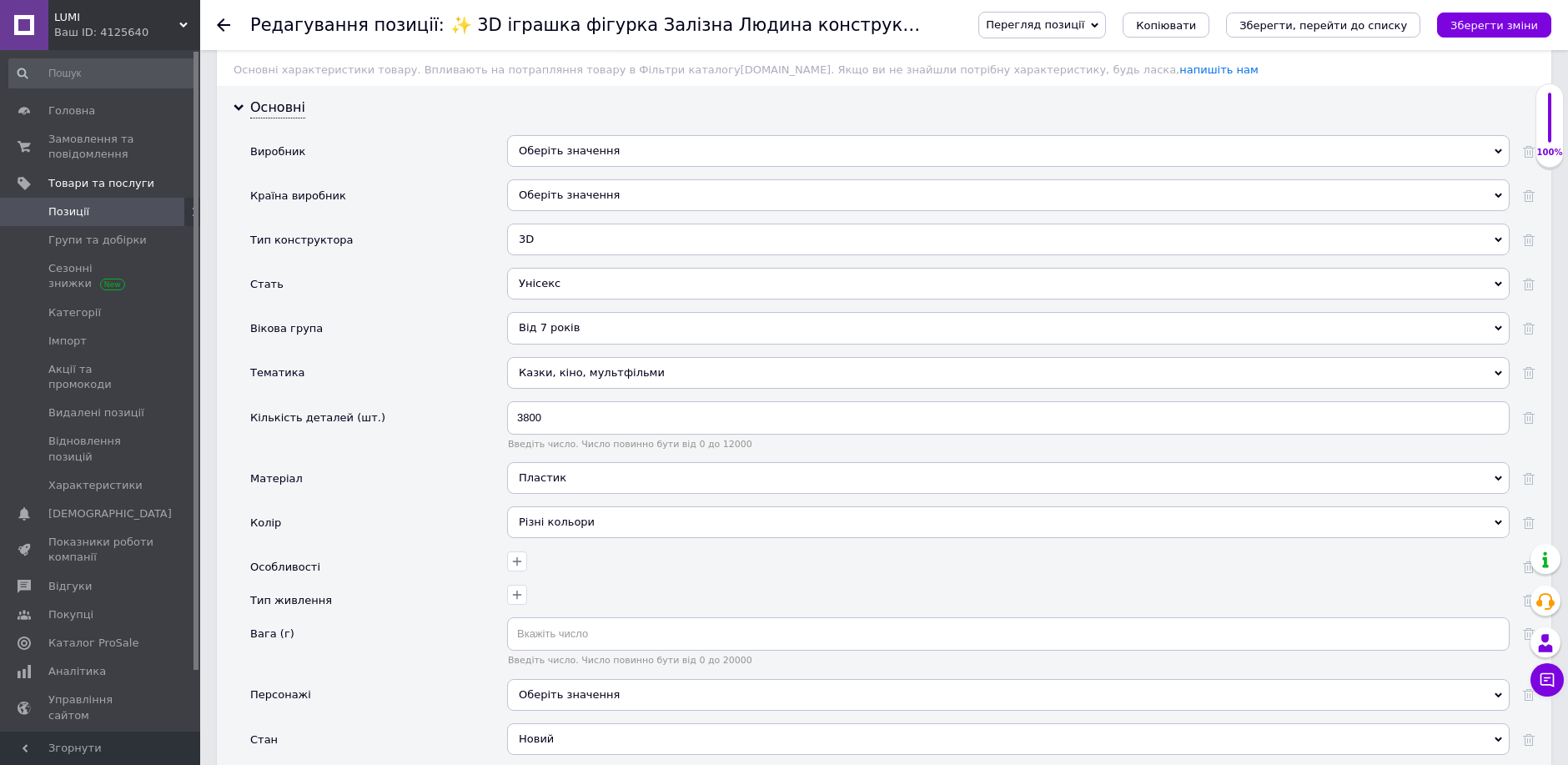
scroll to position [1482, 0]
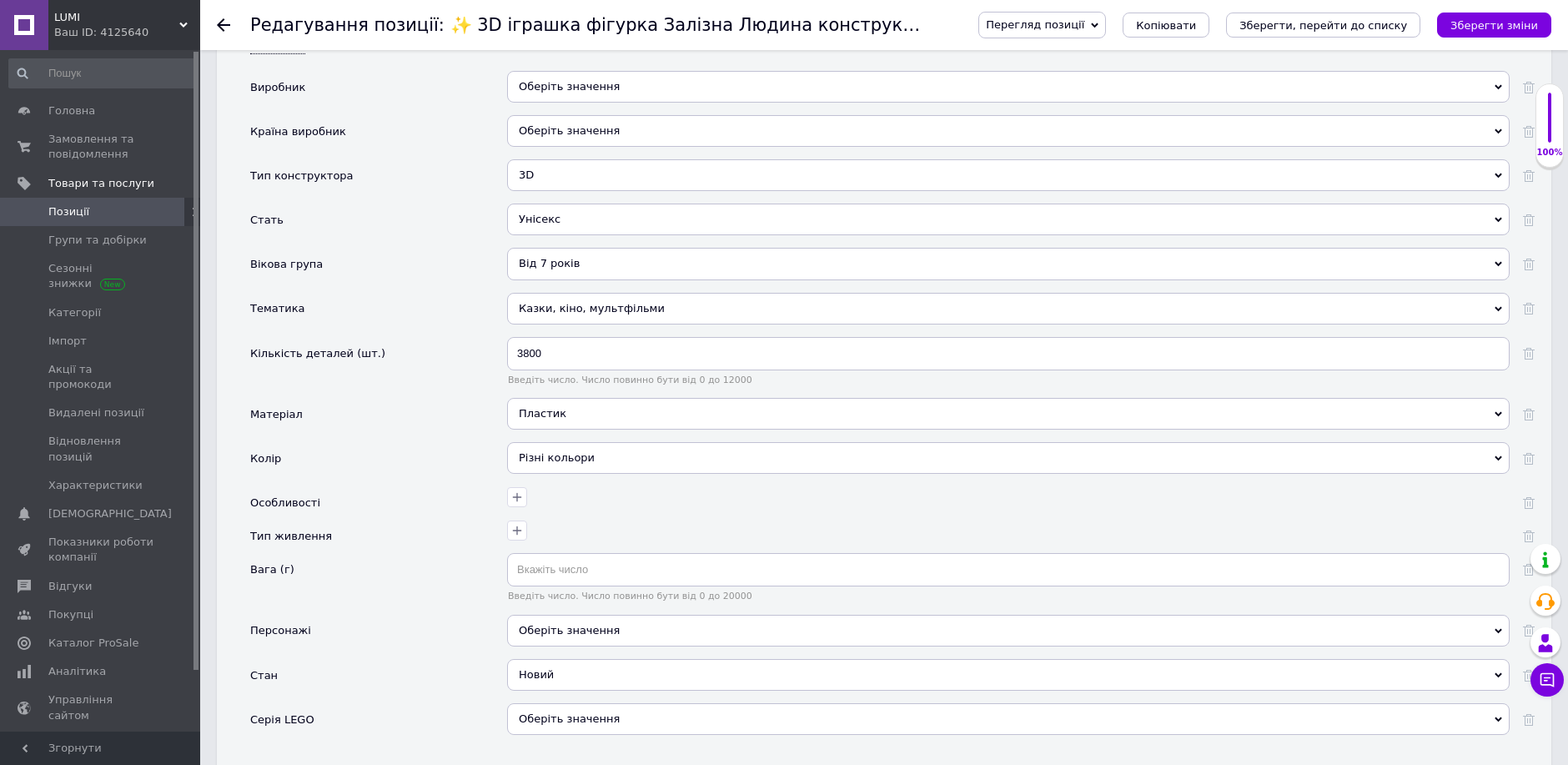
click at [564, 318] on div "Казки, кіно, мультфільми" at bounding box center [1009, 308] width 1002 height 32
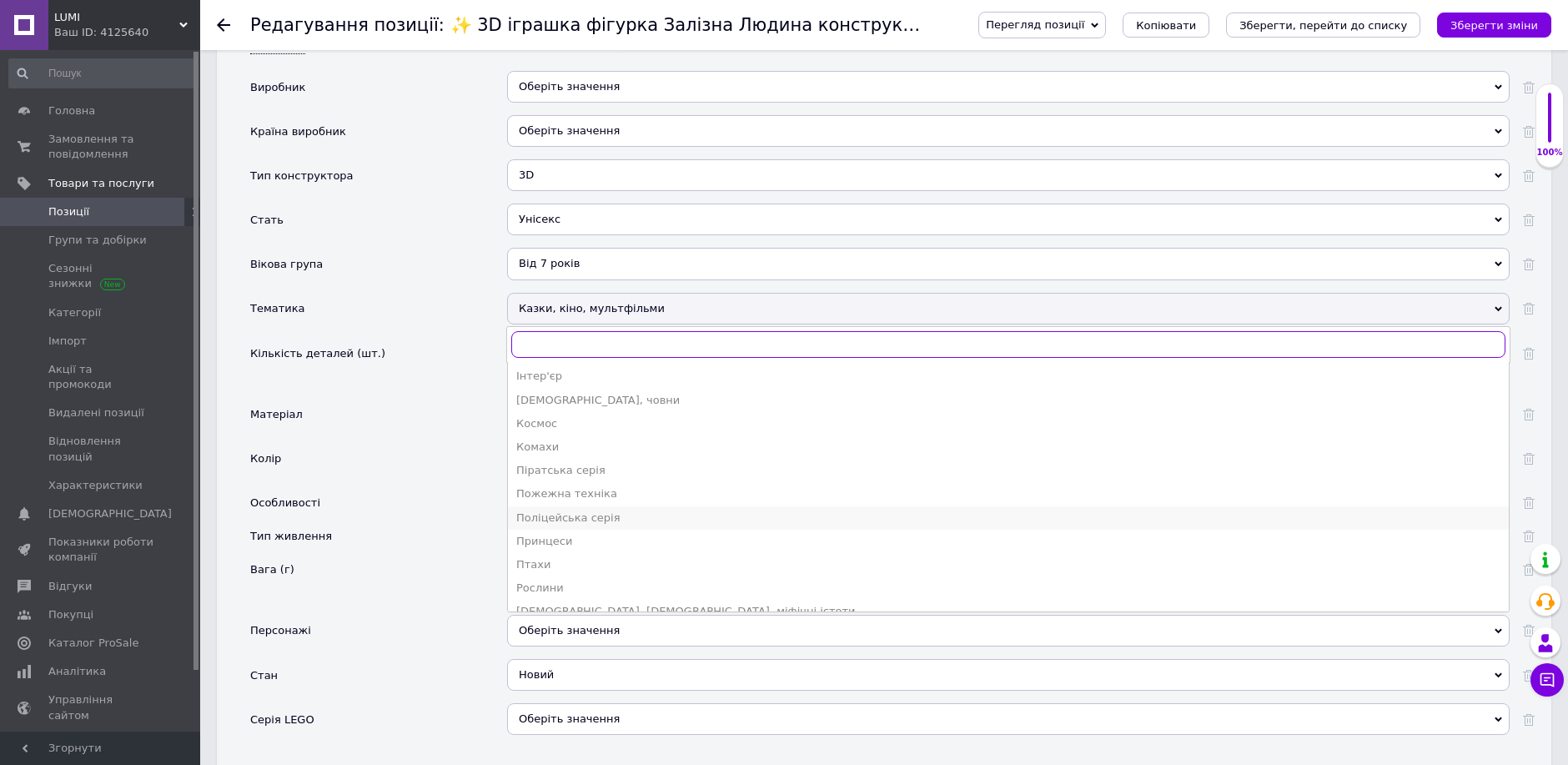
scroll to position [370, 0]
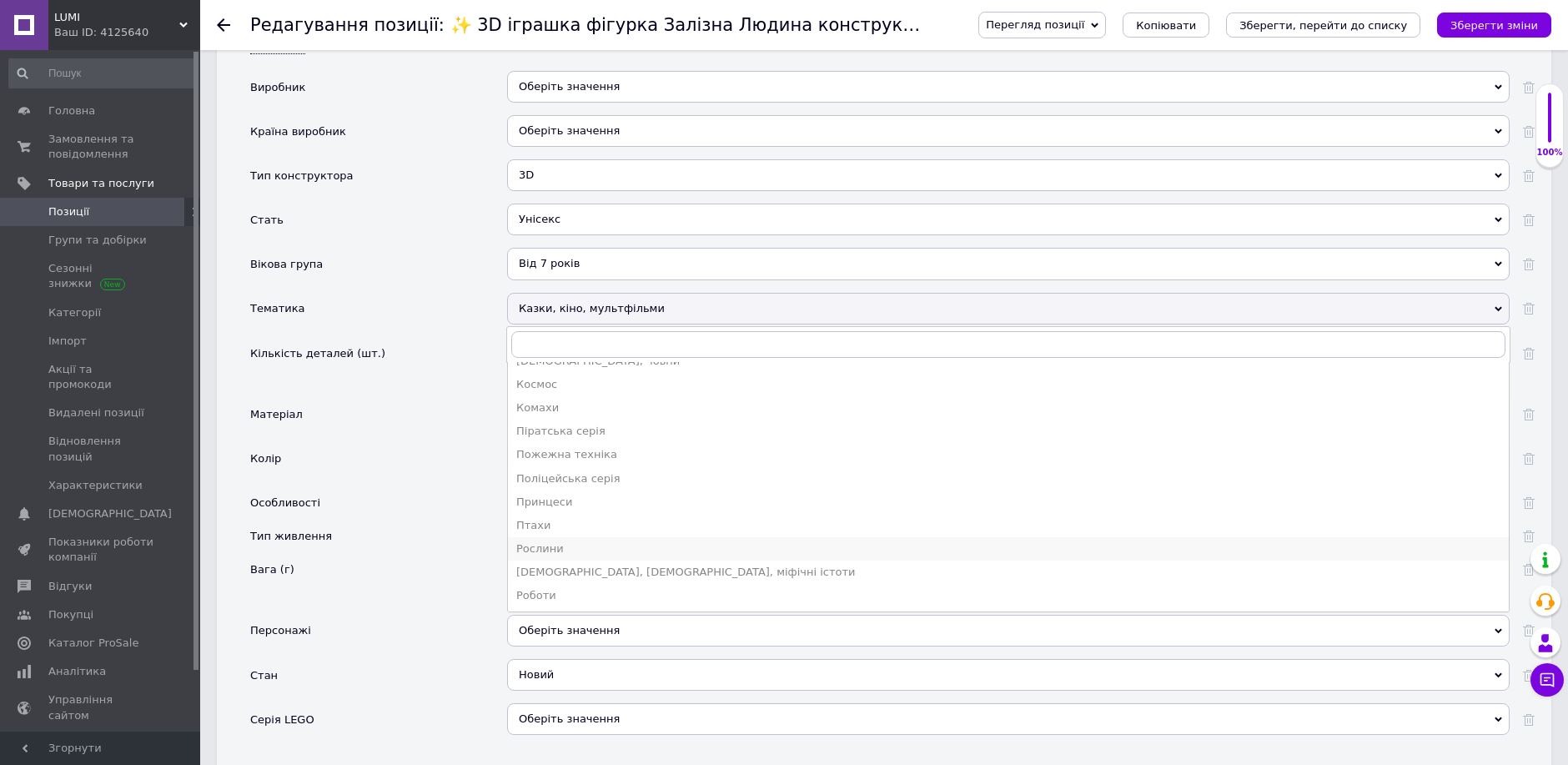
click at [543, 557] on div "Рослини" at bounding box center [1009, 549] width 984 height 15
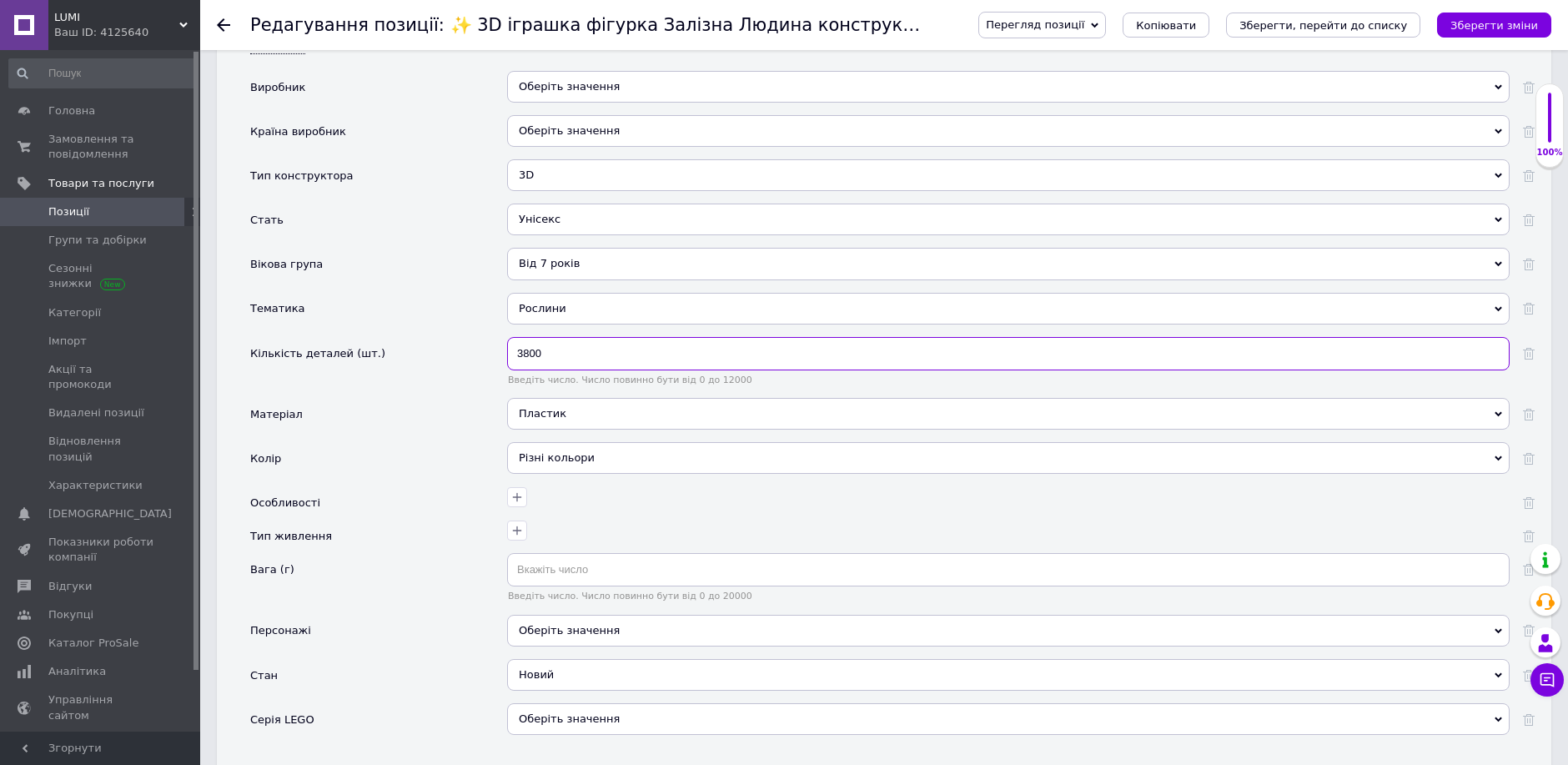
drag, startPoint x: 568, startPoint y: 367, endPoint x: 433, endPoint y: 363, distance: 135.1
click at [436, 365] on div "Кількість деталей (шт.) 3800 Введіть число. Число повинно бути від 0 до 12000" at bounding box center [892, 367] width 1284 height 61
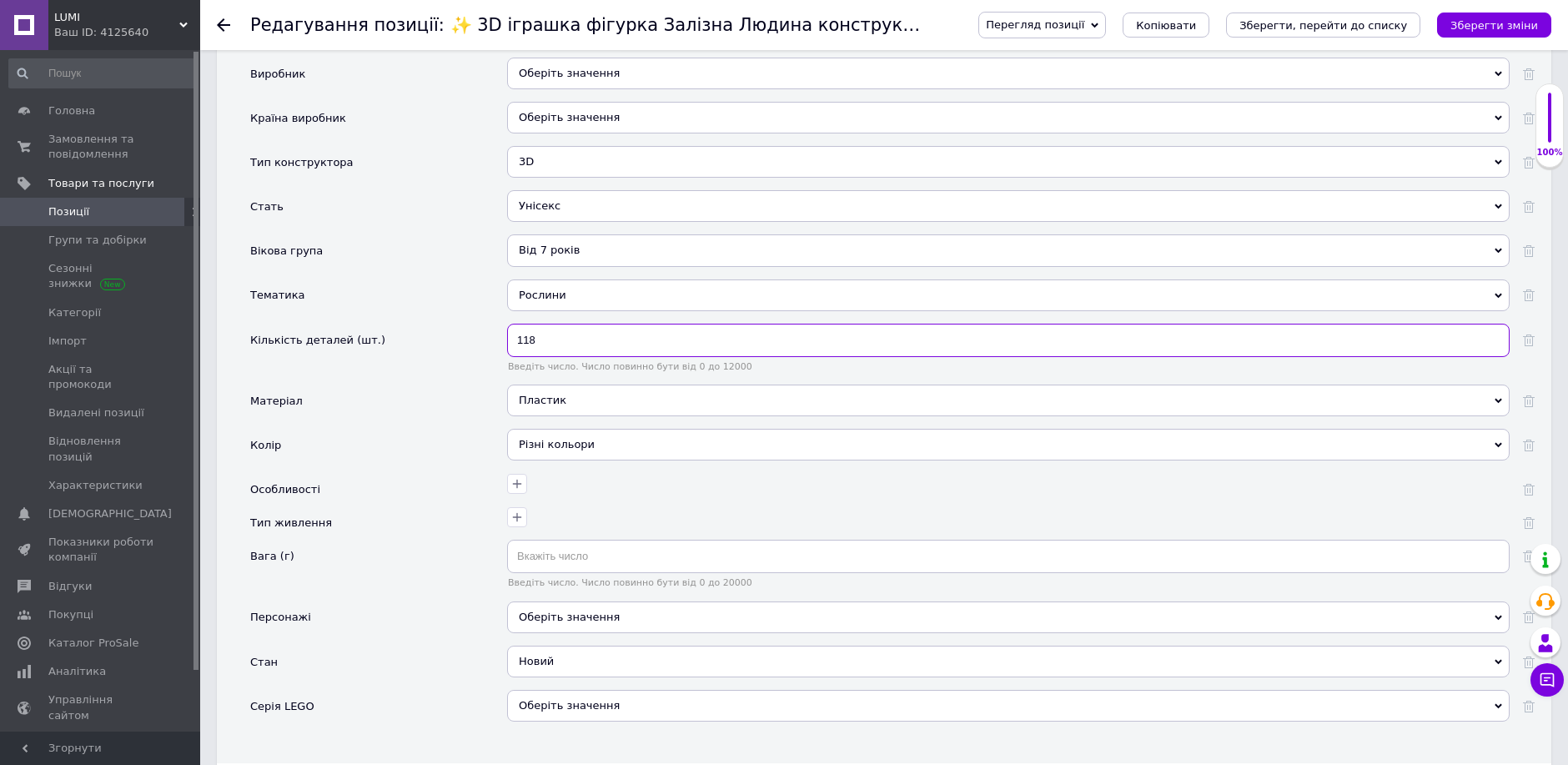
scroll to position [1575, 0]
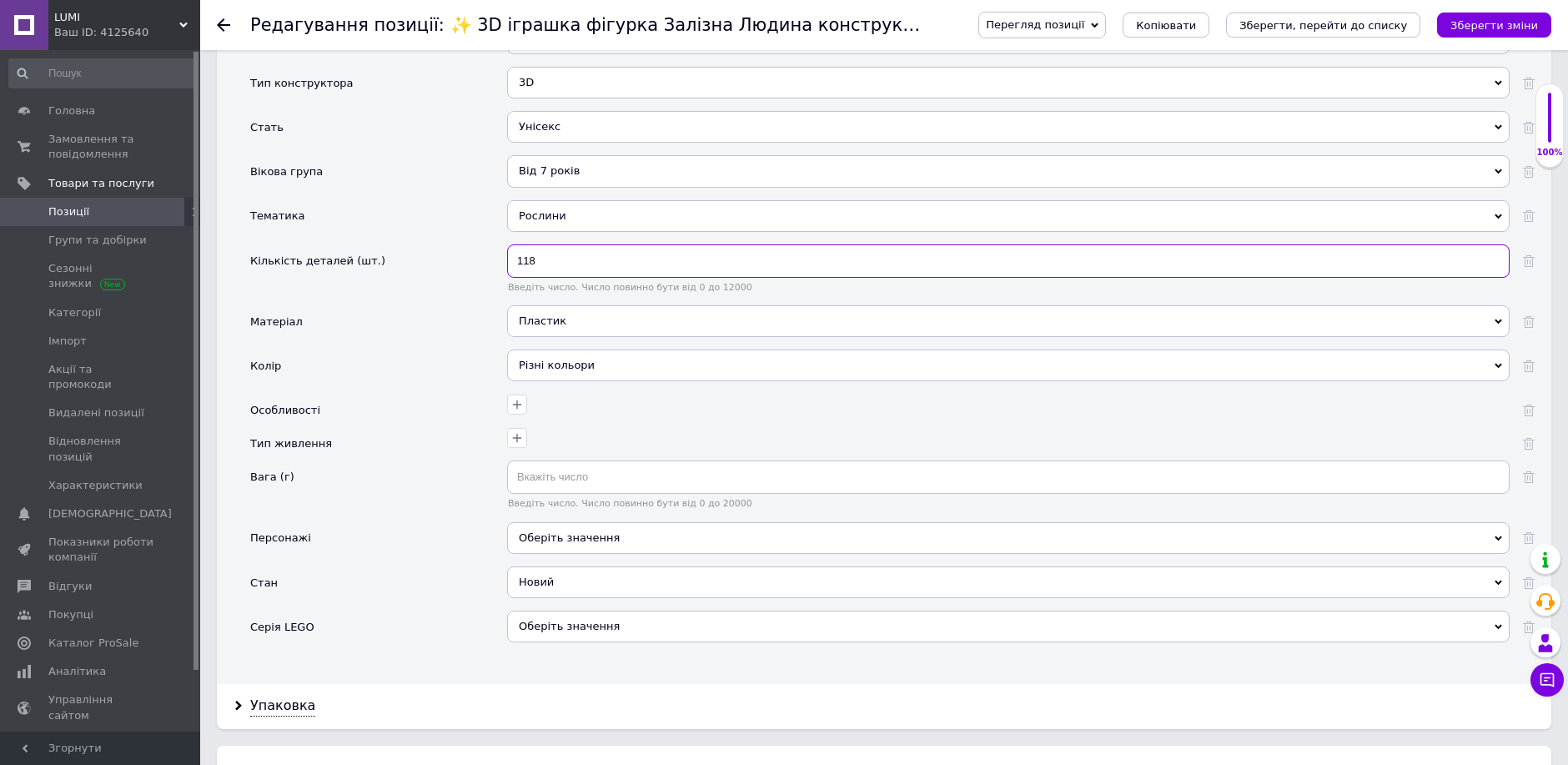
type input "118"
click at [555, 491] on input "text" at bounding box center [1009, 477] width 1002 height 34
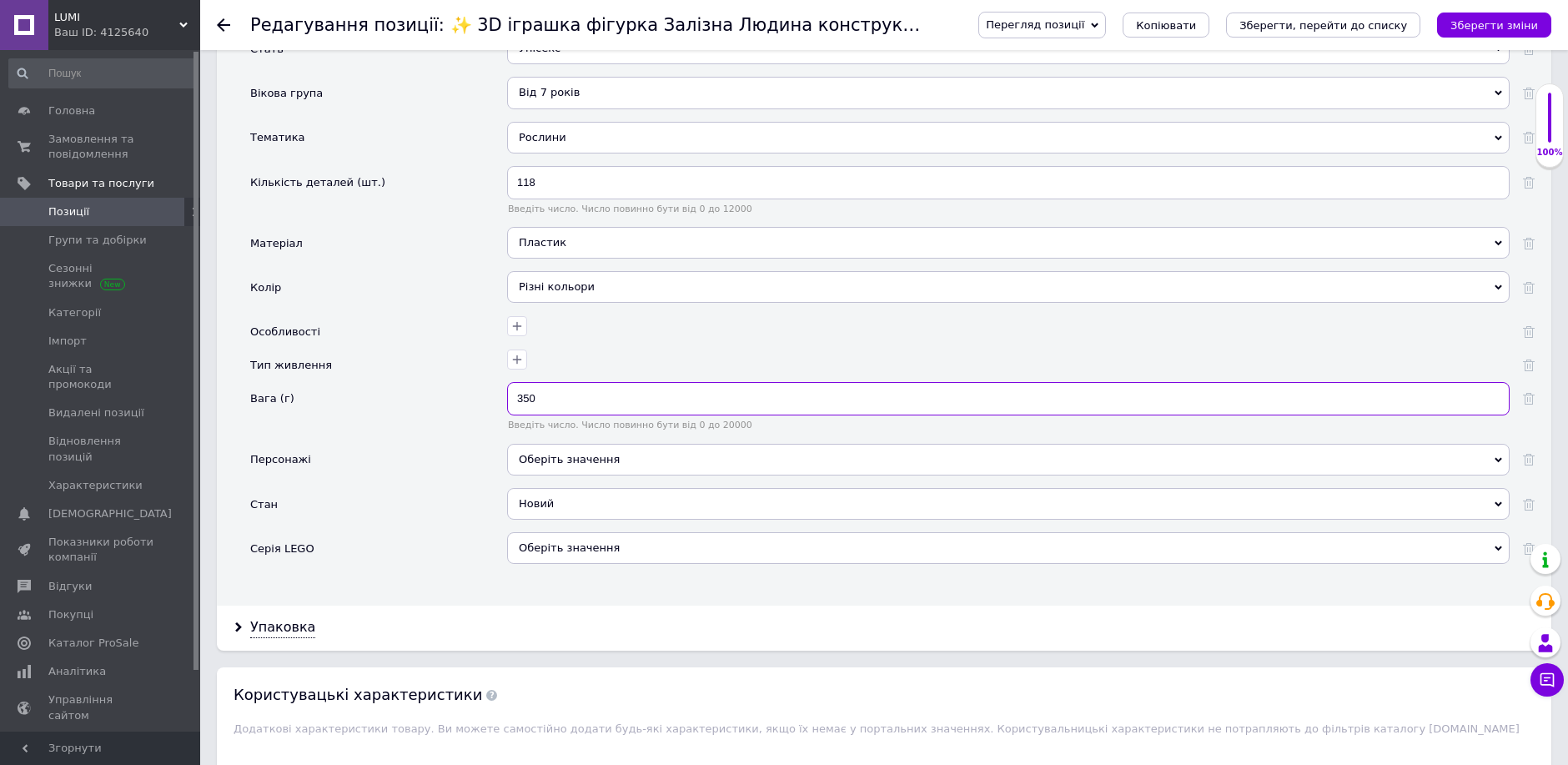
scroll to position [1854, 0]
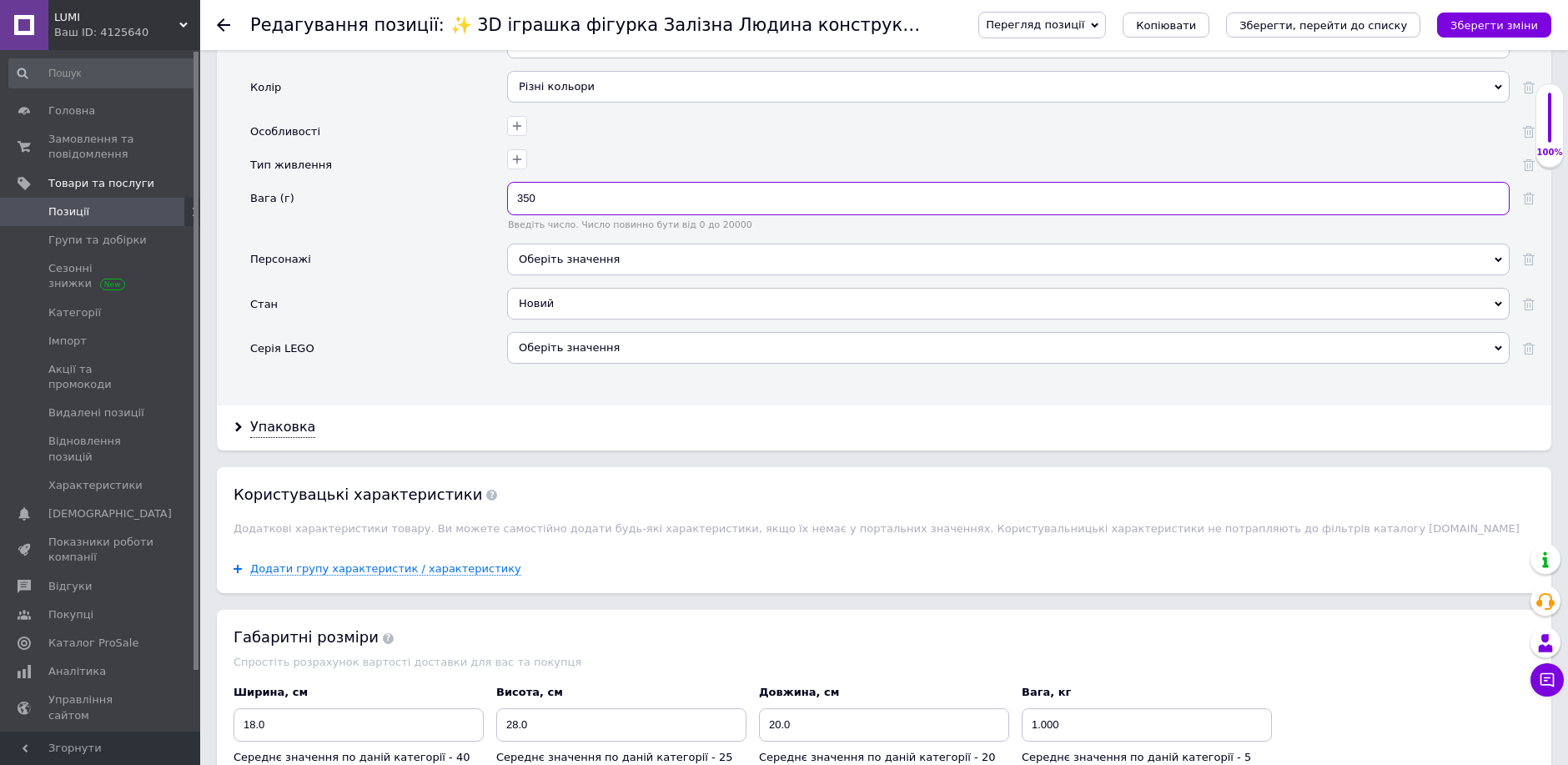
type input "350"
drag, startPoint x: 284, startPoint y: 451, endPoint x: 278, endPoint y: 438, distance: 14.3
click at [278, 438] on div "Упаковка" at bounding box center [883, 428] width 1334 height 45
drag, startPoint x: 275, startPoint y: 437, endPoint x: 281, endPoint y: 443, distance: 8.5
click at [276, 437] on div "Упаковка" at bounding box center [283, 427] width 65 height 19
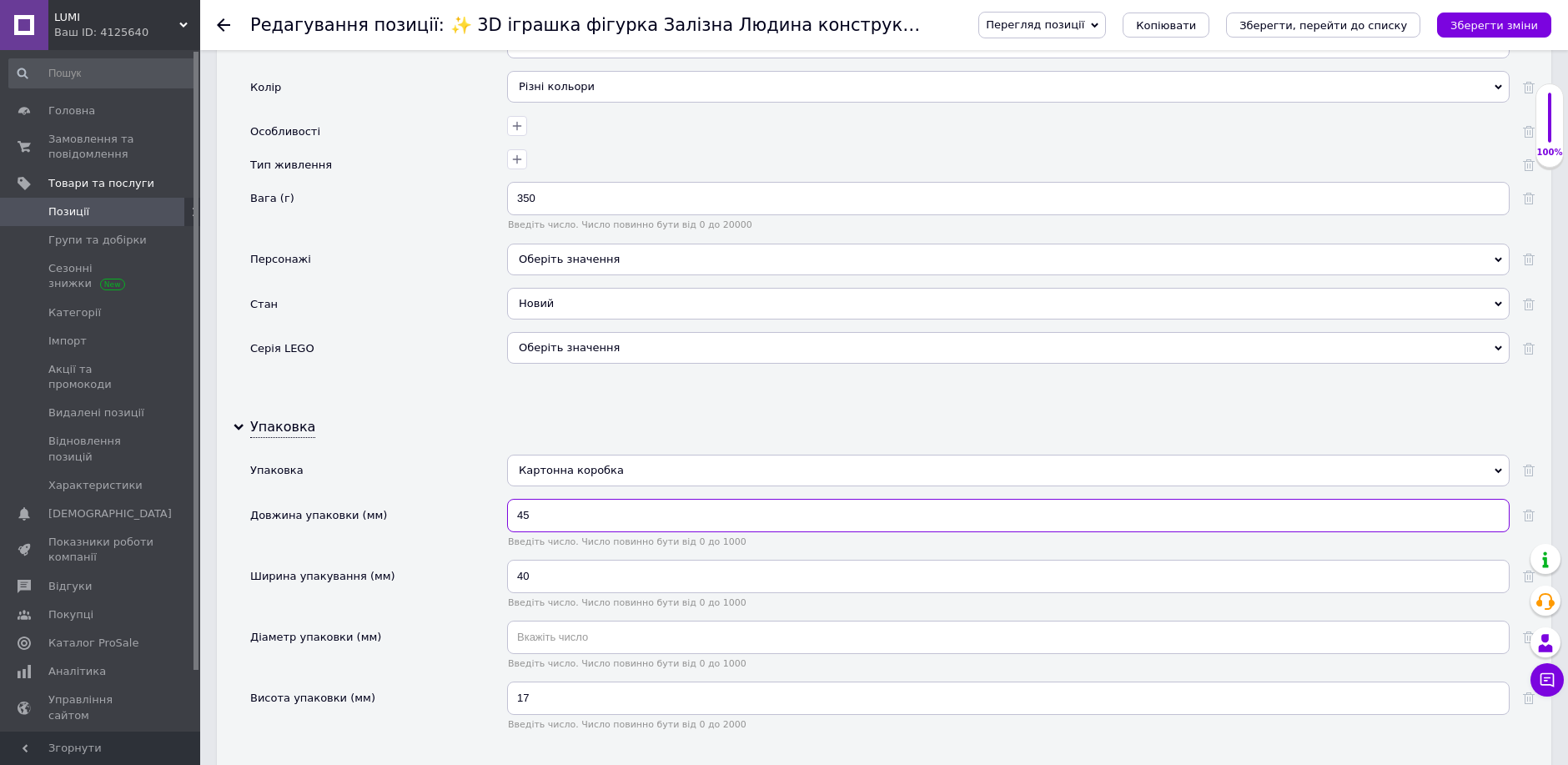
drag, startPoint x: 537, startPoint y: 528, endPoint x: 473, endPoint y: 521, distance: 64.4
click at [477, 524] on div "Довжина упаковки (мм) 45 Введіть число. Число повинно бути від 0 до 1000" at bounding box center [892, 528] width 1284 height 61
type input "195"
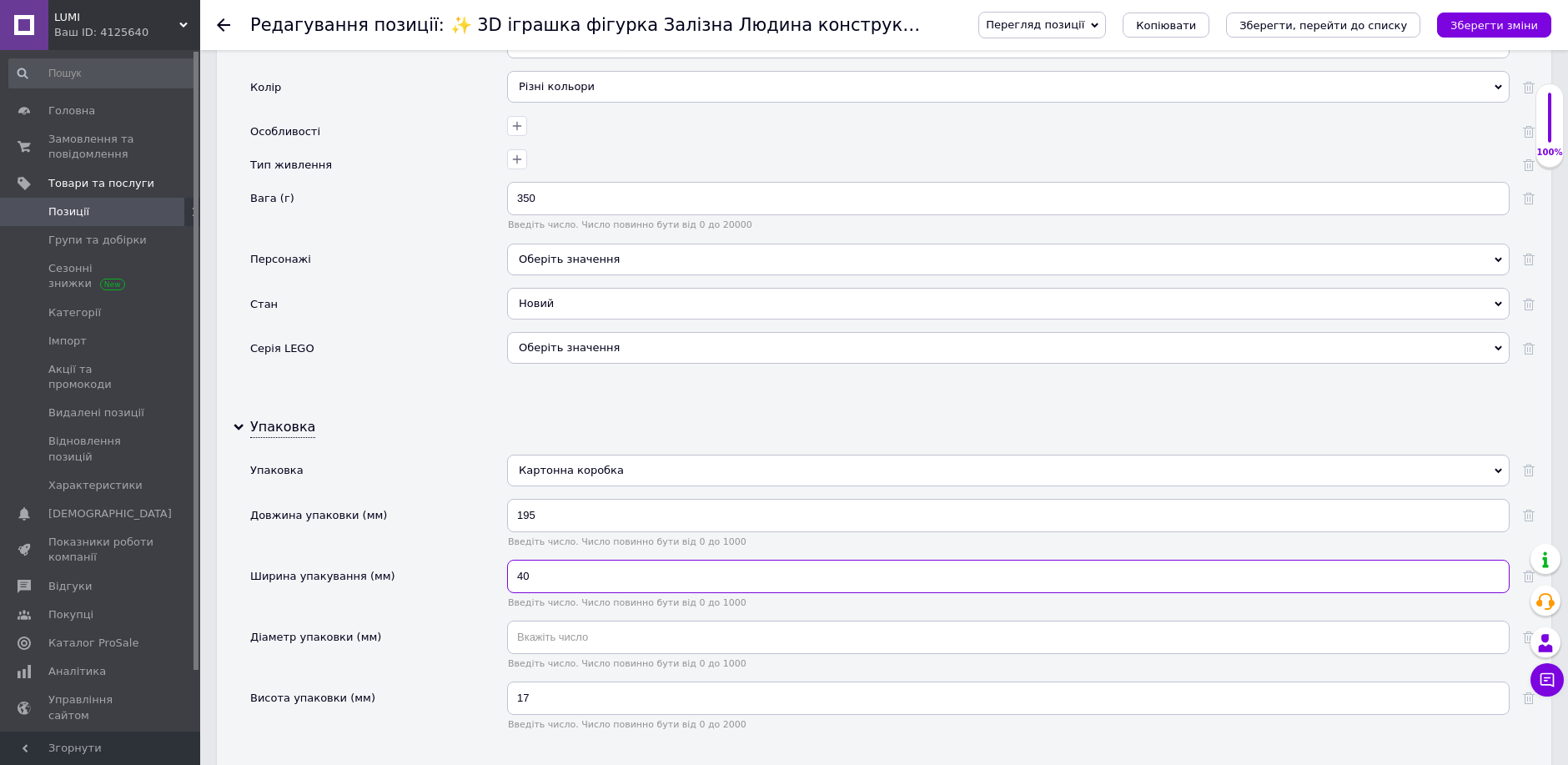
drag, startPoint x: 546, startPoint y: 573, endPoint x: 542, endPoint y: 588, distance: 15.5
click at [542, 588] on input "40" at bounding box center [1009, 576] width 1002 height 34
type input "4"
type input "14"
click at [554, 707] on input "17" at bounding box center [1009, 698] width 1002 height 34
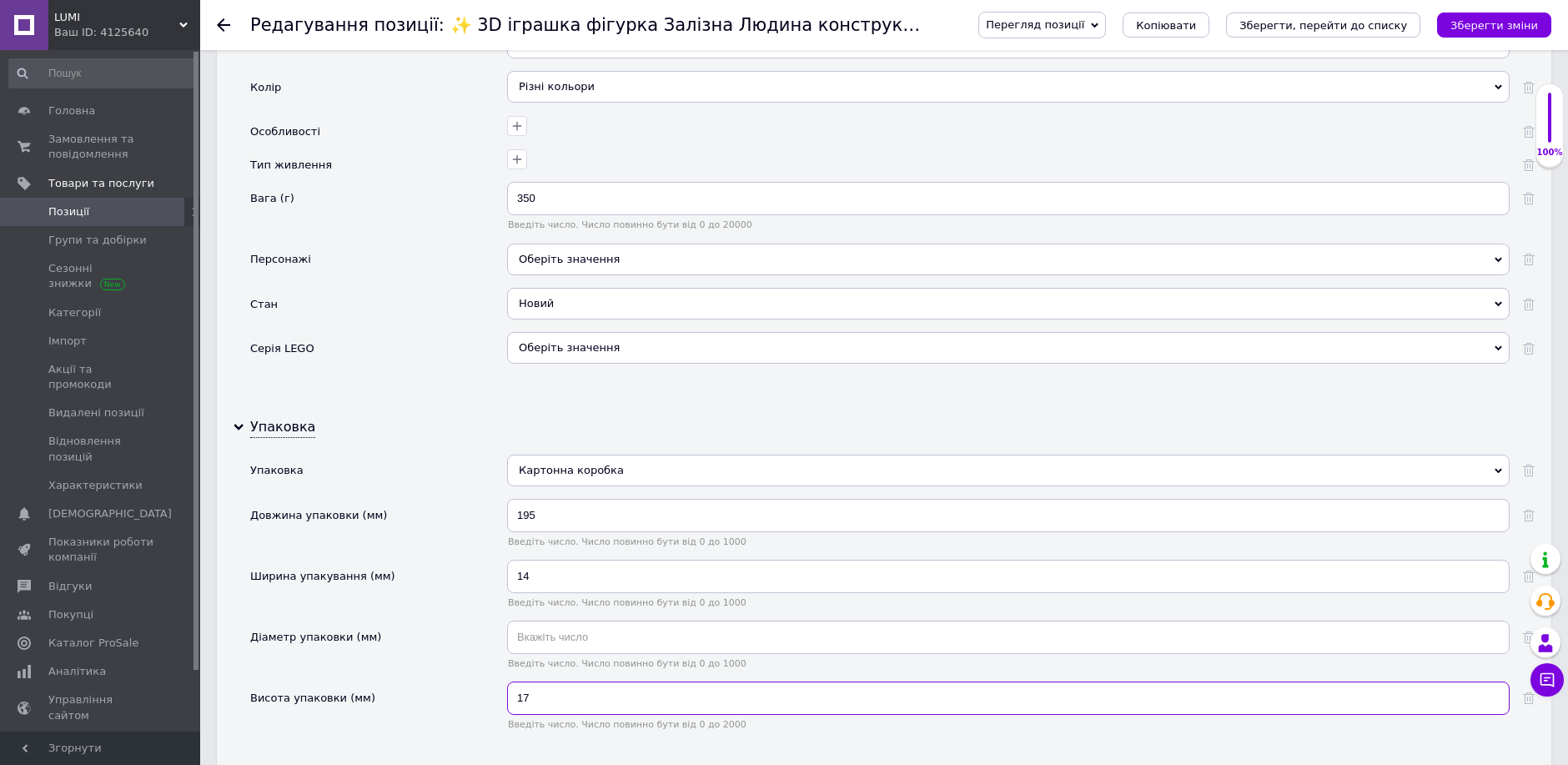
type input "1"
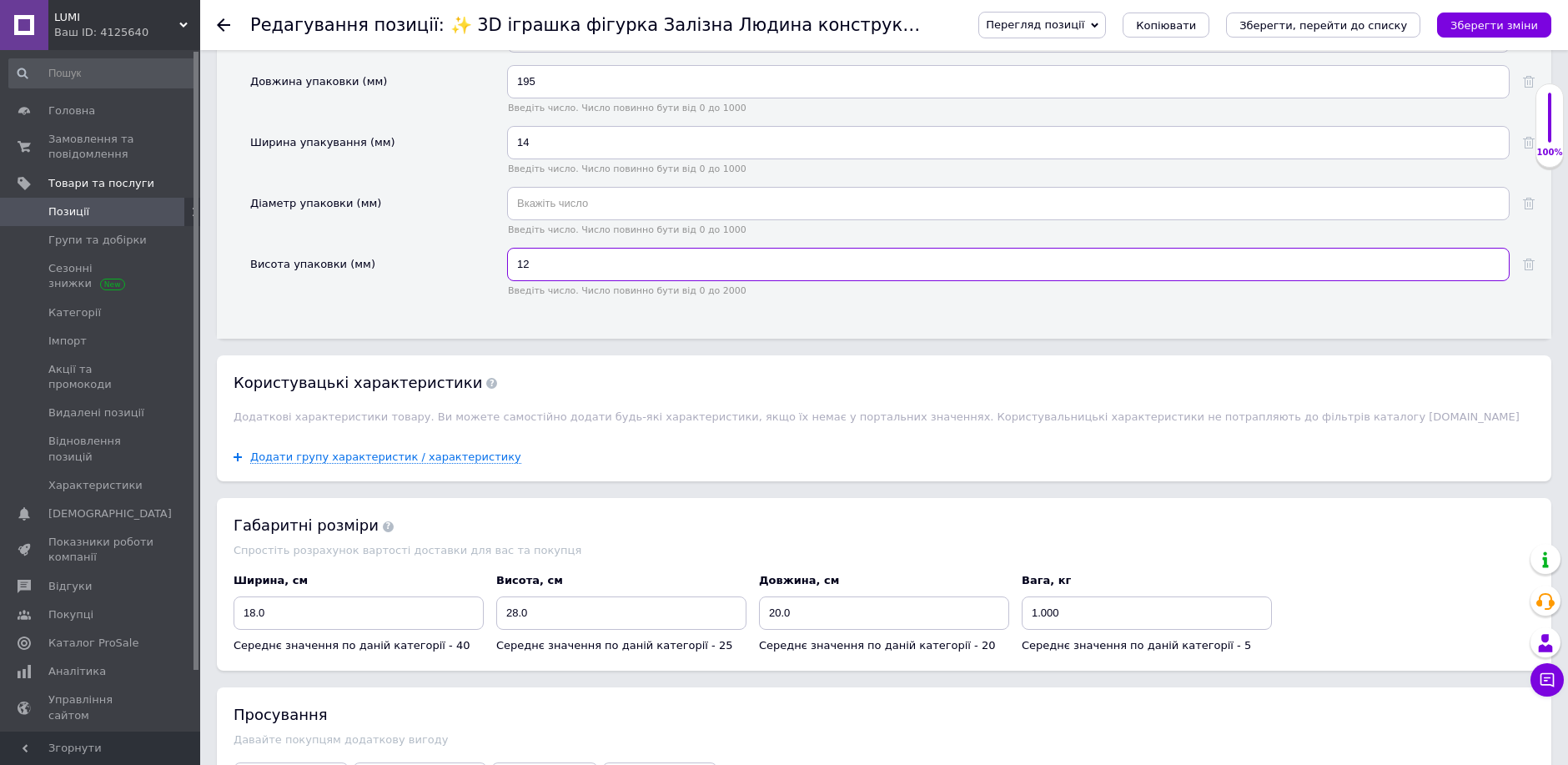
scroll to position [2316, 0]
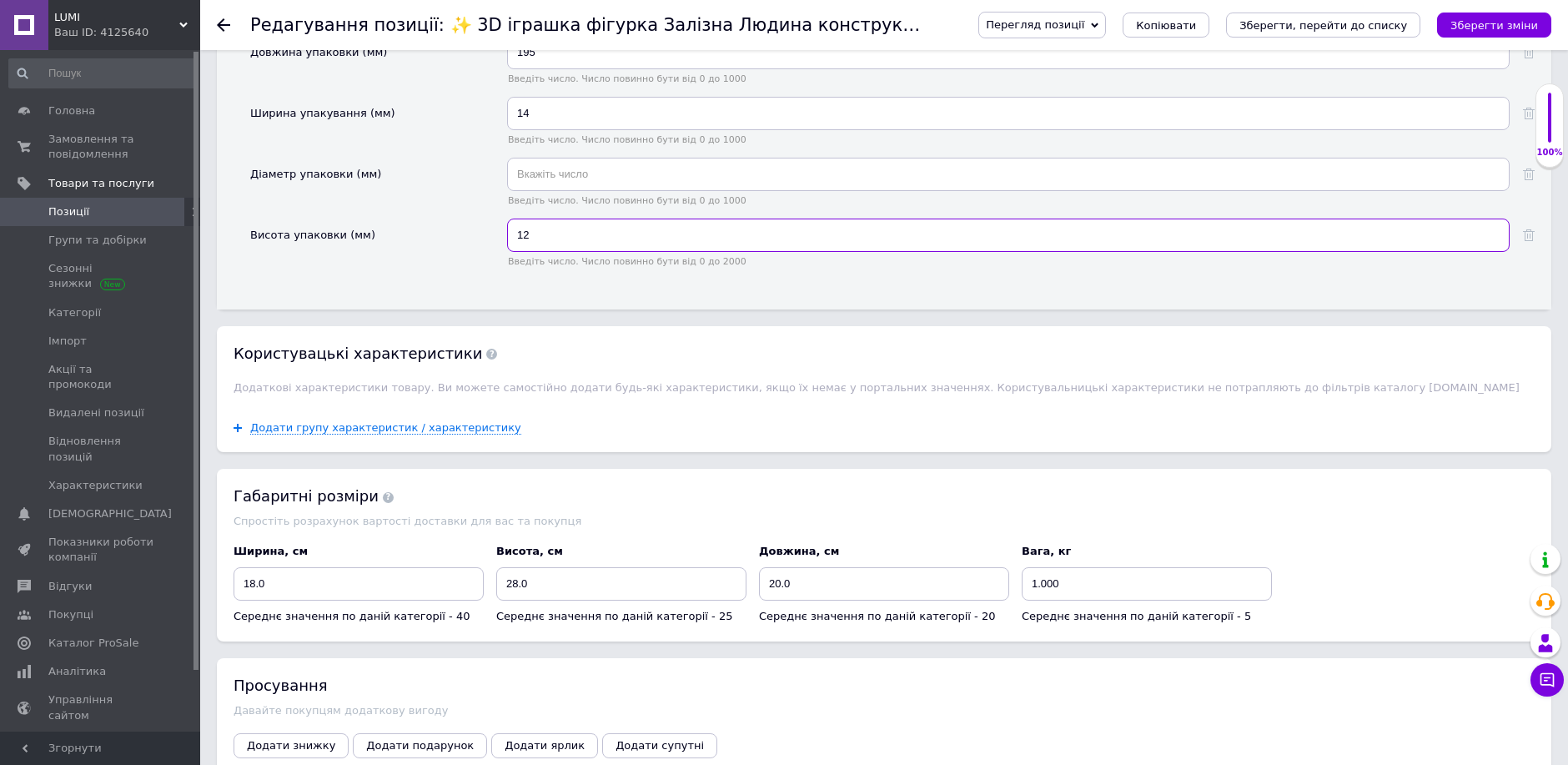
type input "12"
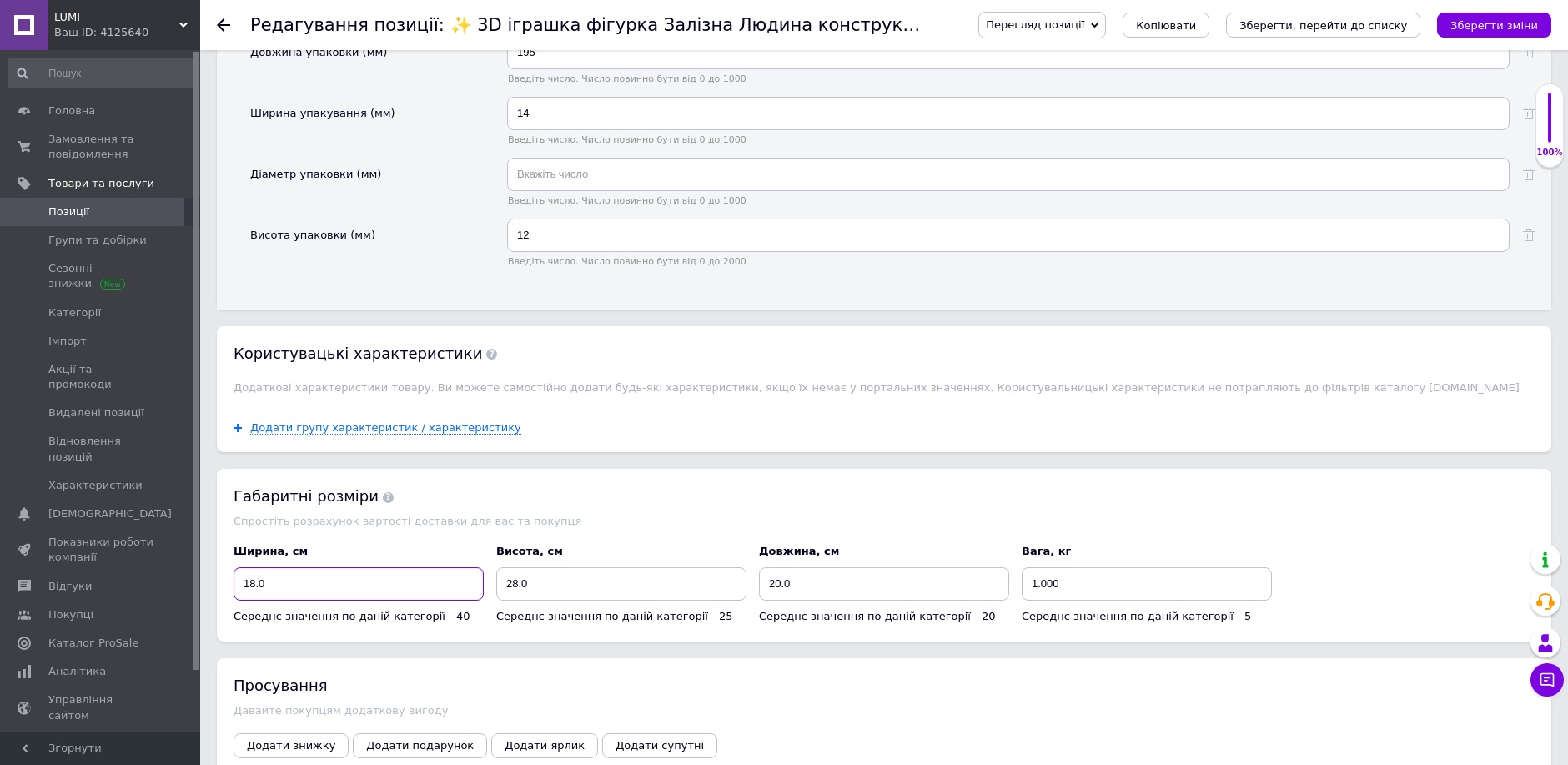
drag, startPoint x: 298, startPoint y: 587, endPoint x: 196, endPoint y: 579, distance: 102.3
type input "19"
drag, startPoint x: 537, startPoint y: 599, endPoint x: 445, endPoint y: 591, distance: 92.3
click at [447, 594] on div "Ширина, см 19 Середнє значення по даній категорії - 40 Висота, см 28.0 Середнє …" at bounding box center [884, 584] width 1313 height 93
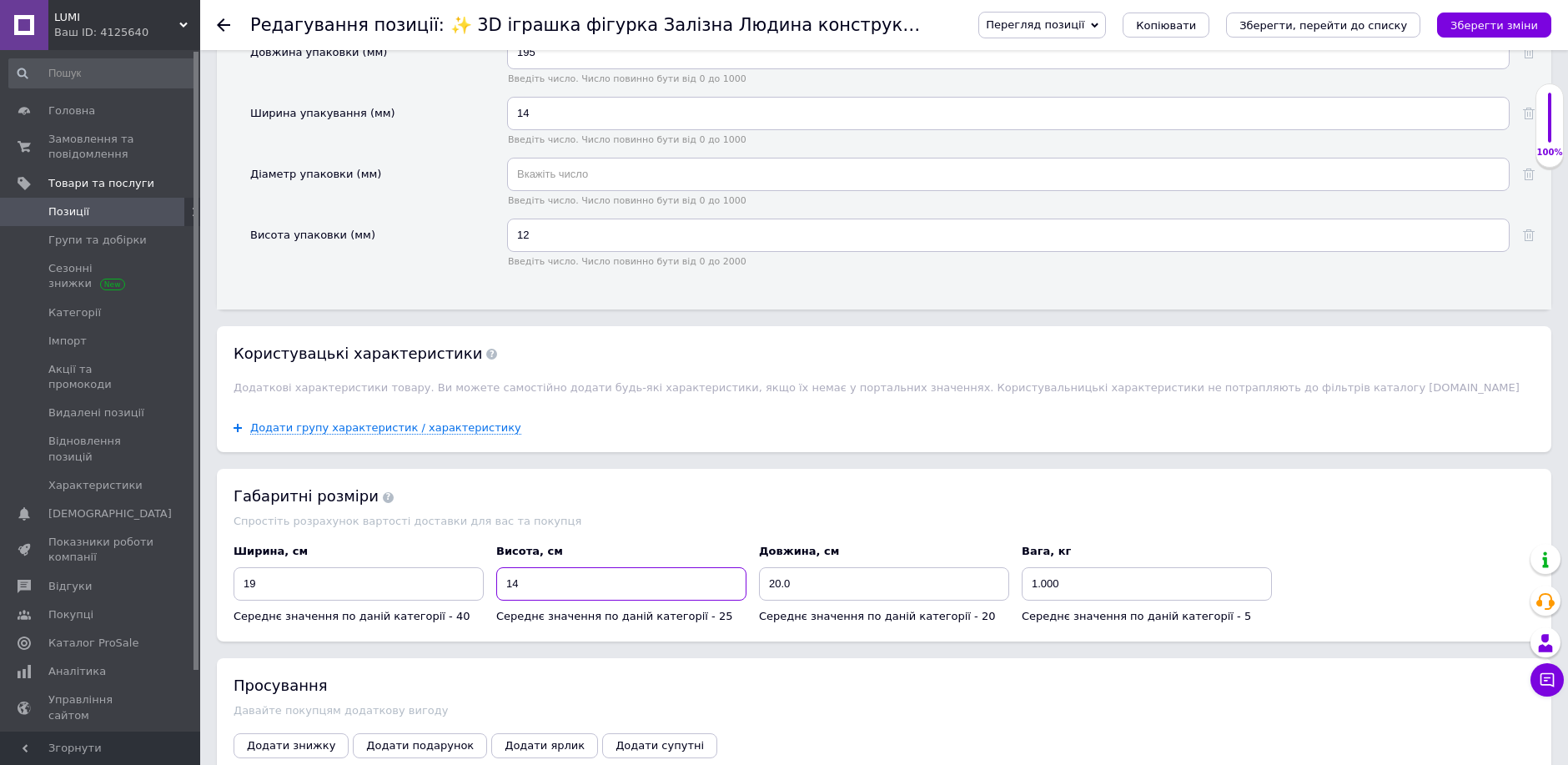
type input "14"
drag, startPoint x: 800, startPoint y: 604, endPoint x: 712, endPoint y: 592, distance: 88.8
click at [718, 598] on div "Ширина, см 19 Середнє значення по даній категорії - 40 Висота, см 14 Середнє зн…" at bounding box center [884, 584] width 1313 height 93
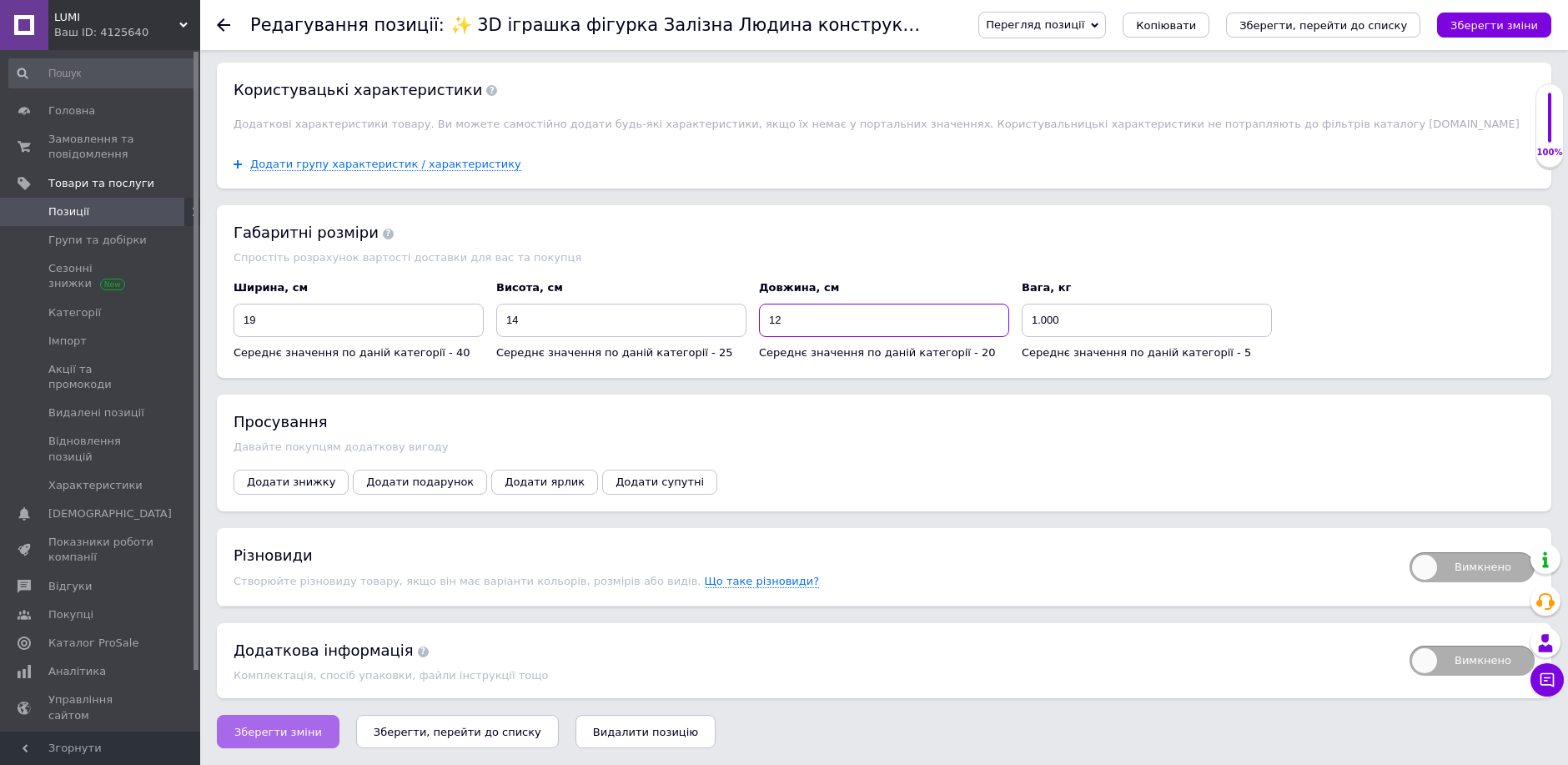
type input "12"
click at [290, 729] on span "Зберегти зміни" at bounding box center [278, 732] width 87 height 13
type input "3D конструктор Квітка в горшику А5 Півонія"
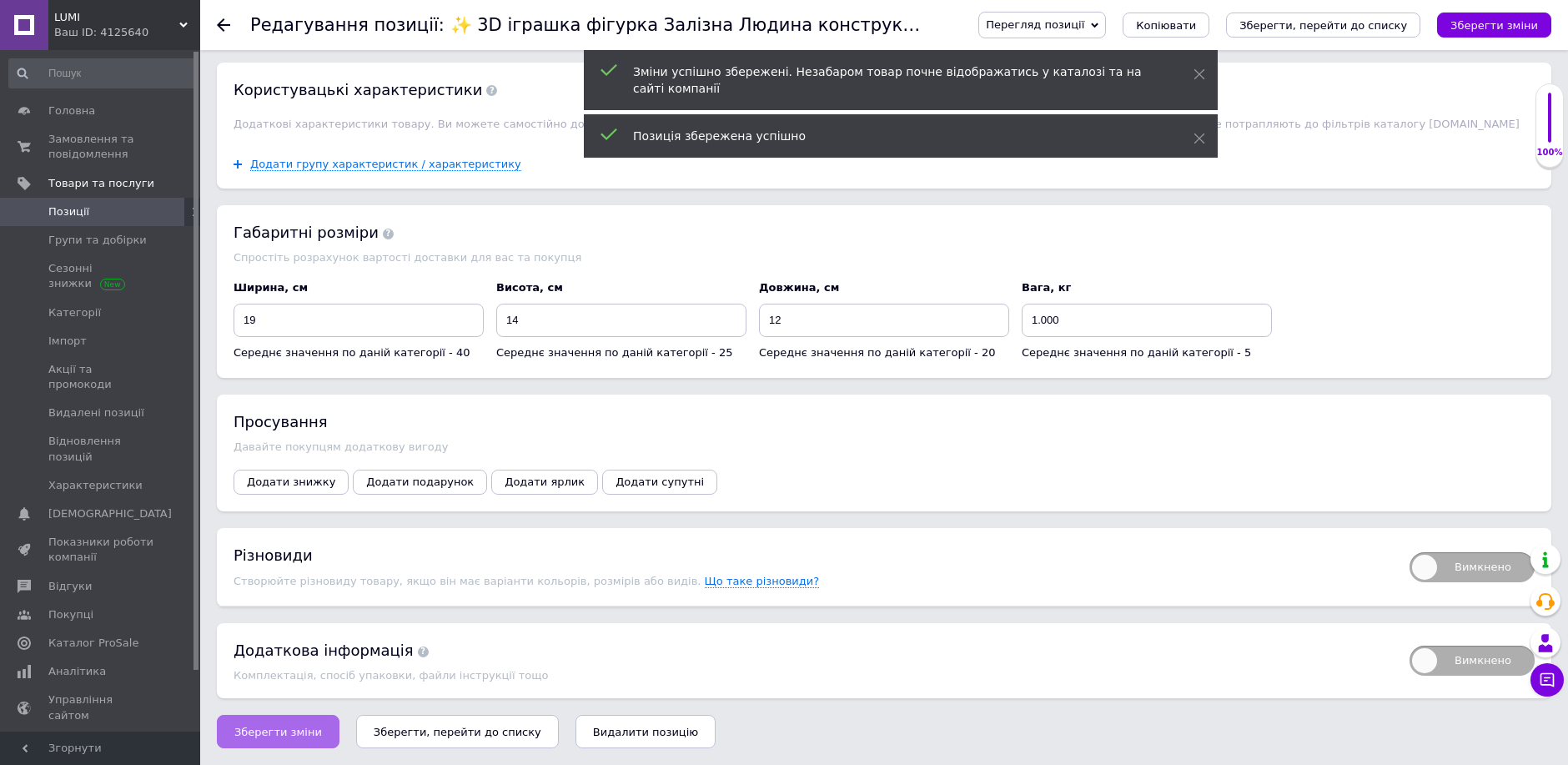
click at [286, 730] on span "Зберегти зміни" at bounding box center [278, 732] width 87 height 13
click at [419, 734] on icon "Зберегти, перейти до списку" at bounding box center [457, 732] width 167 height 13
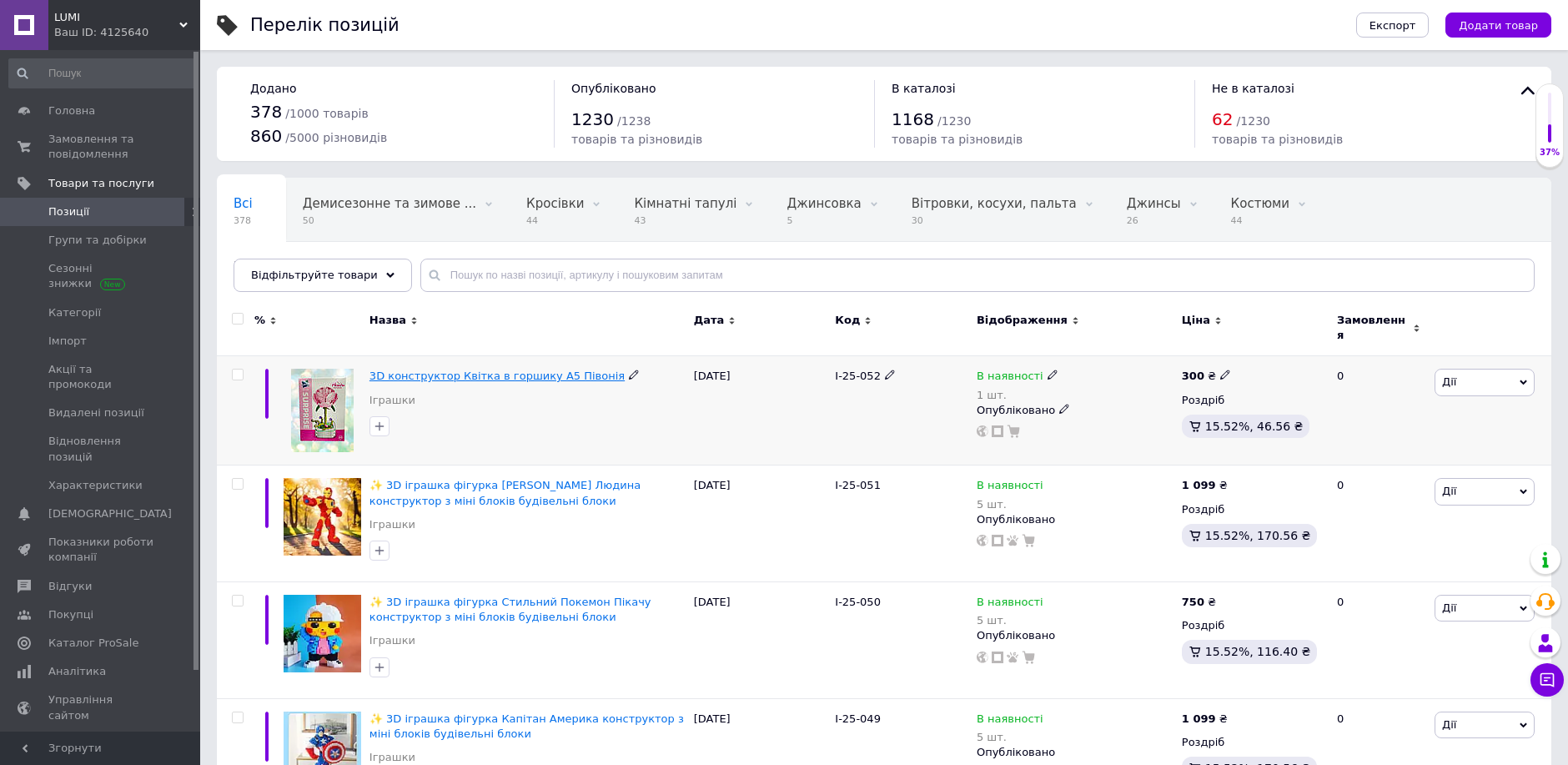
click at [467, 369] on span "3D конструктор Квітка в горшику А5 Півонія" at bounding box center [497, 376] width 256 height 13
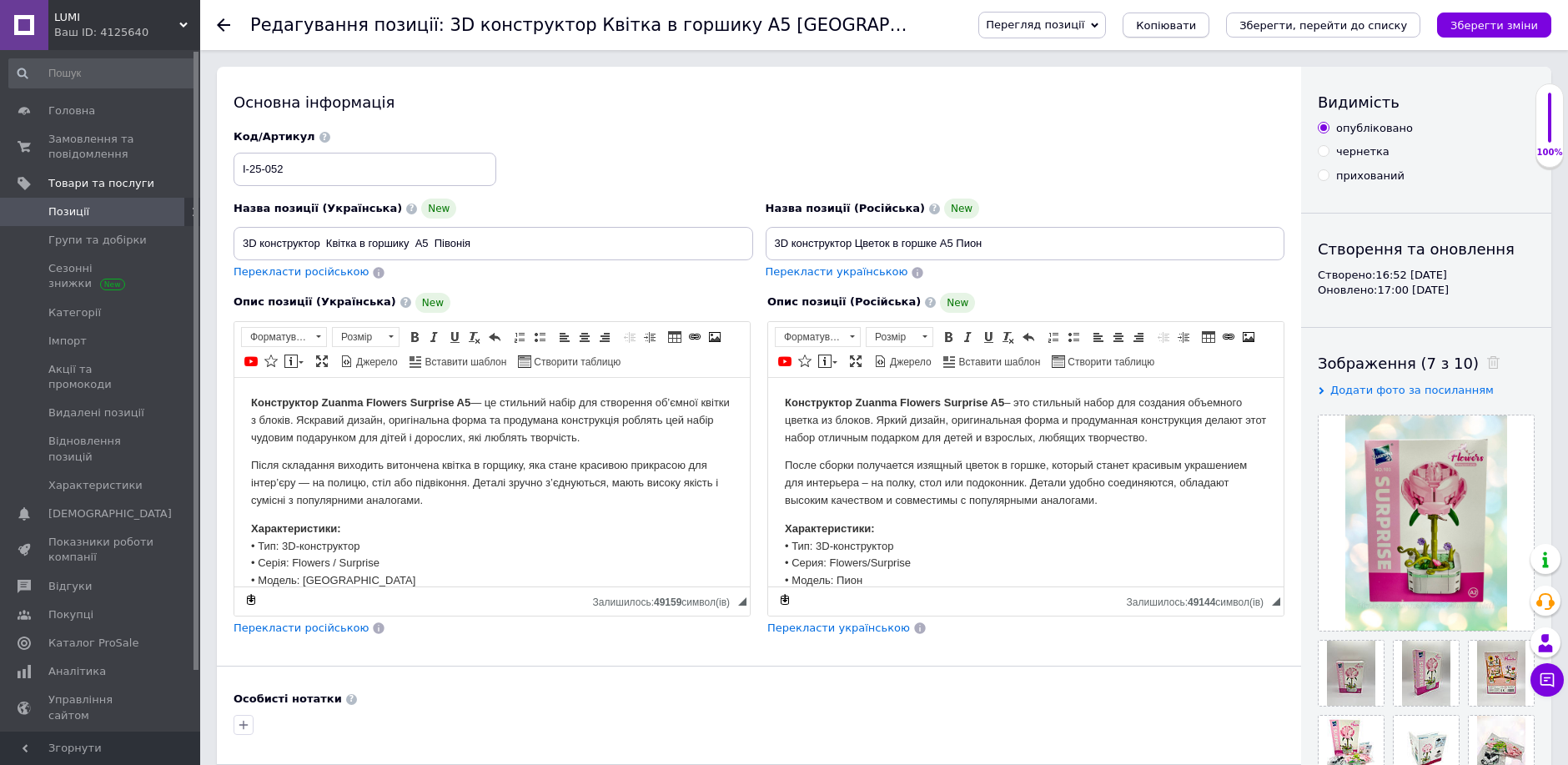
click at [1196, 25] on span "Копіювати" at bounding box center [1166, 25] width 60 height 13
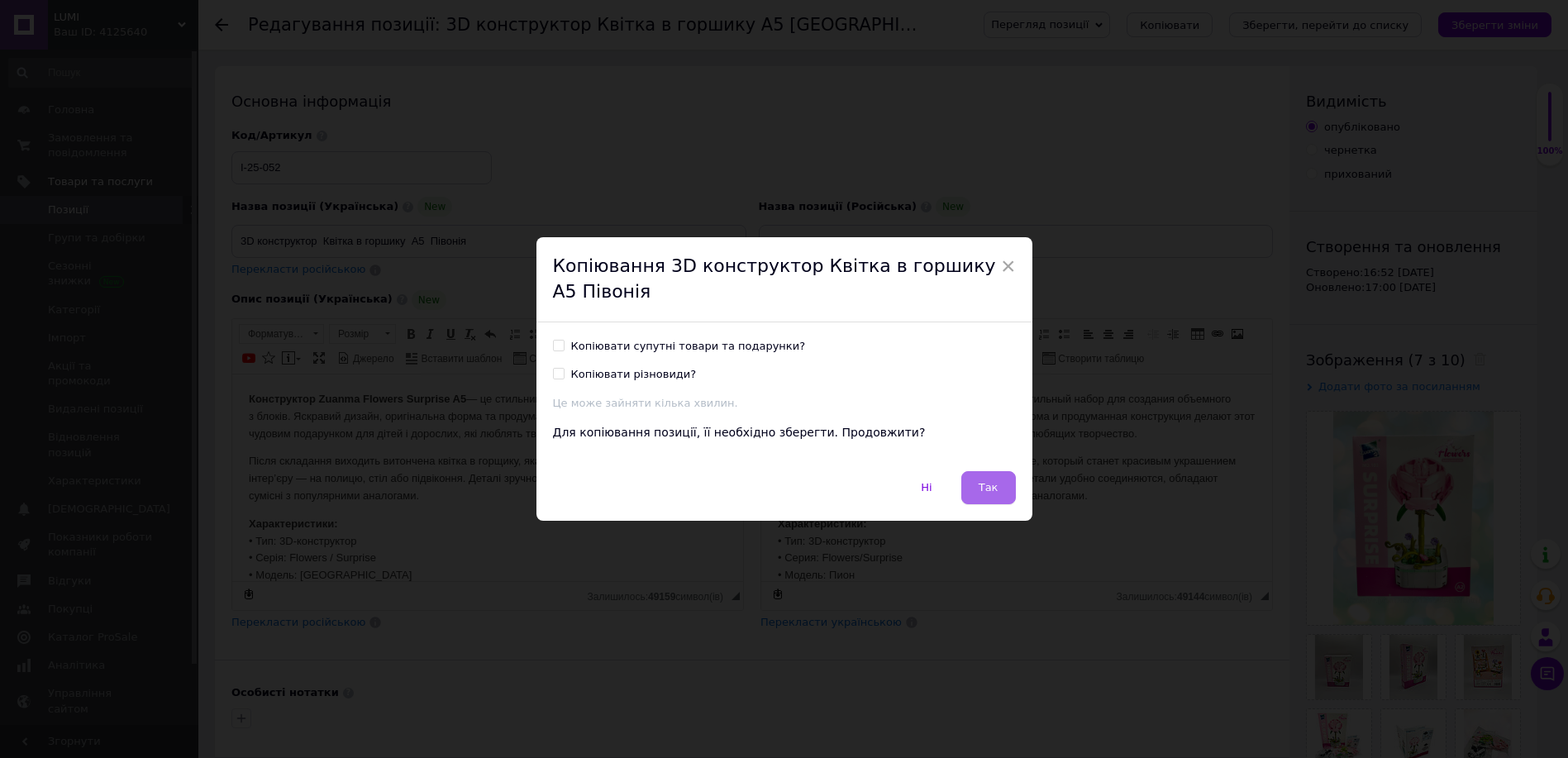
click at [997, 479] on button "Так" at bounding box center [988, 488] width 55 height 33
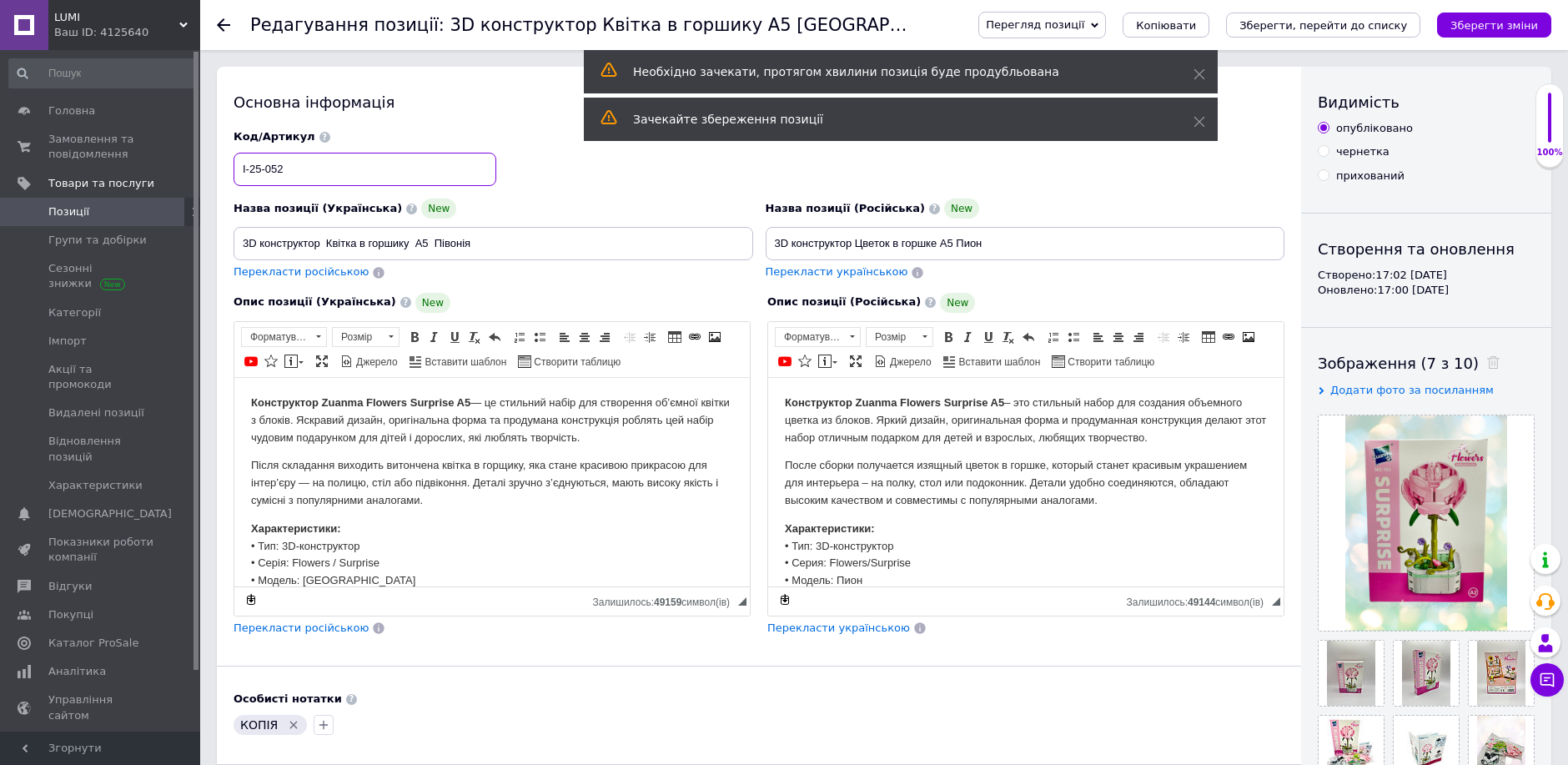
click at [300, 166] on input "I-25-052" at bounding box center [365, 169] width 263 height 34
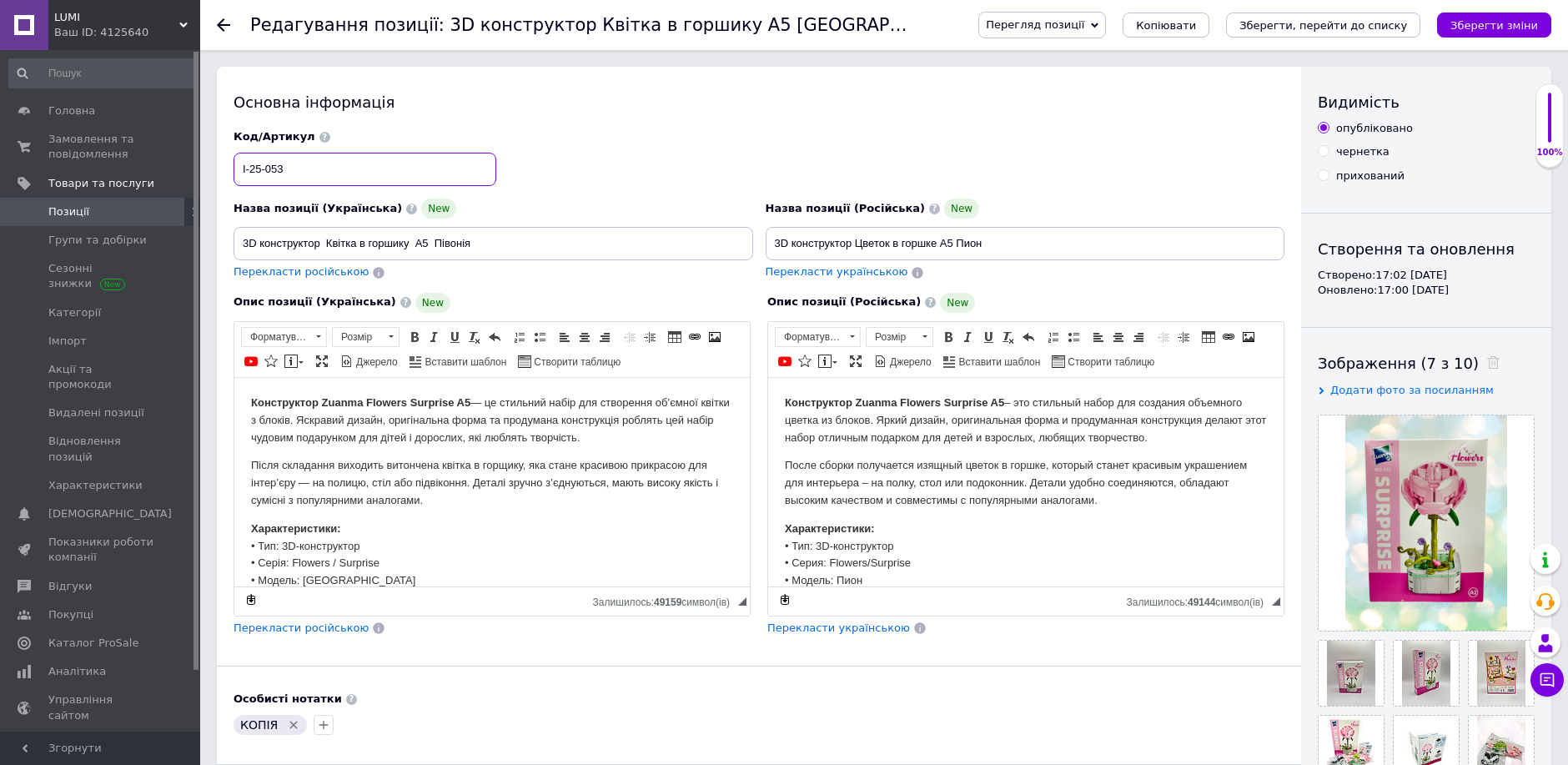
type input "I-25-053"
drag, startPoint x: 498, startPoint y: 243, endPoint x: 424, endPoint y: 238, distance: 74.2
click at [424, 238] on input "3D конструктор Квітка в горшику А5 Півонія" at bounding box center [493, 243] width 519 height 34
type input "3D конструктор Квітка в горшику А2 [PERSON_NAME]"
click at [1375, 692] on icon at bounding box center [1374, 692] width 13 height 13
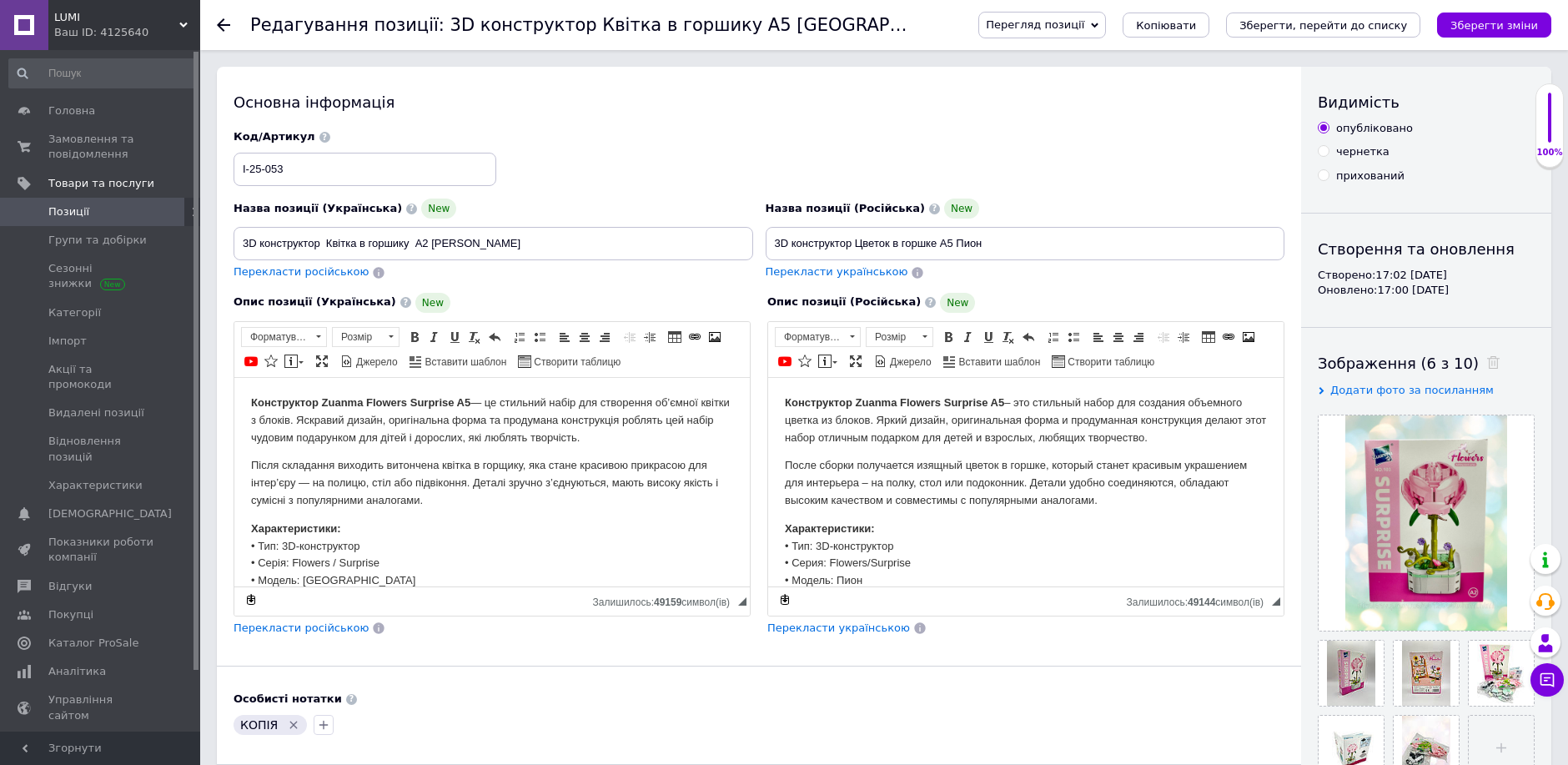
click at [0, 0] on icon at bounding box center [0, 0] width 0 height 0
click at [1375, 690] on icon at bounding box center [1374, 692] width 13 height 13
click at [0, 0] on use at bounding box center [0, 0] width 0 height 0
click at [1377, 692] on use at bounding box center [1374, 692] width 13 height 13
click at [1374, 692] on icon at bounding box center [1374, 692] width 13 height 13
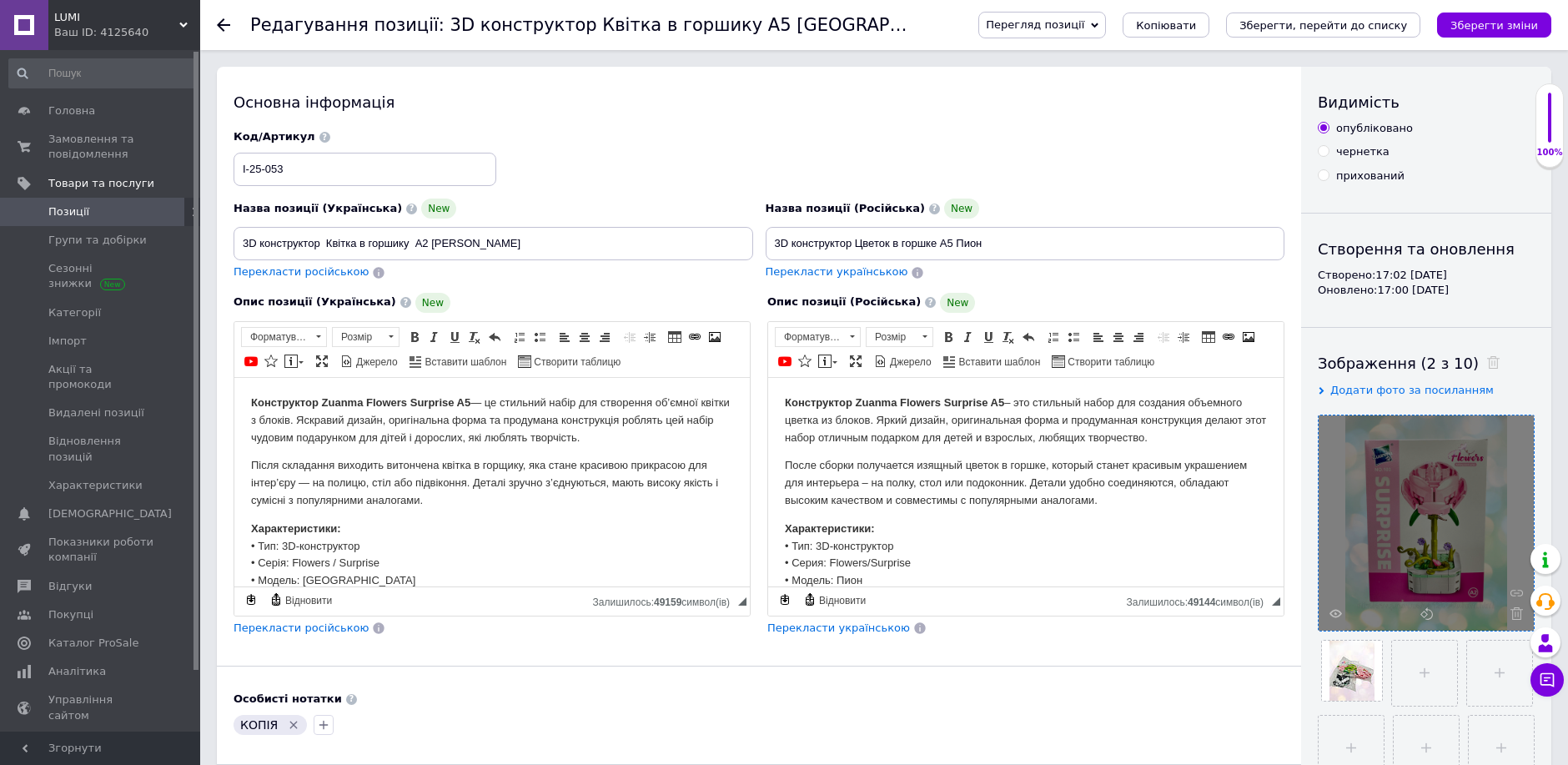
click at [1522, 618] on div at bounding box center [1426, 523] width 216 height 216
click at [1520, 609] on icon at bounding box center [1517, 614] width 13 height 13
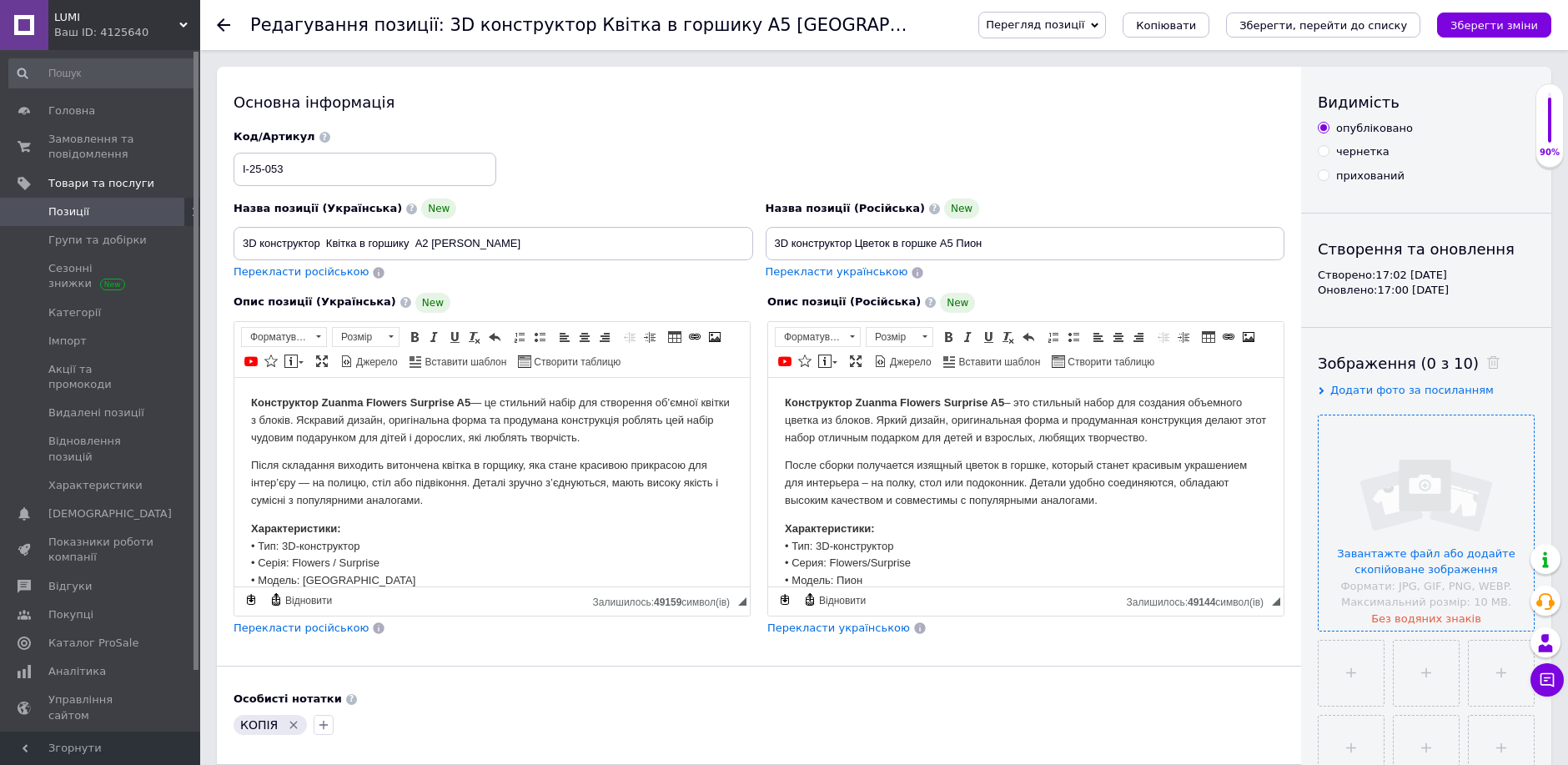
click at [1402, 563] on input "file" at bounding box center [1426, 523] width 216 height 216
click at [1348, 670] on input "file" at bounding box center [1352, 673] width 65 height 65
type input "C:\fakepath\11к.jpg"
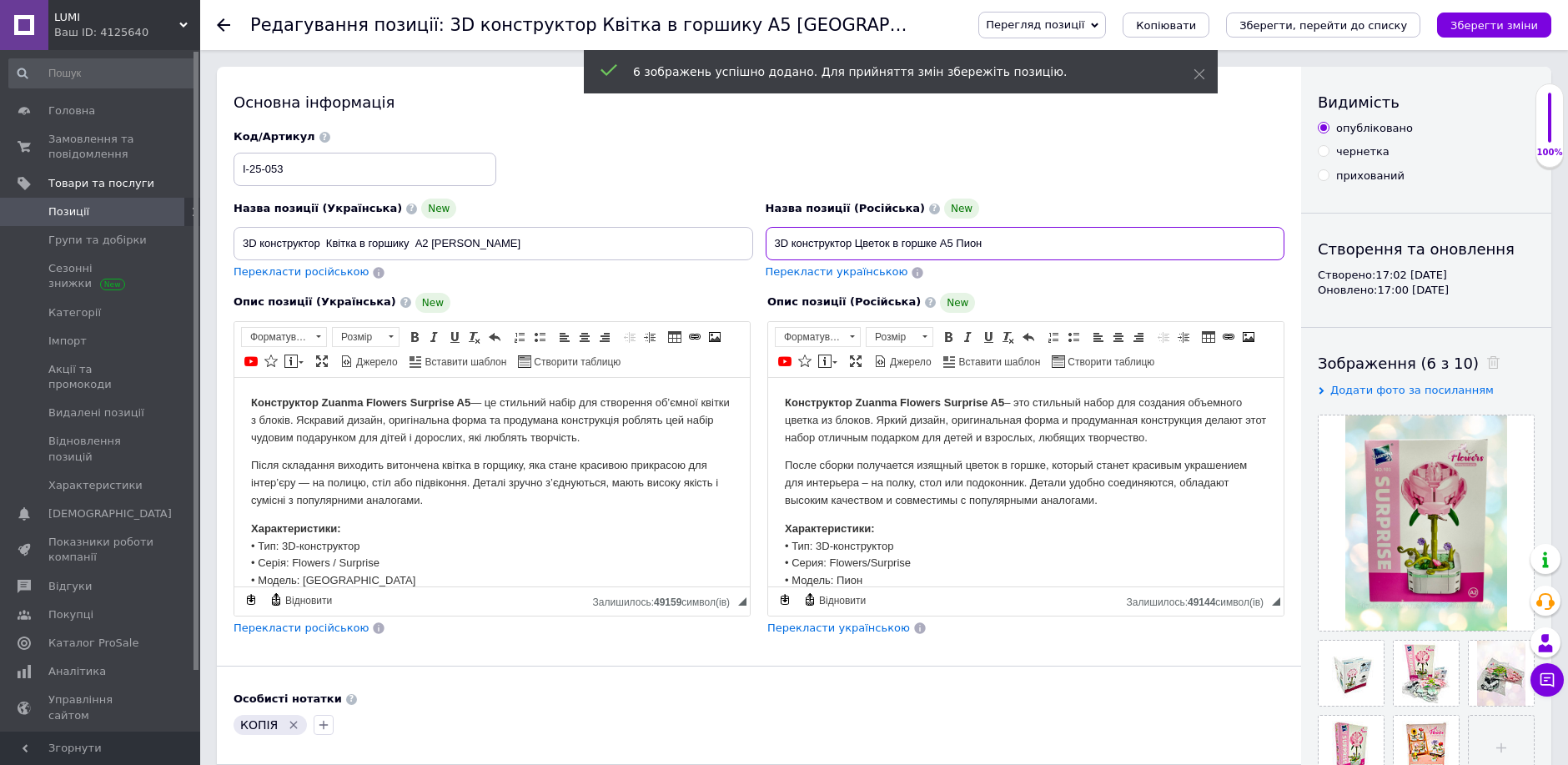
click at [1001, 240] on input "3D конструктор Цветок в горшке А5 Пион" at bounding box center [1025, 243] width 519 height 34
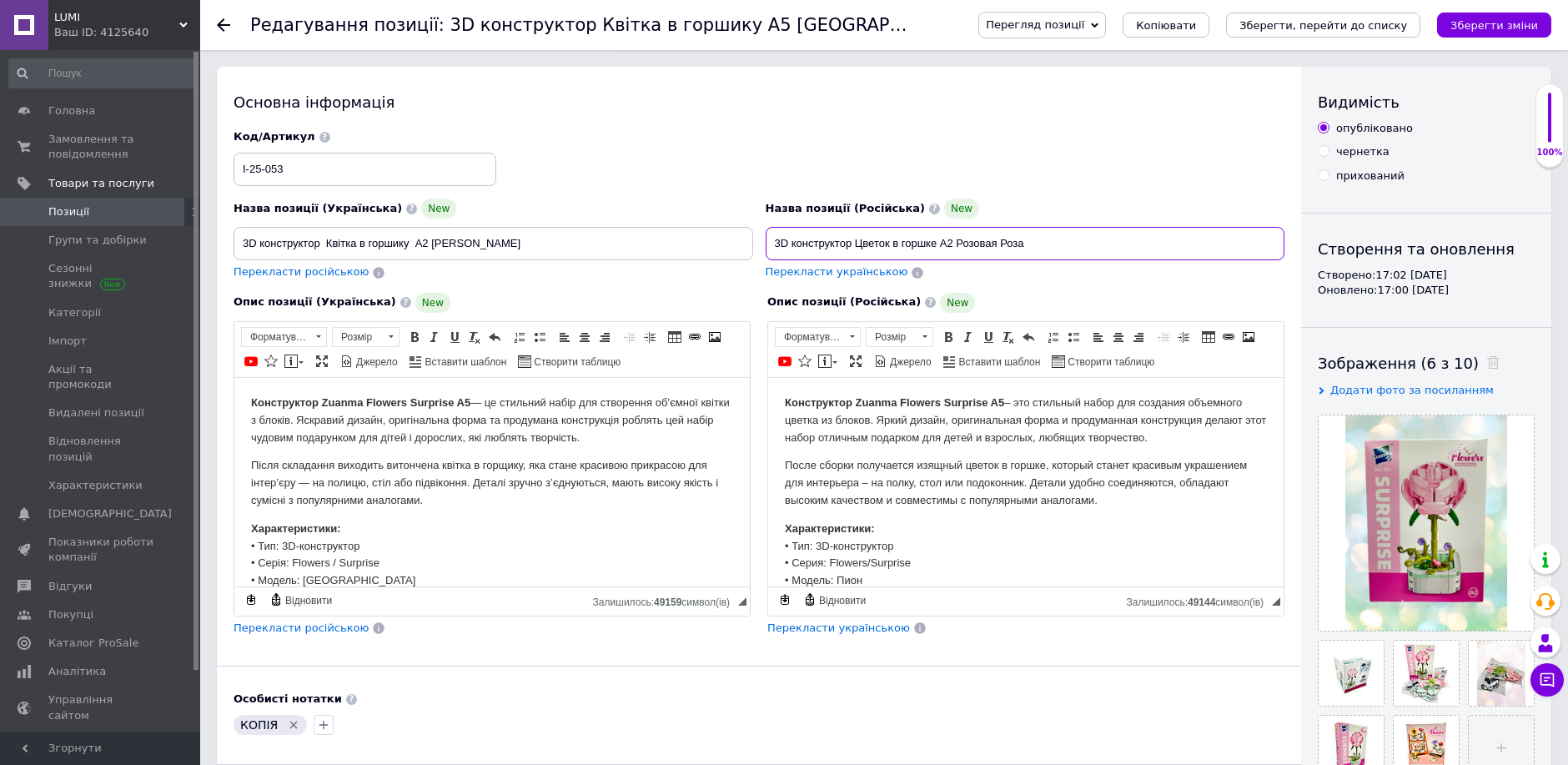
type input "3D конструктор Цветок в горшке А2 Розовая Роза"
click at [1001, 403] on strong "Конструктор Zuanma Flowers Surprise A5" at bounding box center [894, 402] width 219 height 13
click at [470, 404] on strong "Конструктор Zuanma Flowers Surprise A5" at bounding box center [360, 402] width 219 height 13
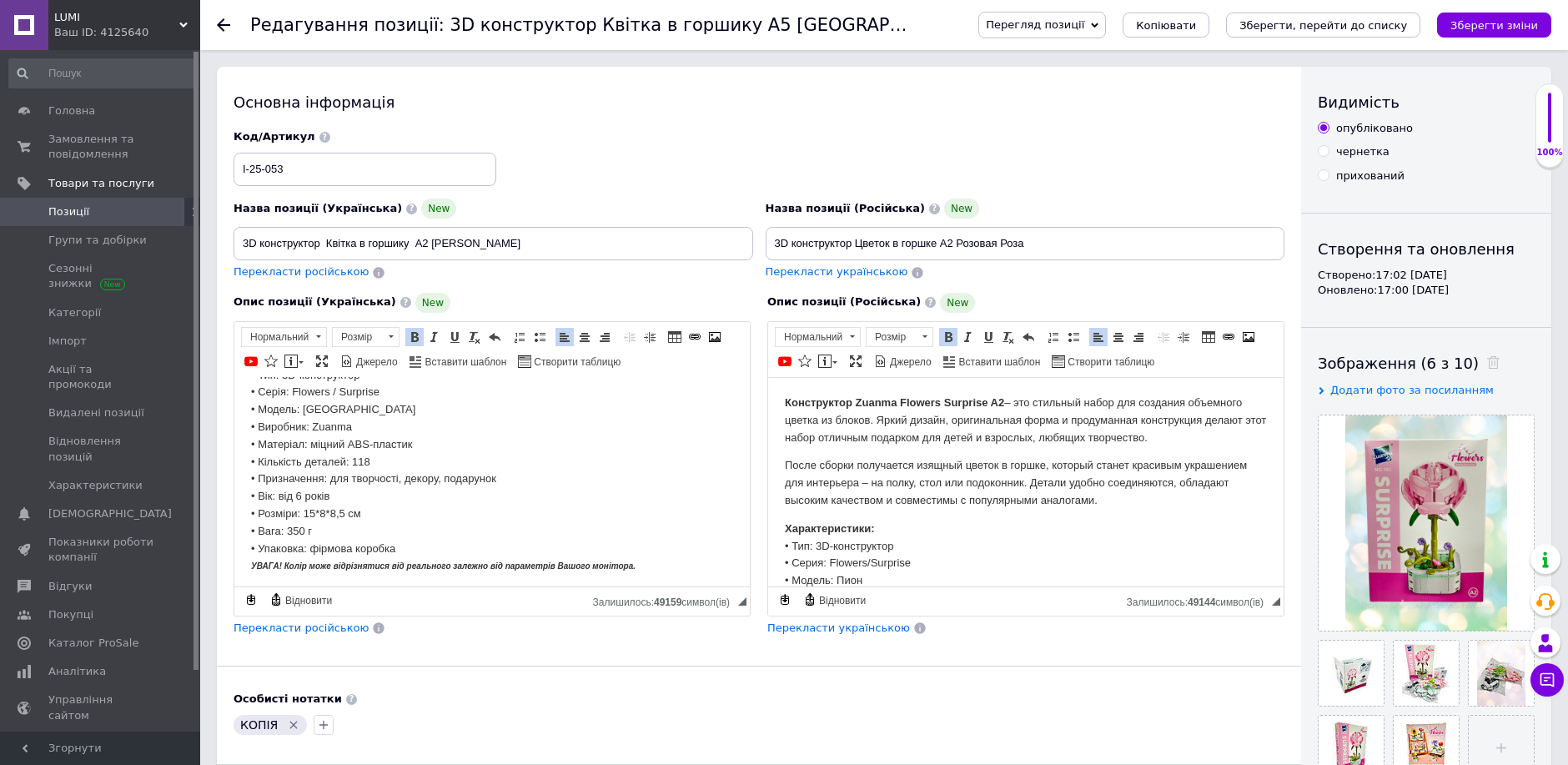
scroll to position [177, 0]
drag, startPoint x: 348, startPoint y: 406, endPoint x: 303, endPoint y: 407, distance: 45.0
click at [306, 403] on p "Характеристики: • Тип: 3D-конструктор • Серія: Flowers / Surprise • Модель: [GE…" at bounding box center [492, 456] width 482 height 226
click at [398, 447] on p "Характеристики: • Тип: 3D-конструктор • Серія: Flowers / Surprise • Модель: [PE…" at bounding box center [492, 456] width 482 height 226
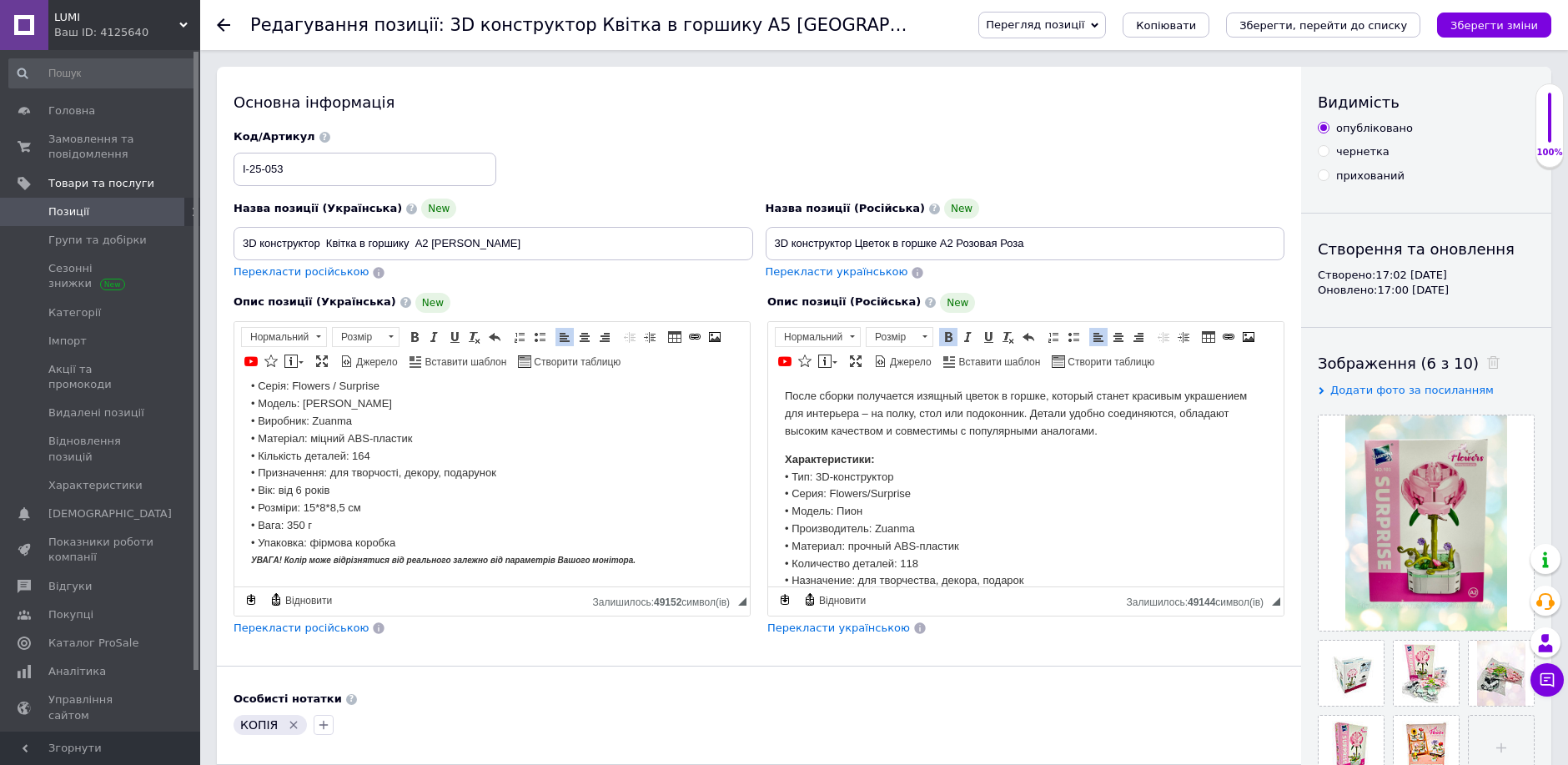
scroll to position [93, 0]
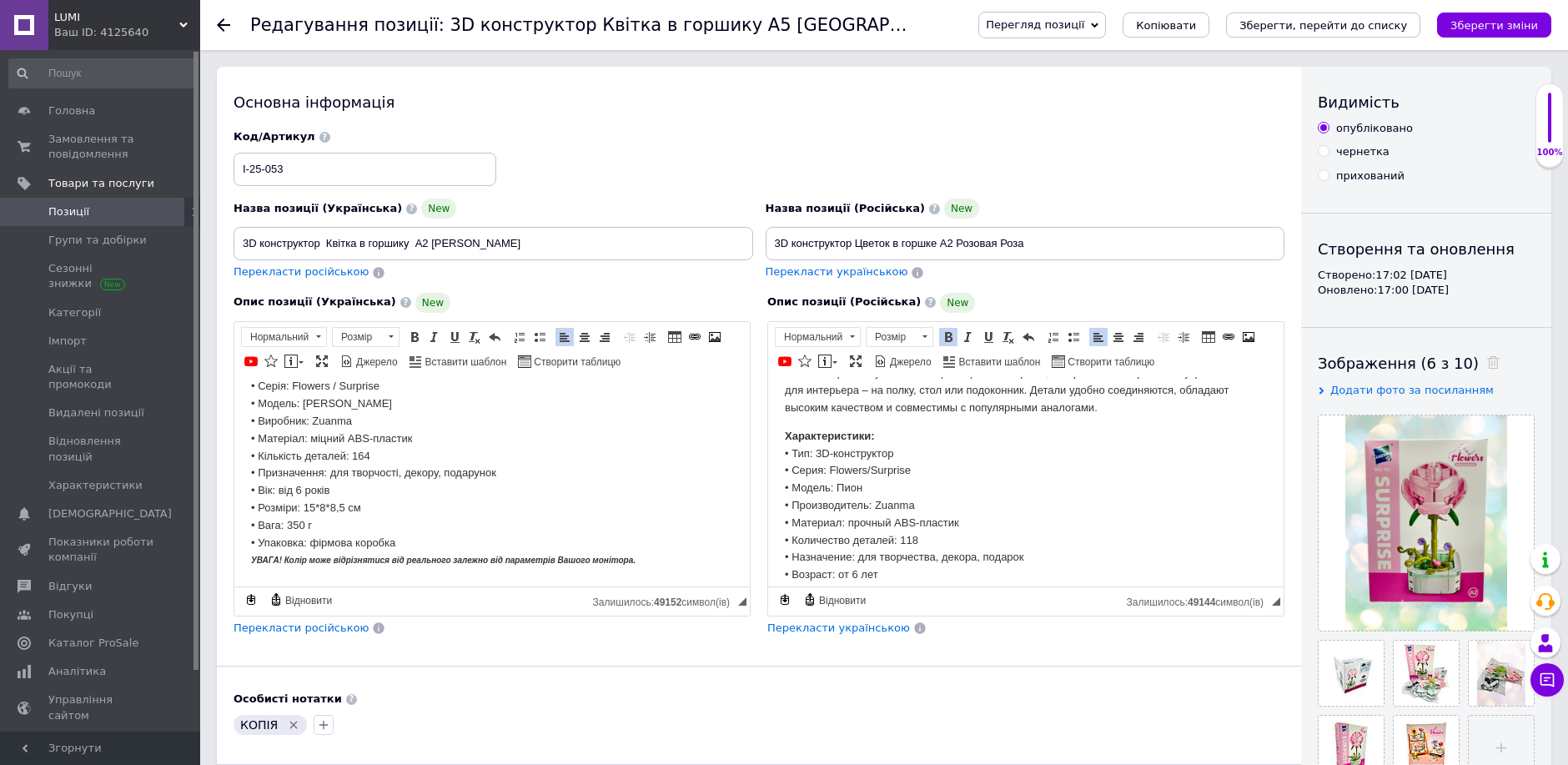
drag, startPoint x: 880, startPoint y: 488, endPoint x: 891, endPoint y: 498, distance: 14.9
click at [879, 488] on p "Характеристики: • Тип: 3D-конструктор • Серия: Flowers/Surprise • Модель: Пион …" at bounding box center [1026, 539] width 482 height 226
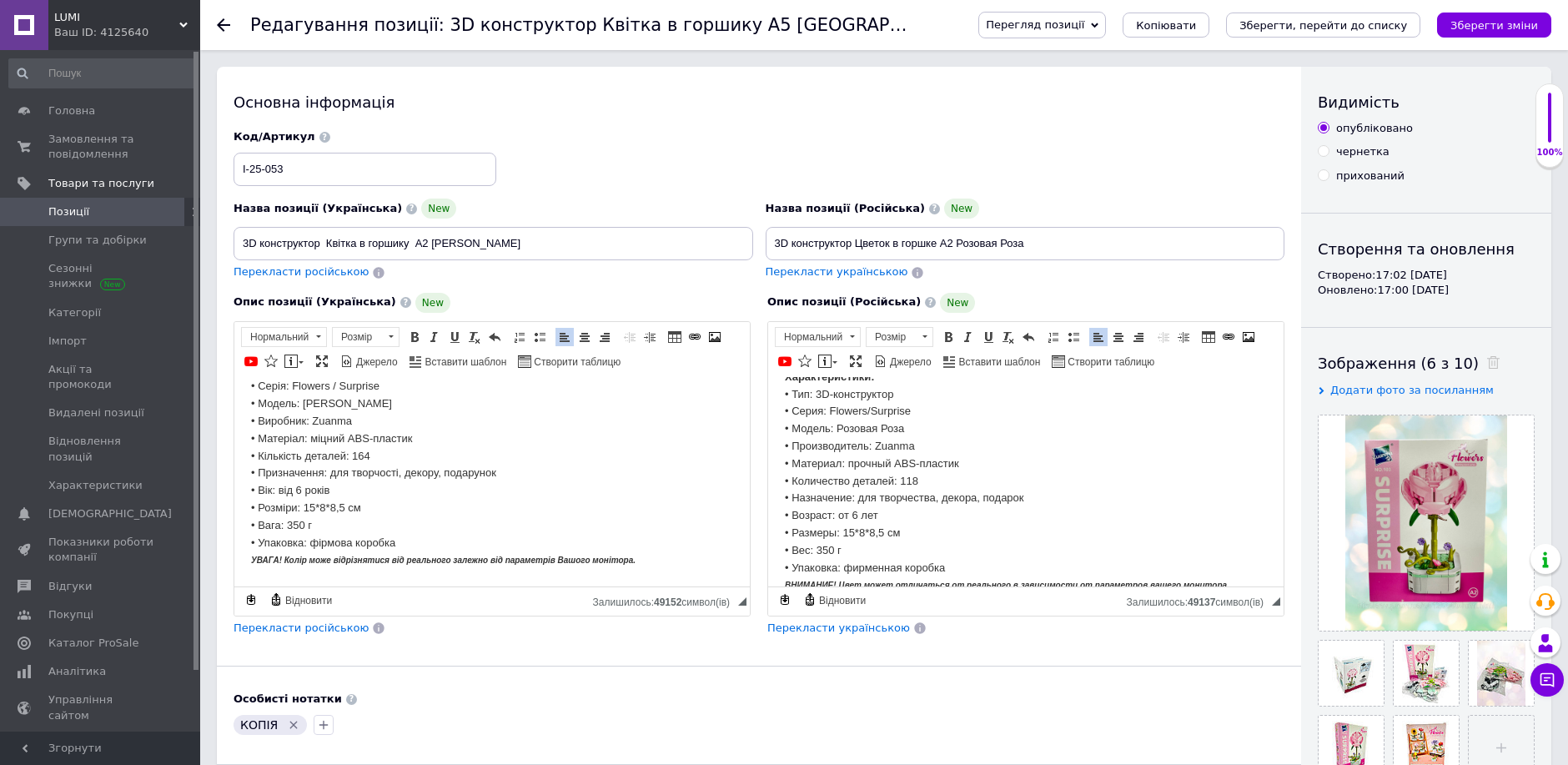
scroll to position [177, 0]
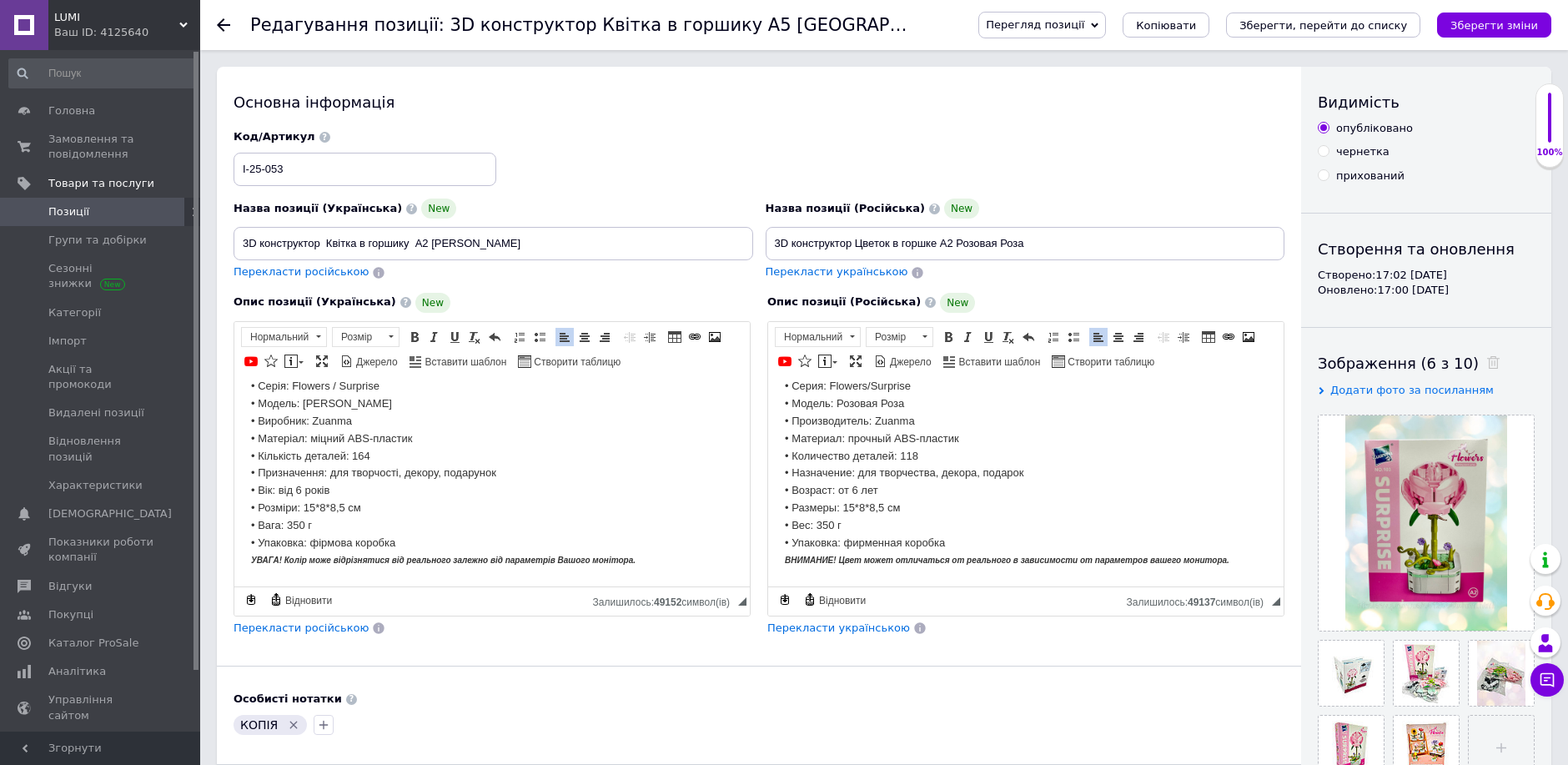
click at [933, 448] on p "Характеристики: • Тип: 3D-конструктор • Серия: Flowers/Surprise • Модель: Розов…" at bounding box center [1026, 456] width 482 height 226
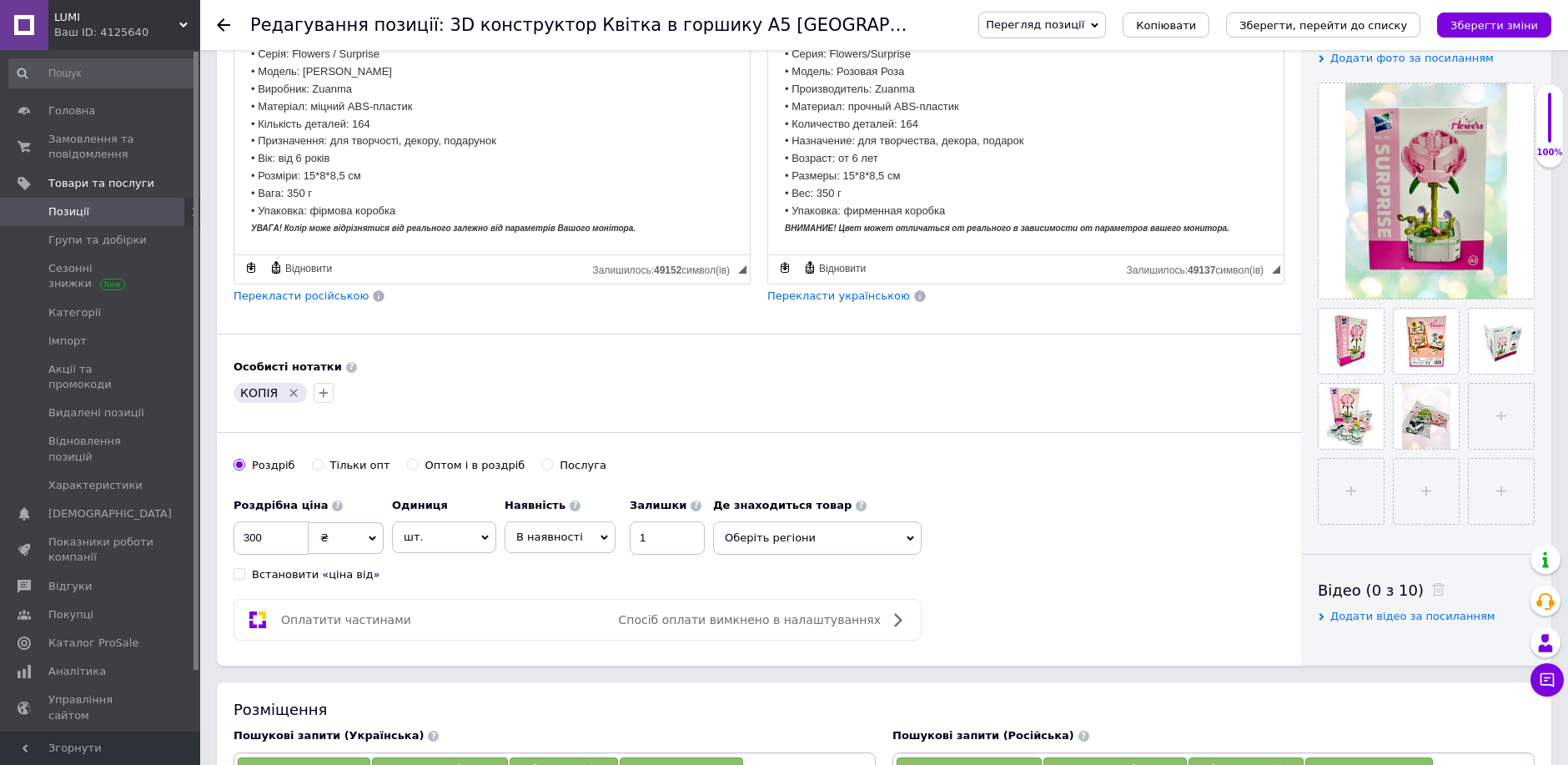
scroll to position [370, 0]
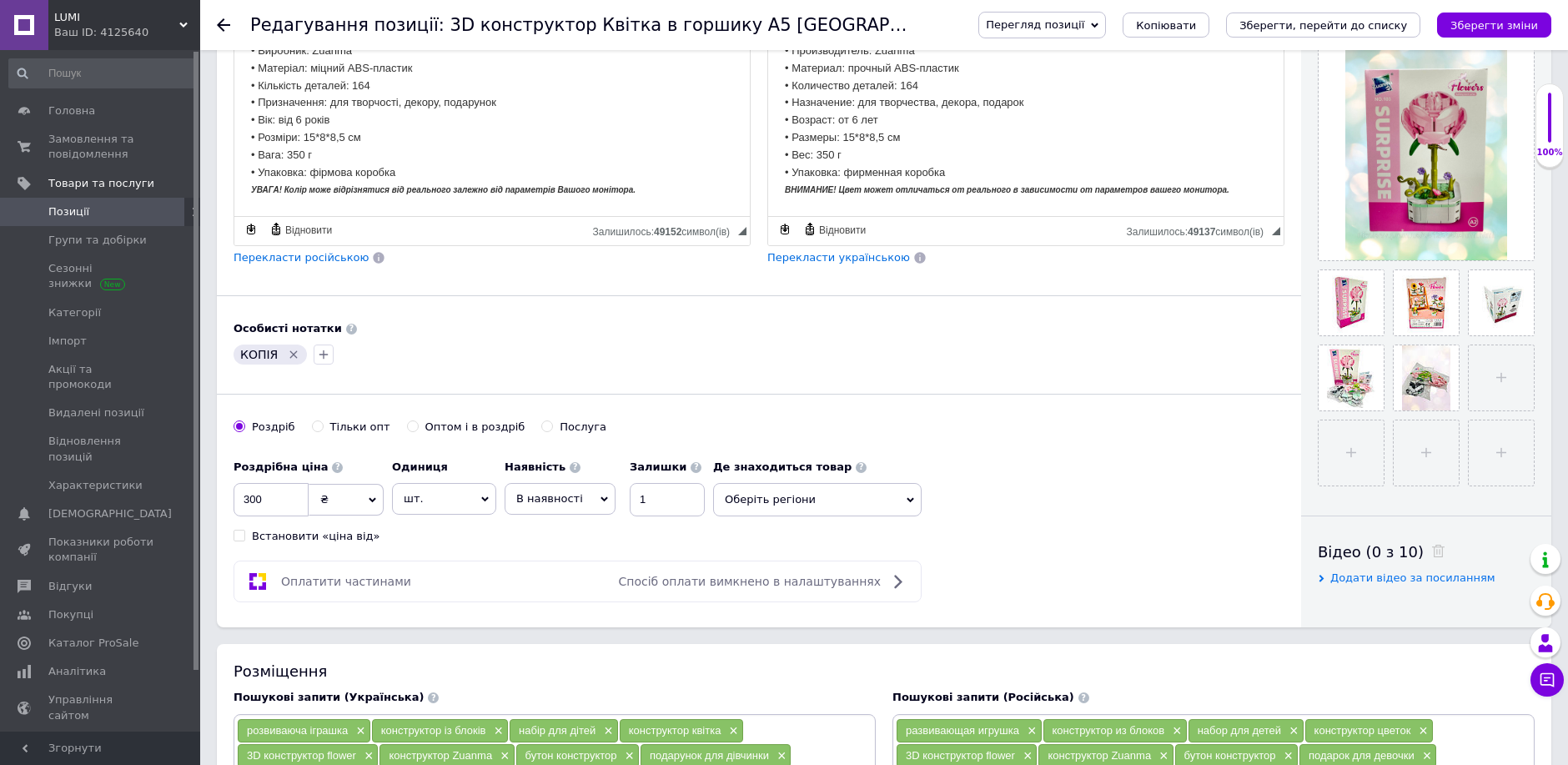
click at [291, 361] on icon "Видалити мітку" at bounding box center [293, 354] width 14 height 14
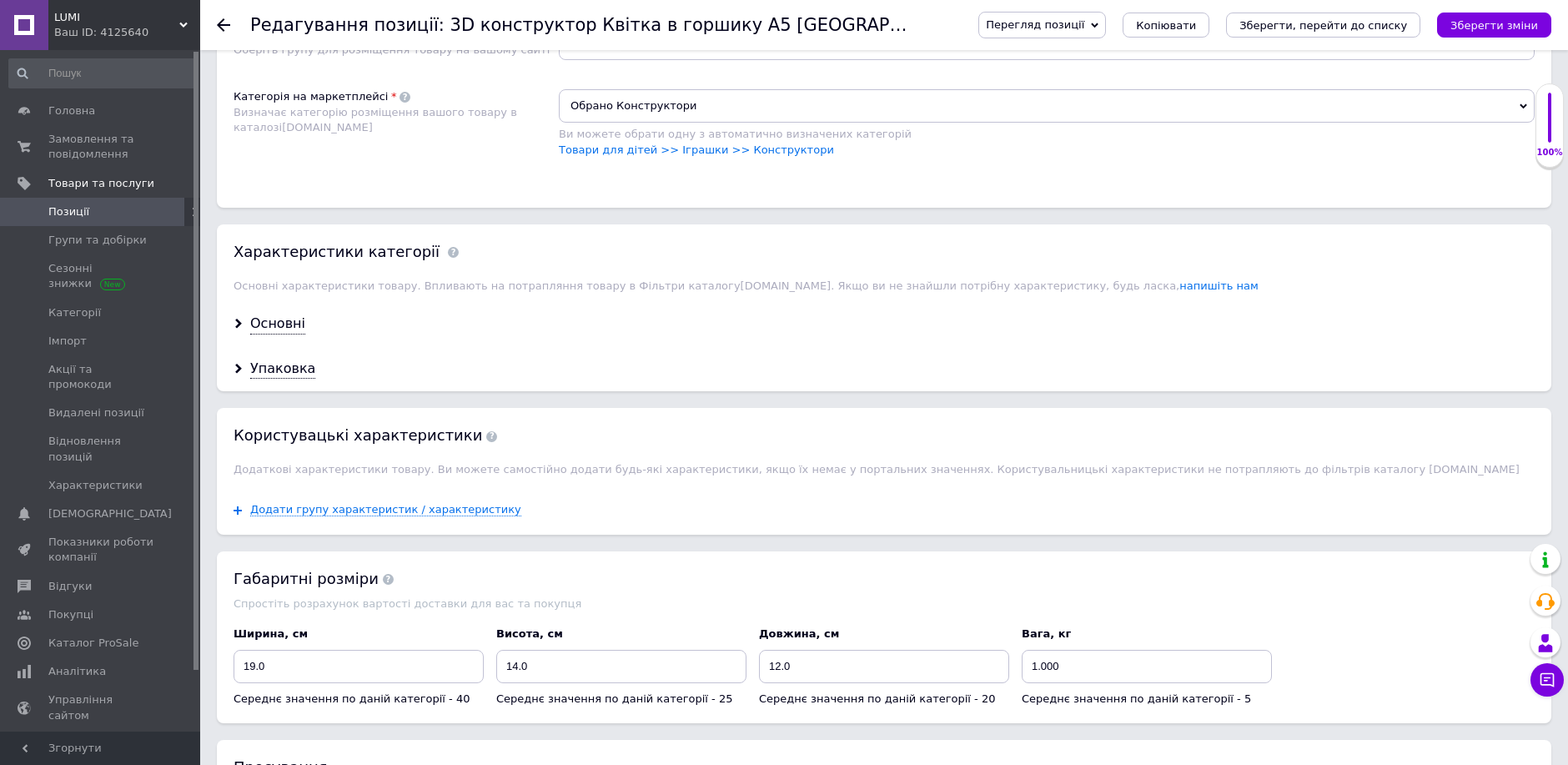
scroll to position [1204, 0]
click at [276, 331] on div "Основні" at bounding box center [277, 321] width 55 height 19
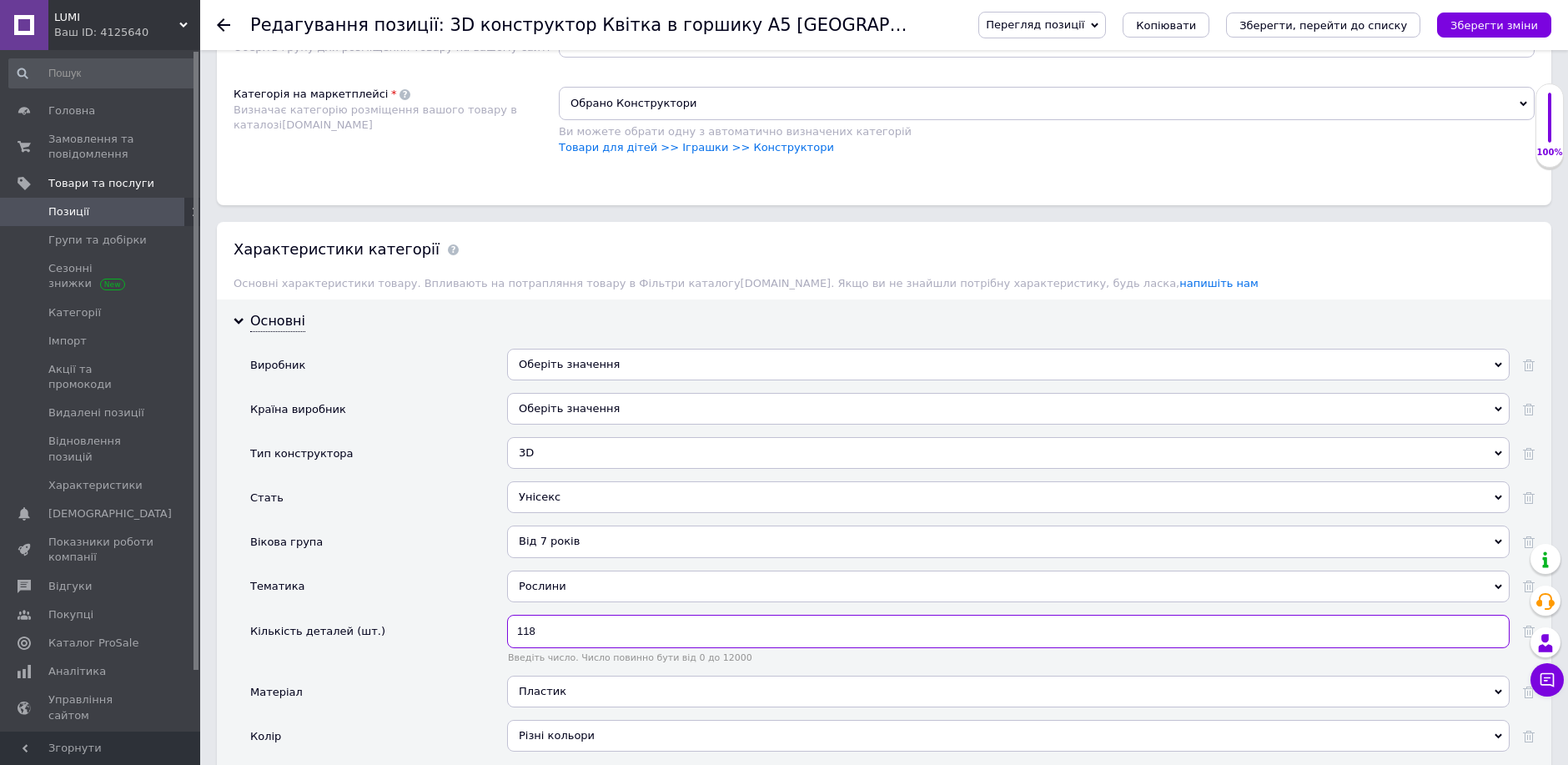
drag, startPoint x: 537, startPoint y: 642, endPoint x: 540, endPoint y: 635, distance: 7.6
click at [537, 641] on input "118" at bounding box center [1009, 631] width 1002 height 34
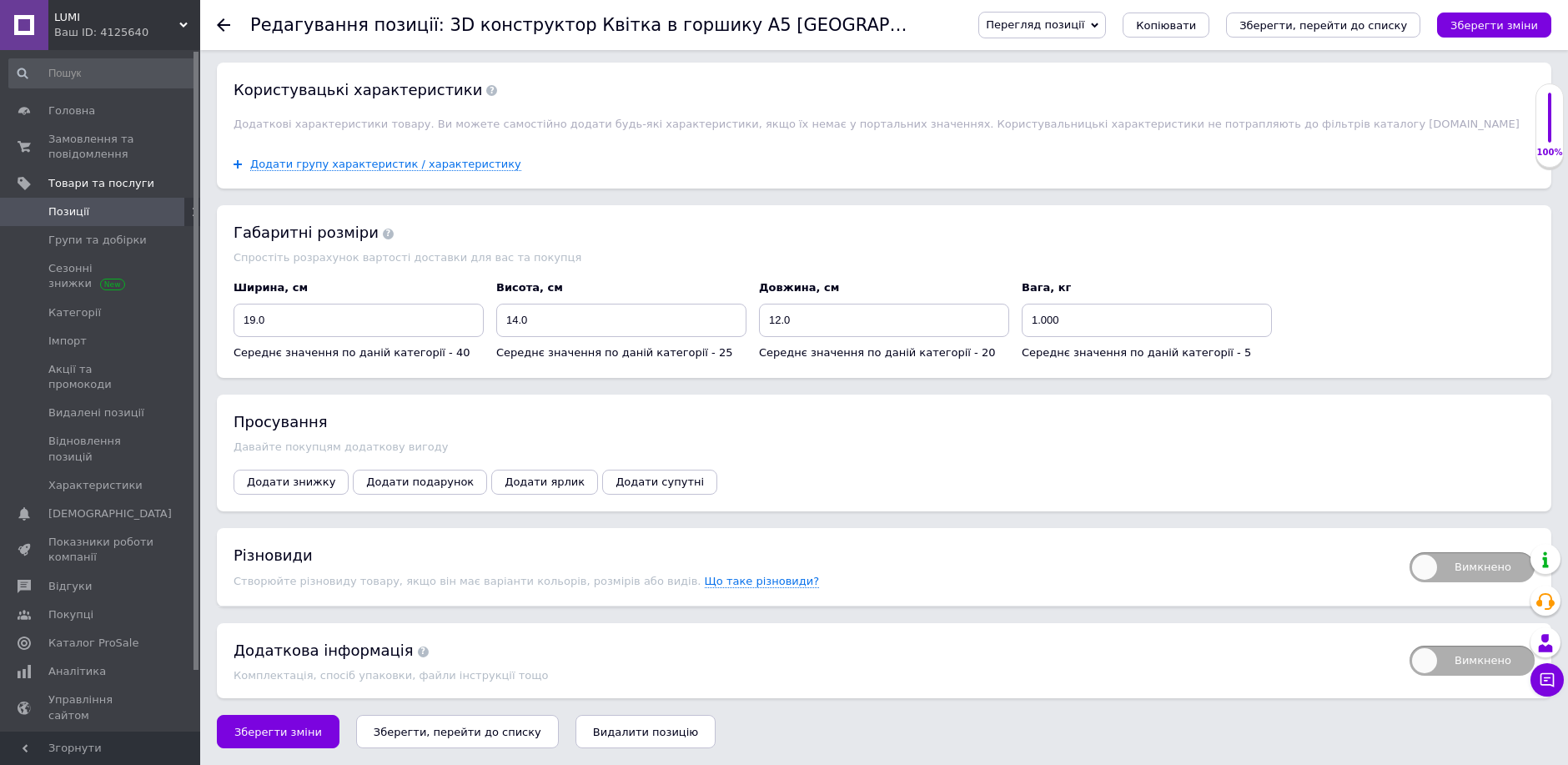
scroll to position [2271, 0]
type input "164"
click at [279, 723] on button "Зберегти зміни" at bounding box center [277, 731] width 123 height 34
click at [417, 745] on button "Зберегти, перейти до списку" at bounding box center [457, 731] width 203 height 34
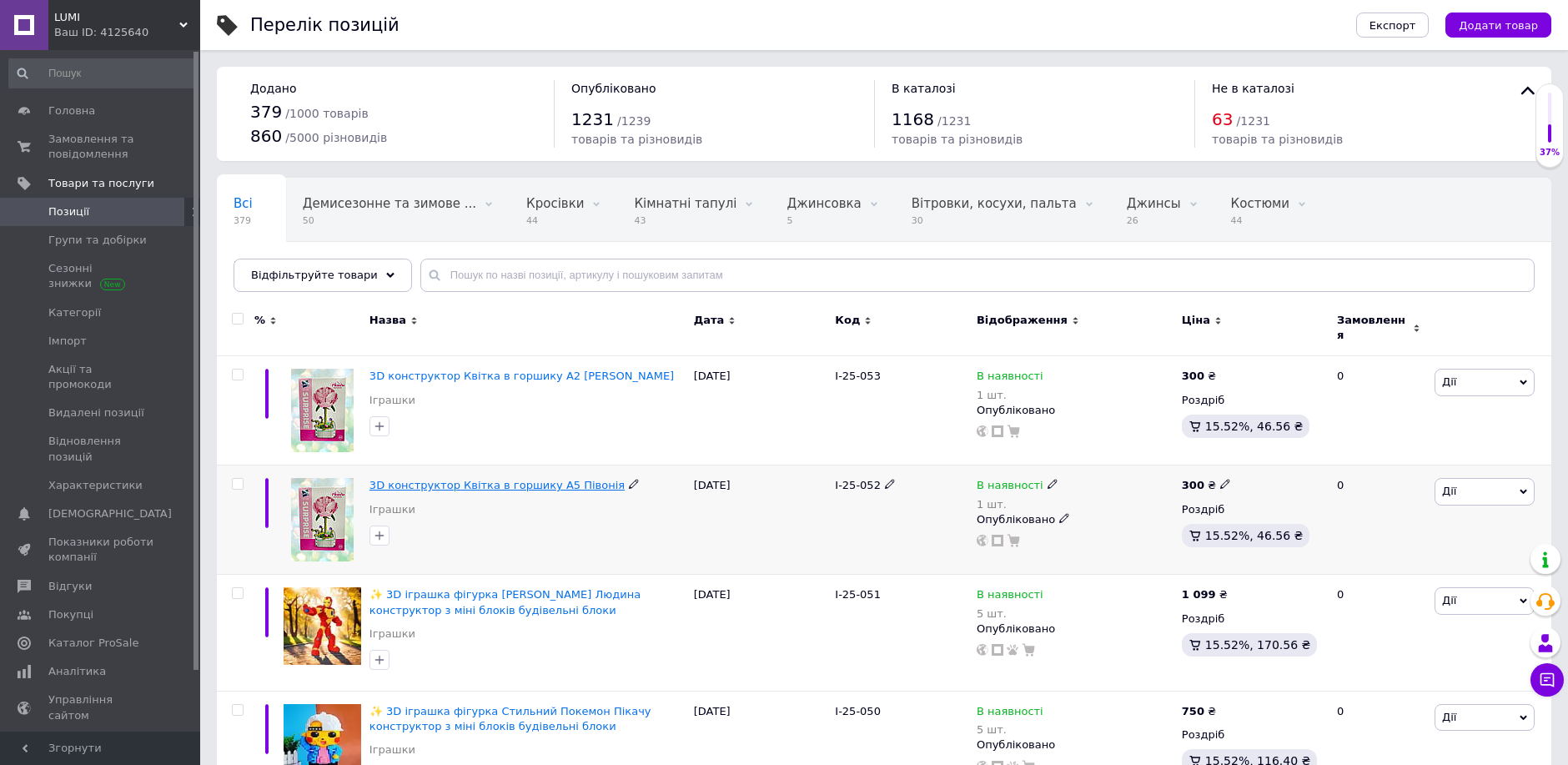
click at [446, 478] on span "3D конструктор Квітка в горшику А5 Півонія" at bounding box center [497, 485] width 256 height 13
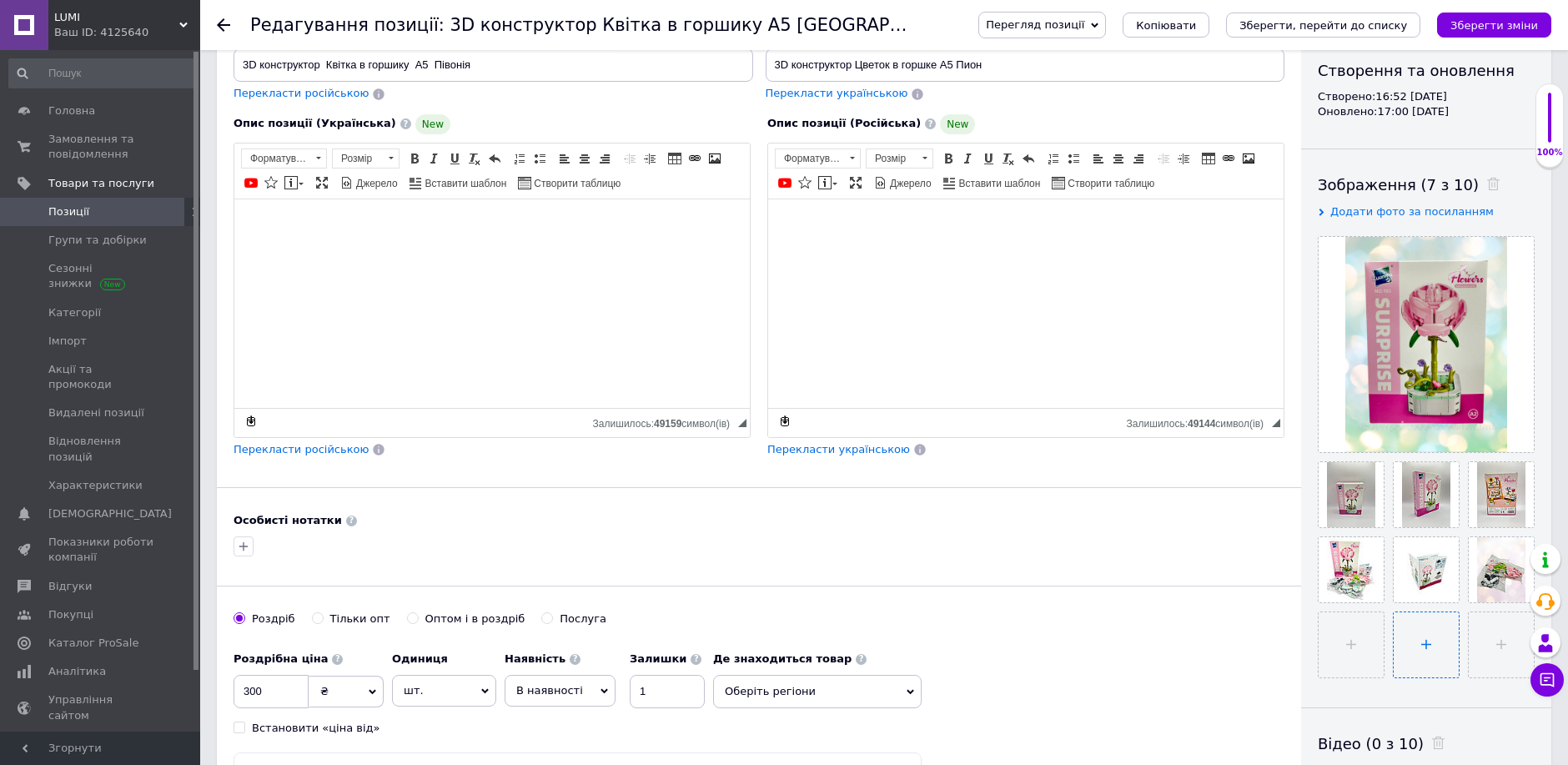
scroll to position [186, 0]
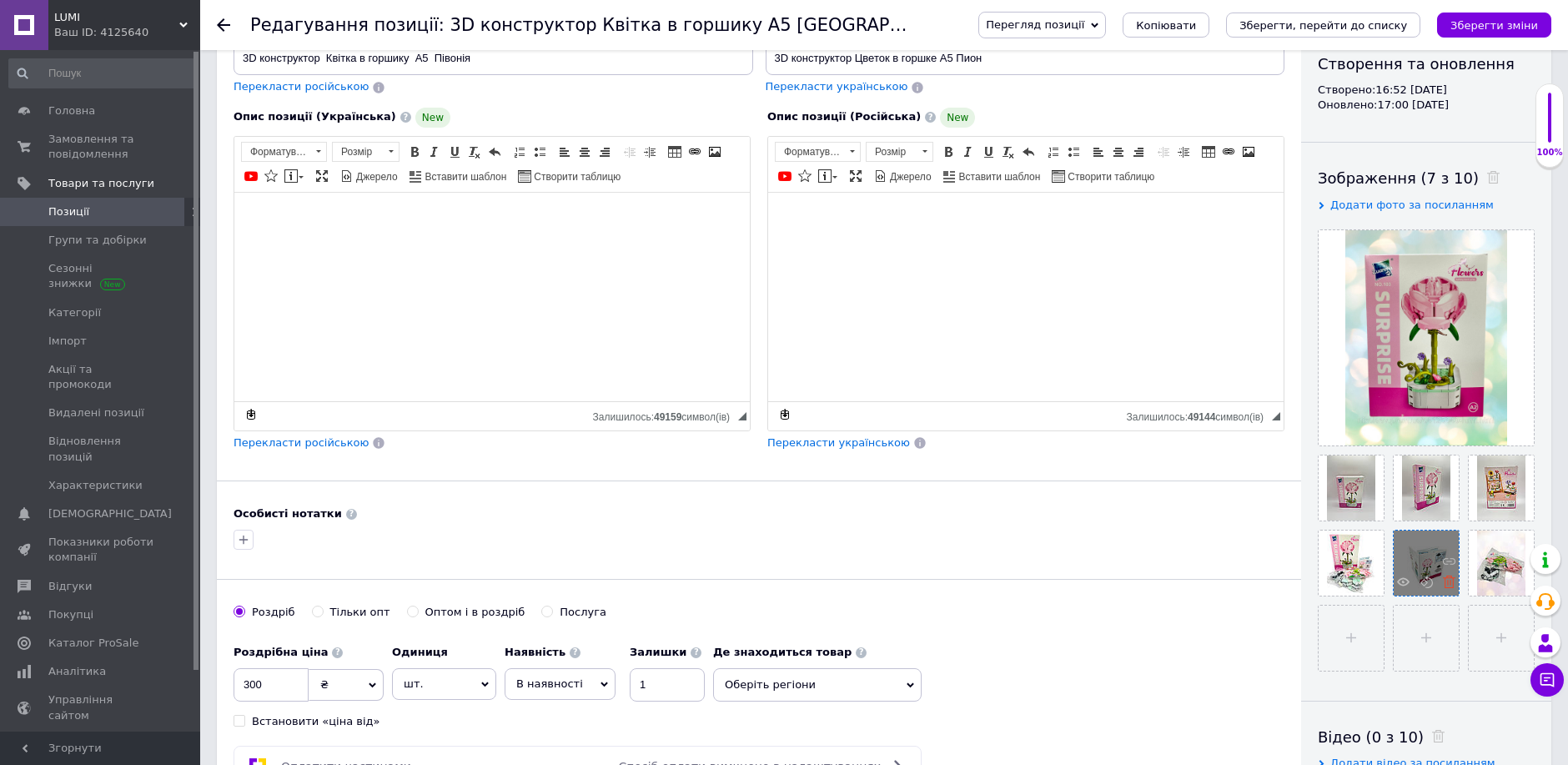
click at [1449, 582] on icon at bounding box center [1449, 582] width 13 height 13
click at [1445, 507] on icon at bounding box center [1449, 507] width 13 height 13
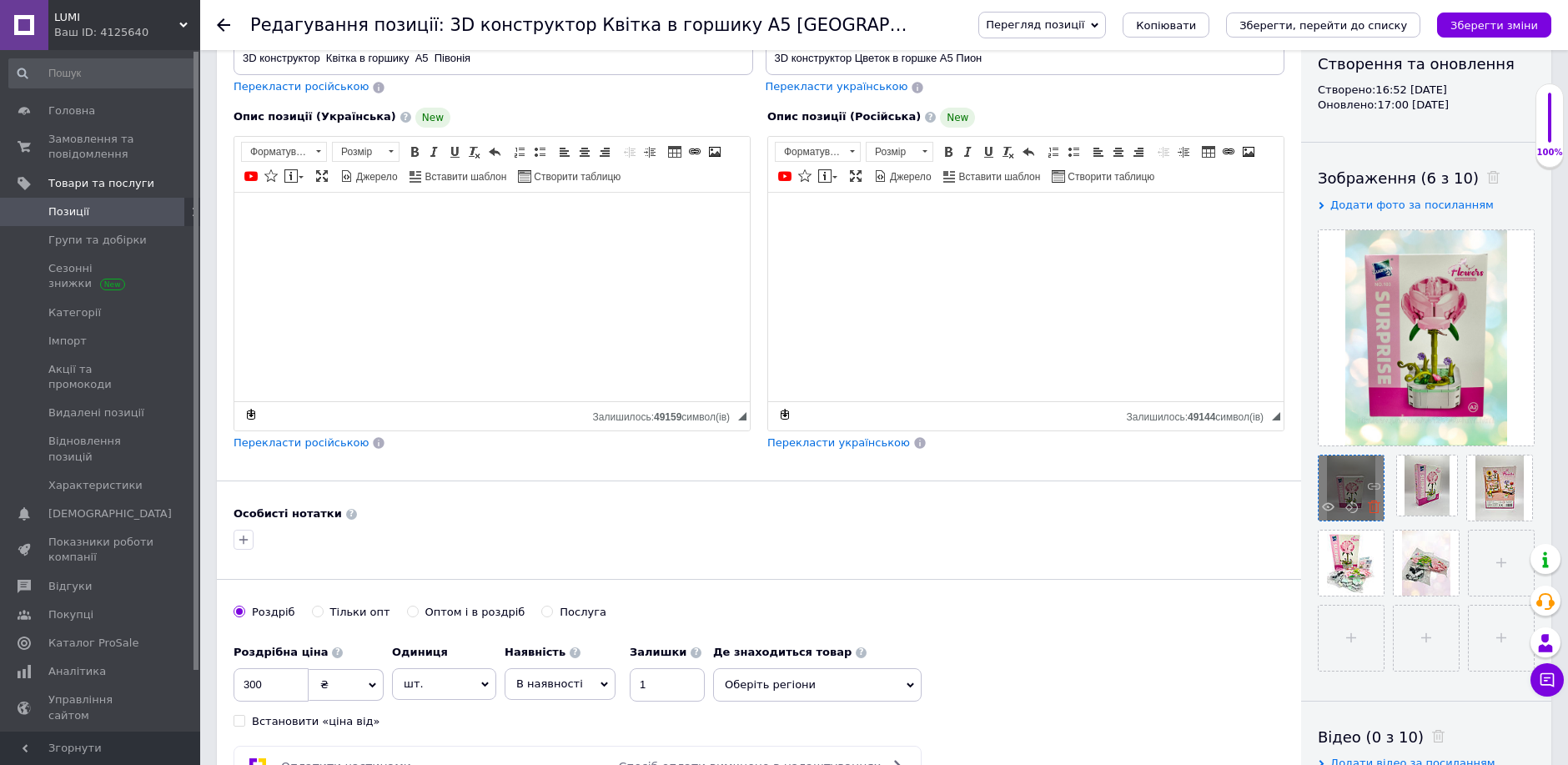
click at [1372, 503] on icon at bounding box center [1374, 507] width 13 height 13
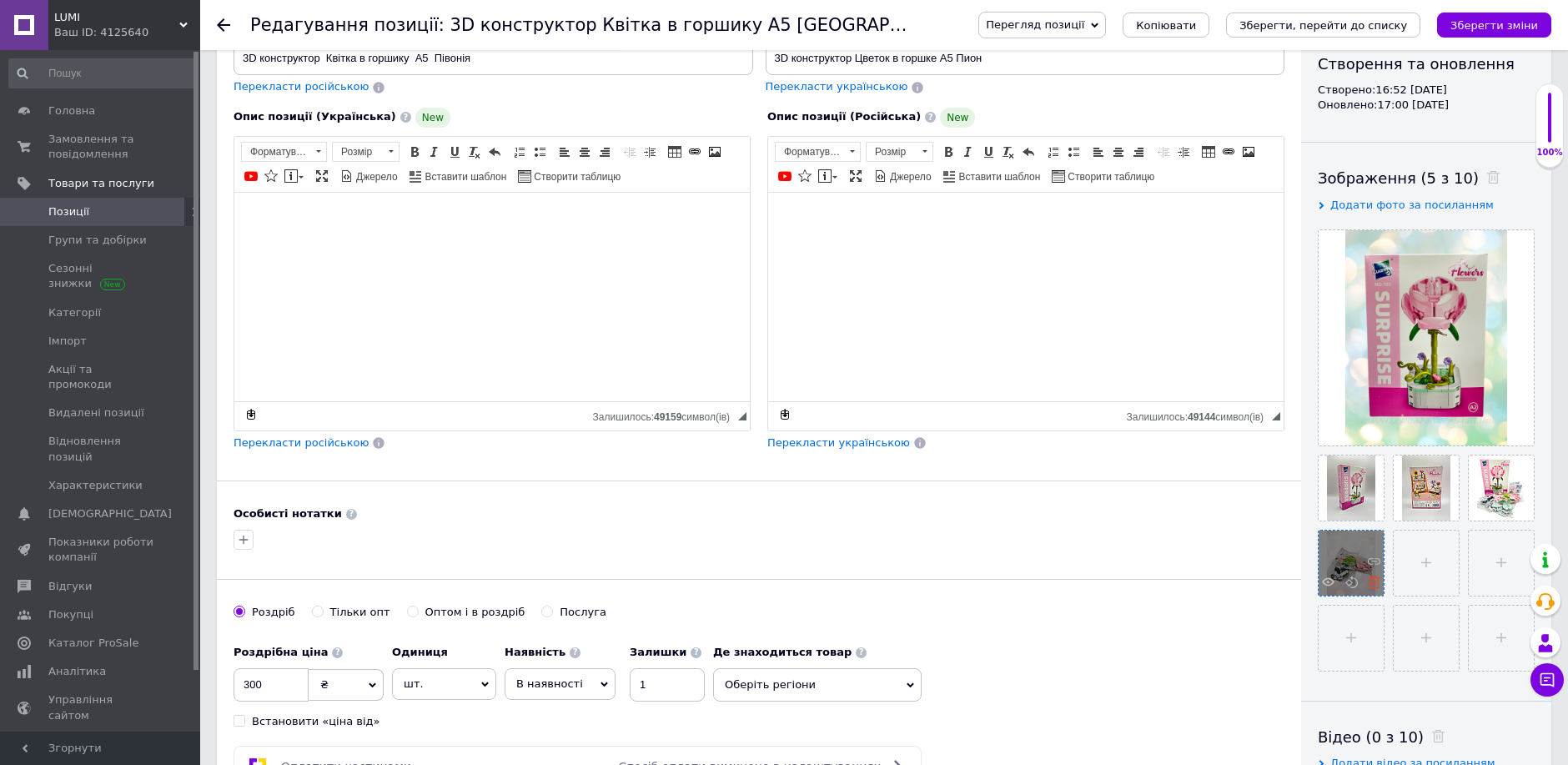
click at [1372, 582] on icon at bounding box center [1374, 582] width 13 height 13
click at [1376, 507] on icon at bounding box center [1374, 507] width 13 height 13
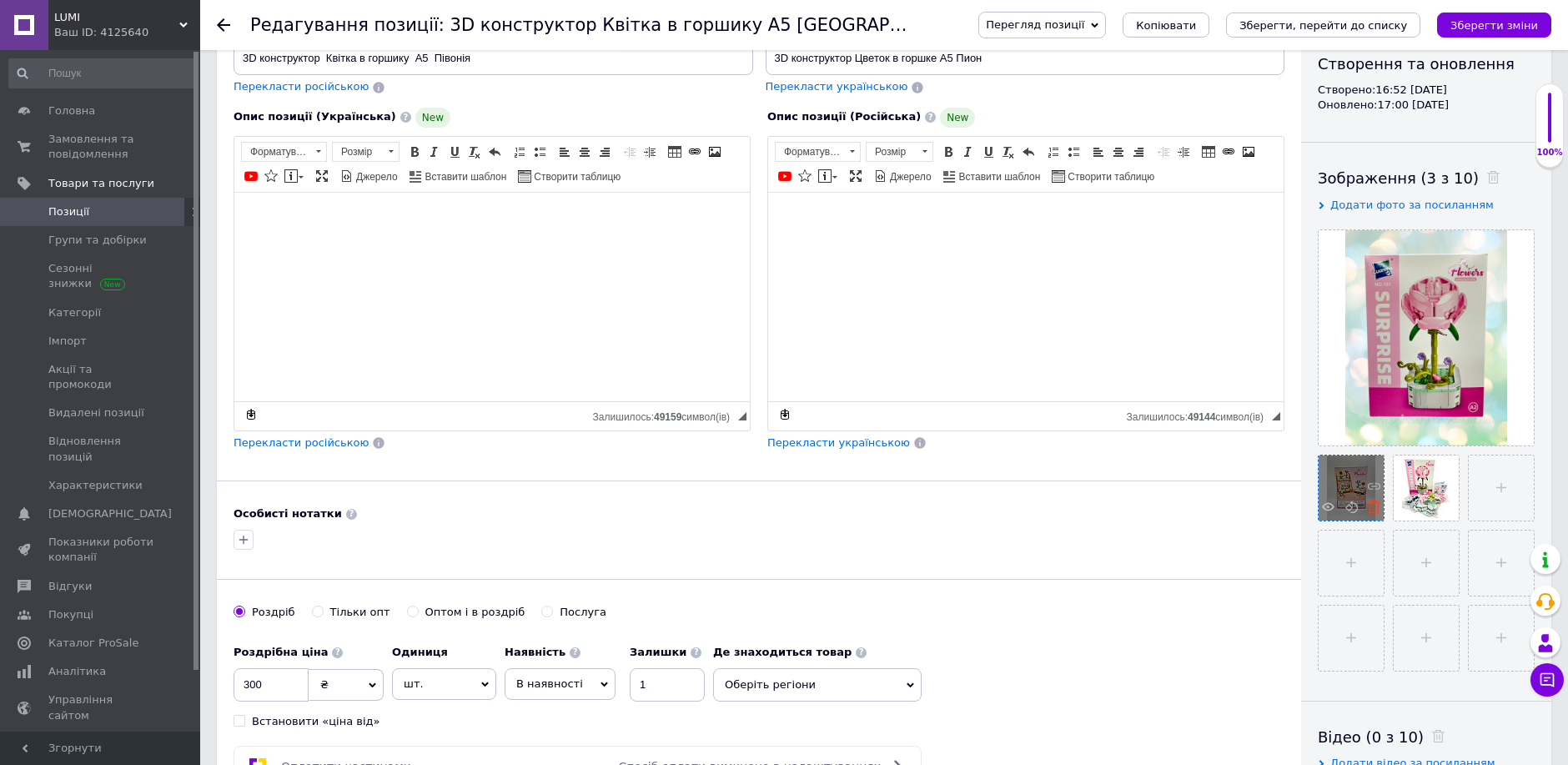
click at [1369, 507] on icon at bounding box center [1374, 507] width 13 height 13
click at [1364, 508] on span at bounding box center [1370, 508] width 21 height 16
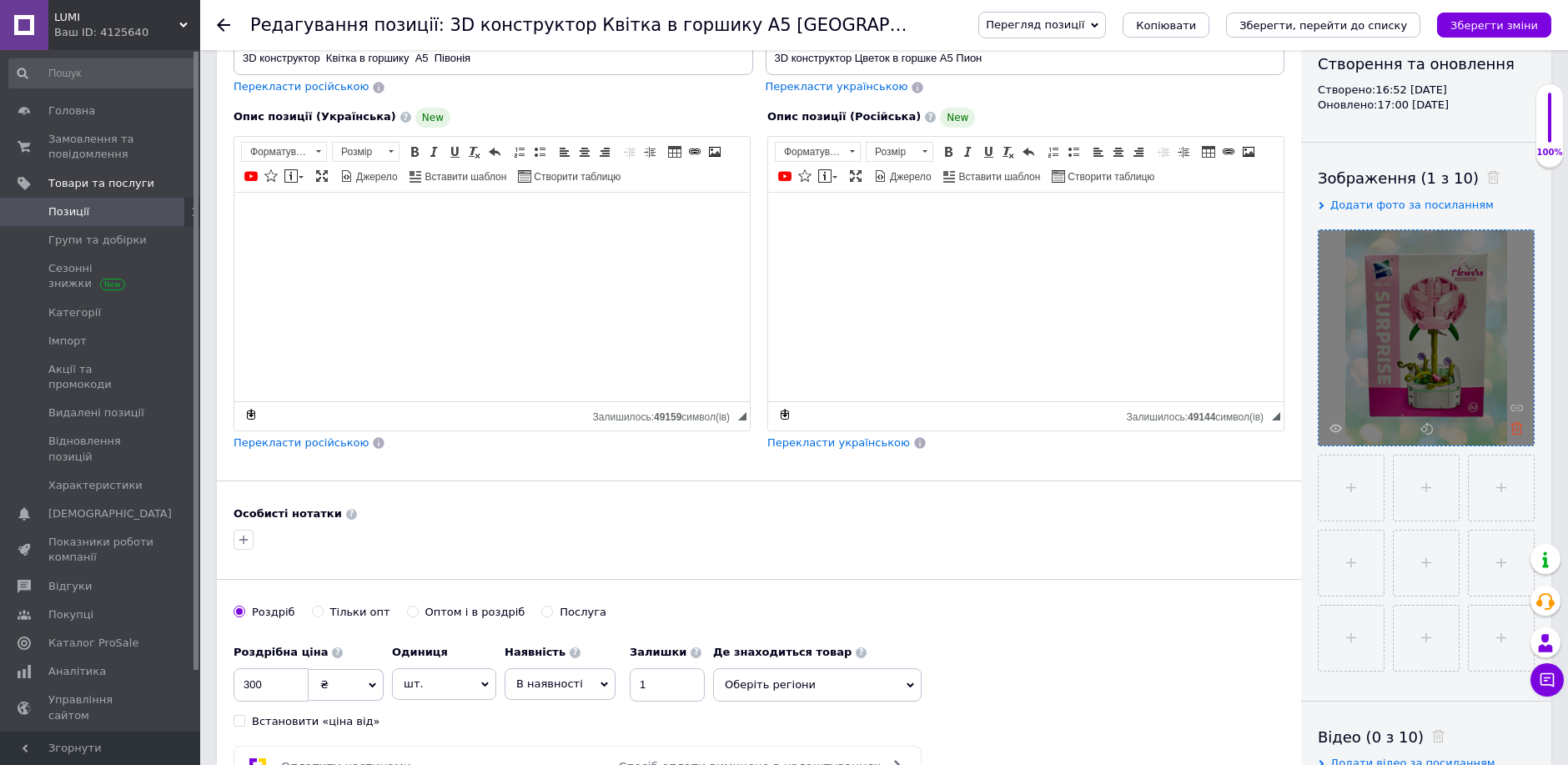
click at [1522, 429] on icon at bounding box center [1517, 428] width 13 height 13
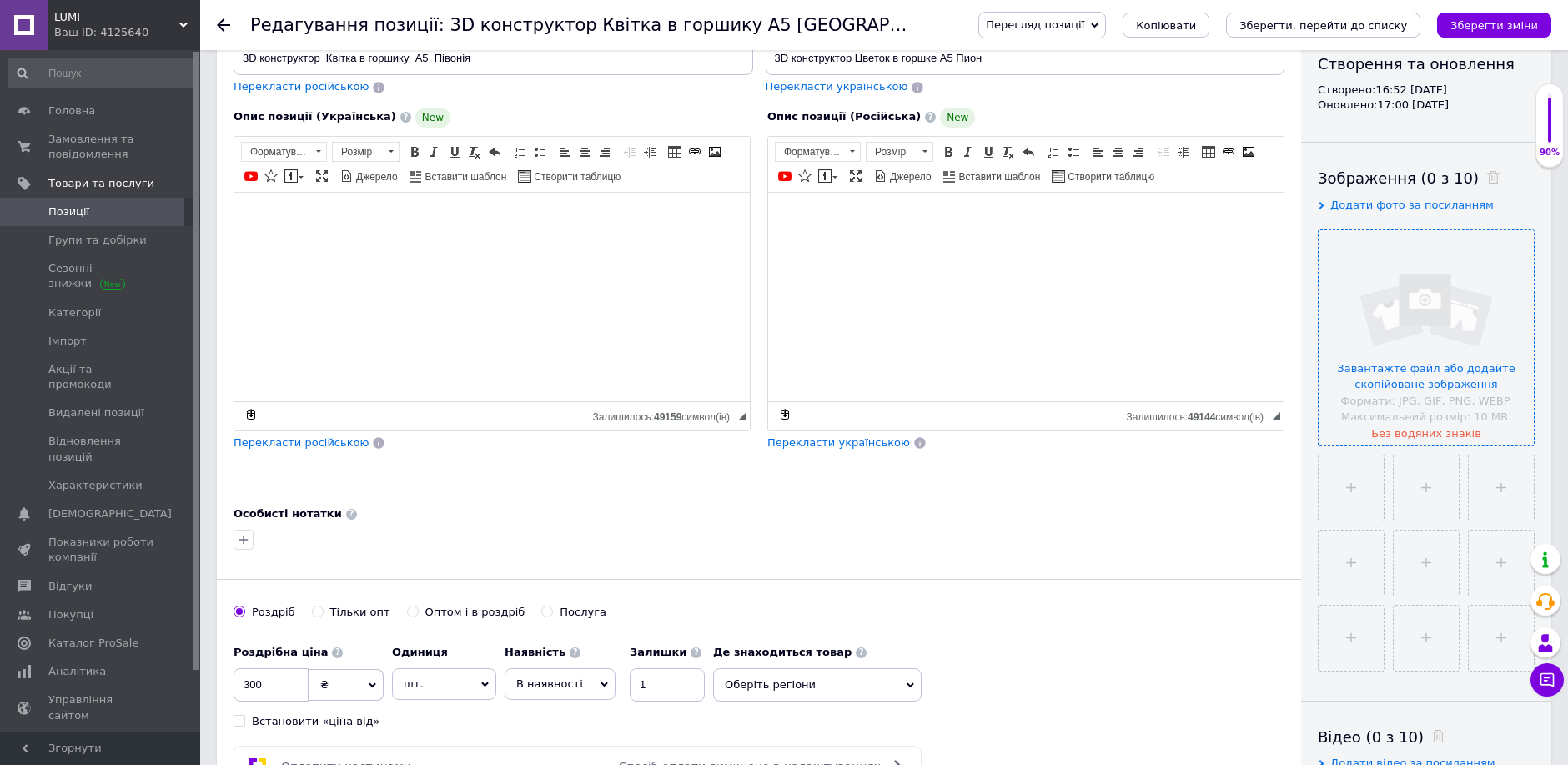
click at [1443, 368] on input "file" at bounding box center [1426, 337] width 216 height 216
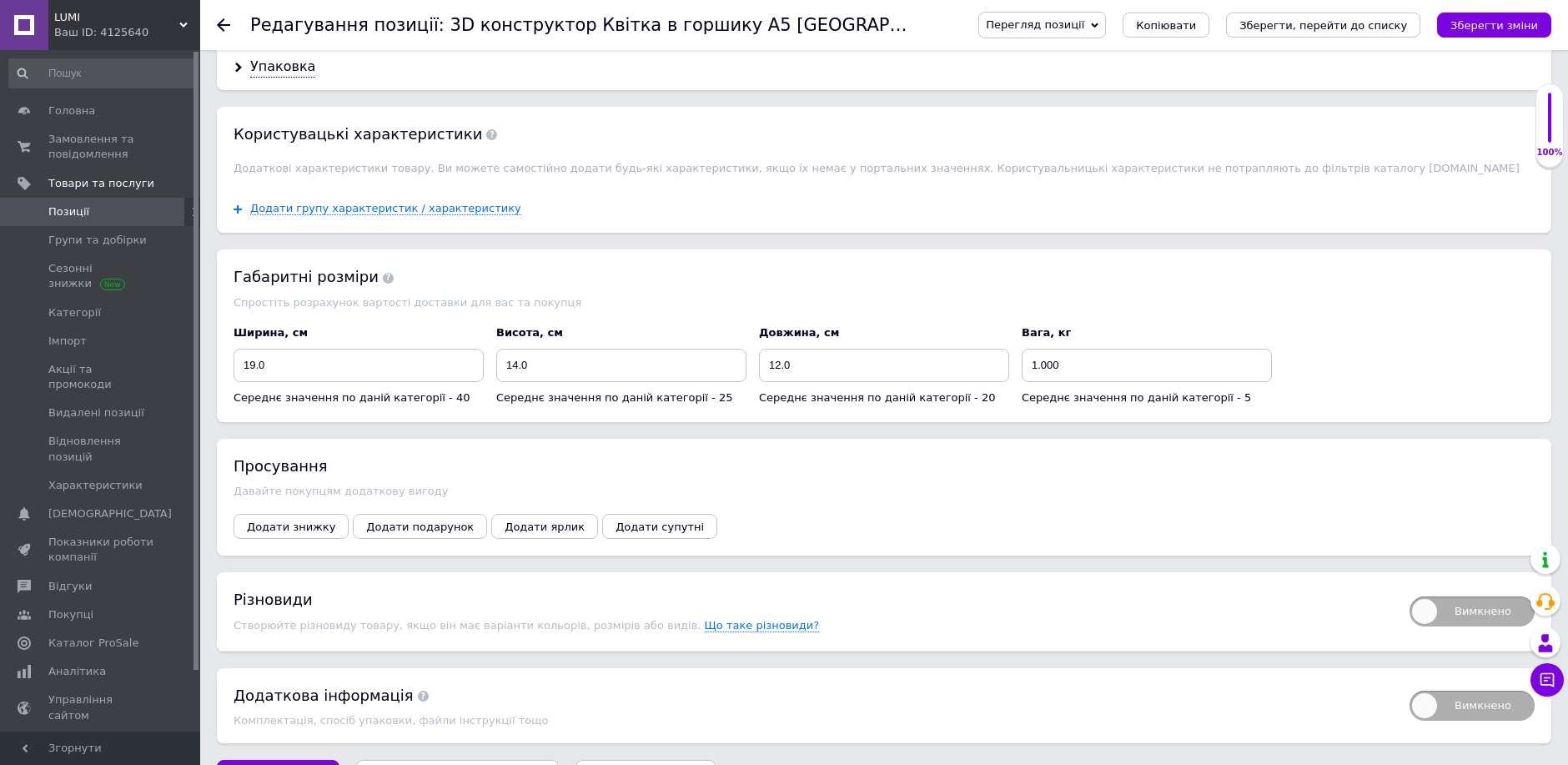
scroll to position [1548, 0]
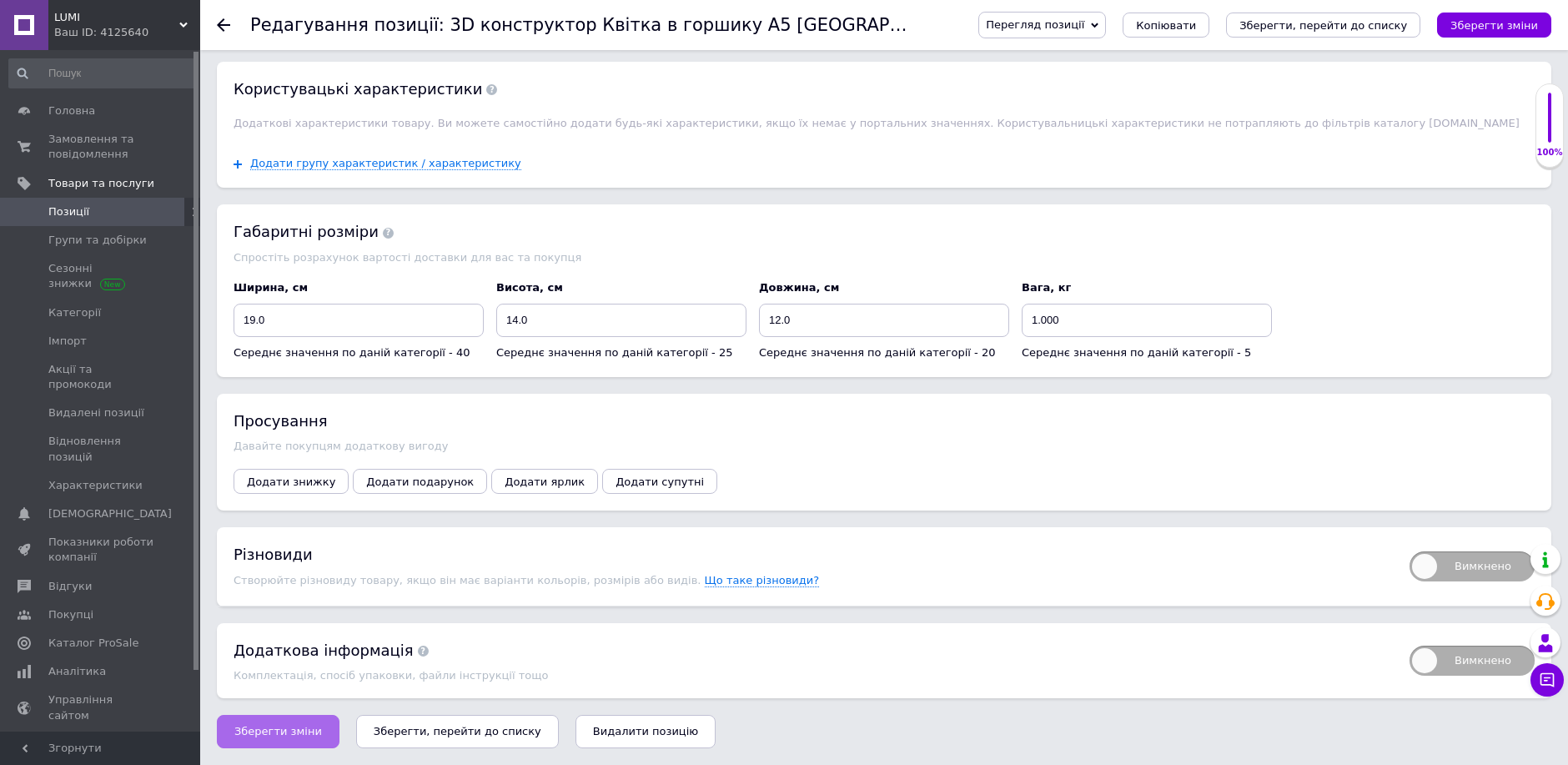
click at [290, 738] on span "Зберегти зміни" at bounding box center [278, 731] width 87 height 13
click at [437, 740] on button "Зберегти, перейти до списку" at bounding box center [457, 731] width 203 height 34
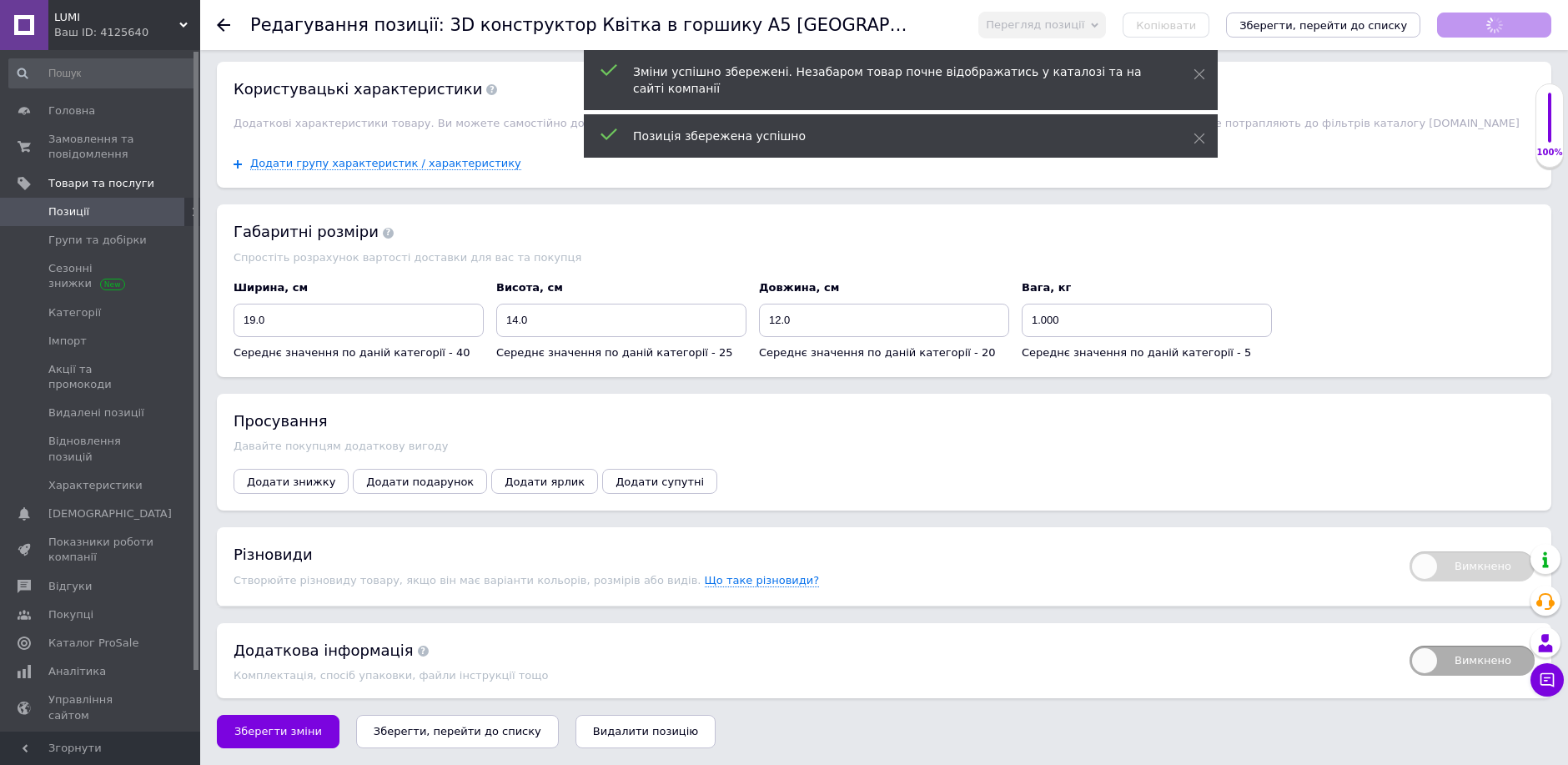
click at [442, 719] on button "Зберегти, перейти до списку" at bounding box center [457, 731] width 203 height 34
